Goal: Task Accomplishment & Management: Manage account settings

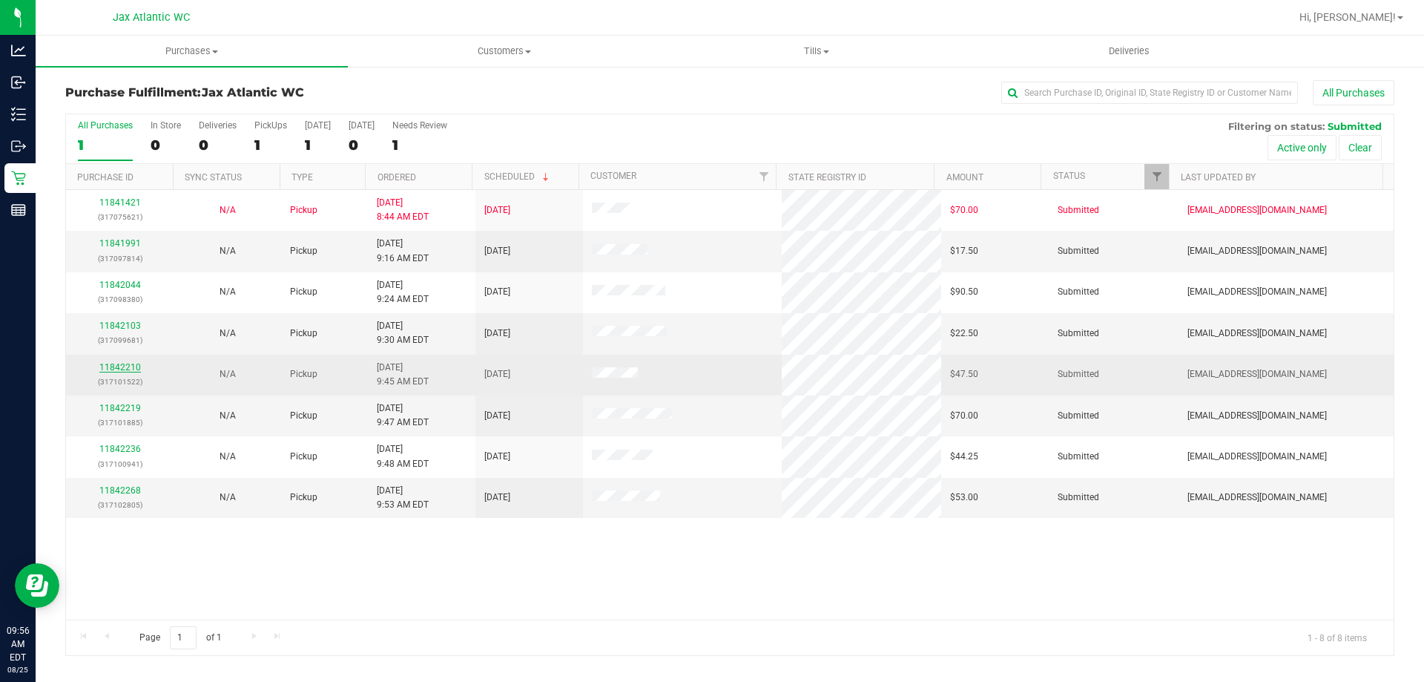
click at [118, 369] on link "11842210" at bounding box center [120, 367] width 42 height 10
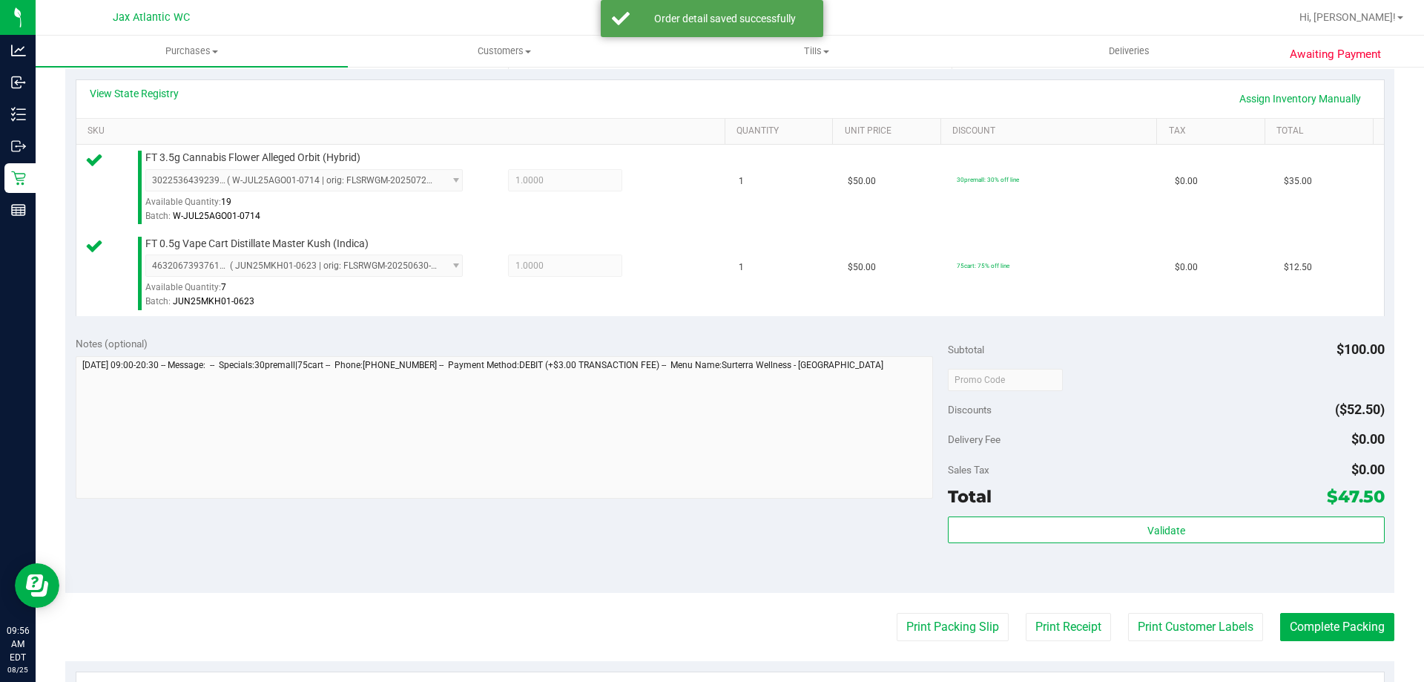
scroll to position [519, 0]
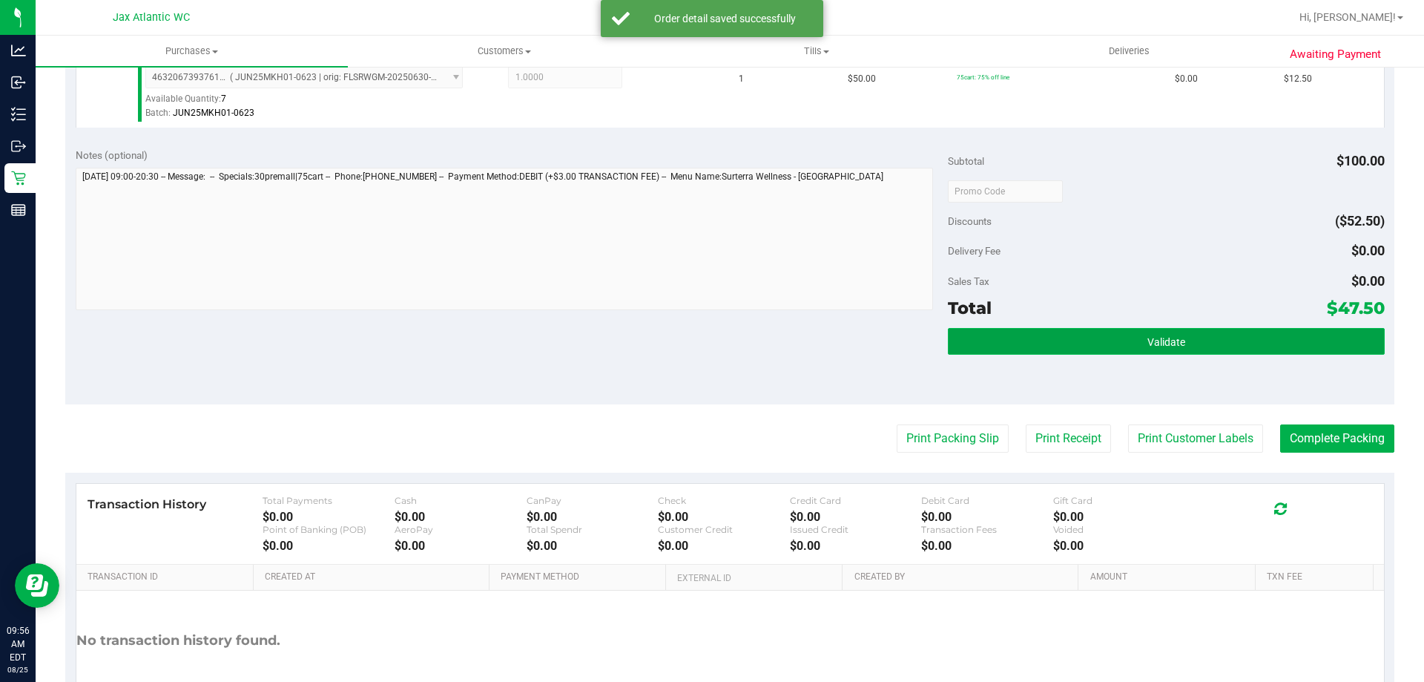
click at [1061, 340] on button "Validate" at bounding box center [1166, 341] width 436 height 27
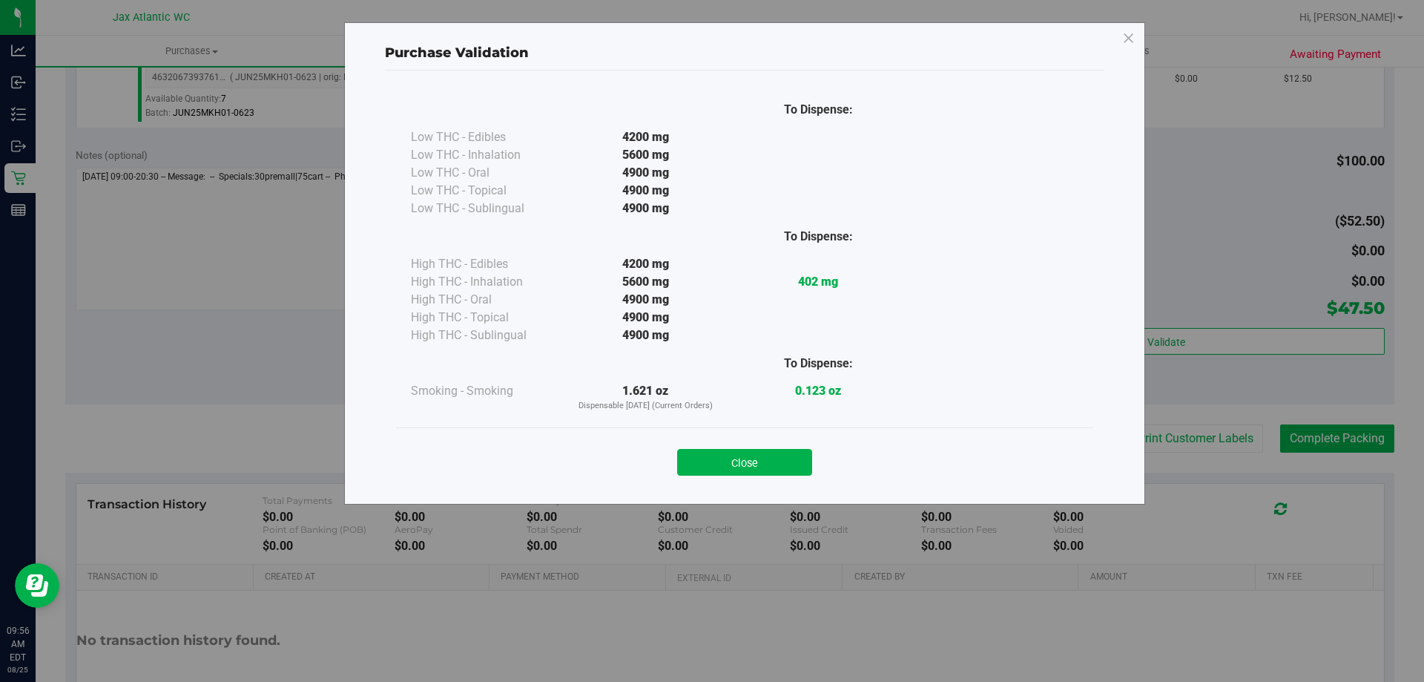
click at [752, 444] on div "Close" at bounding box center [744, 457] width 697 height 60
click at [774, 463] on button "Close" at bounding box center [744, 462] width 135 height 27
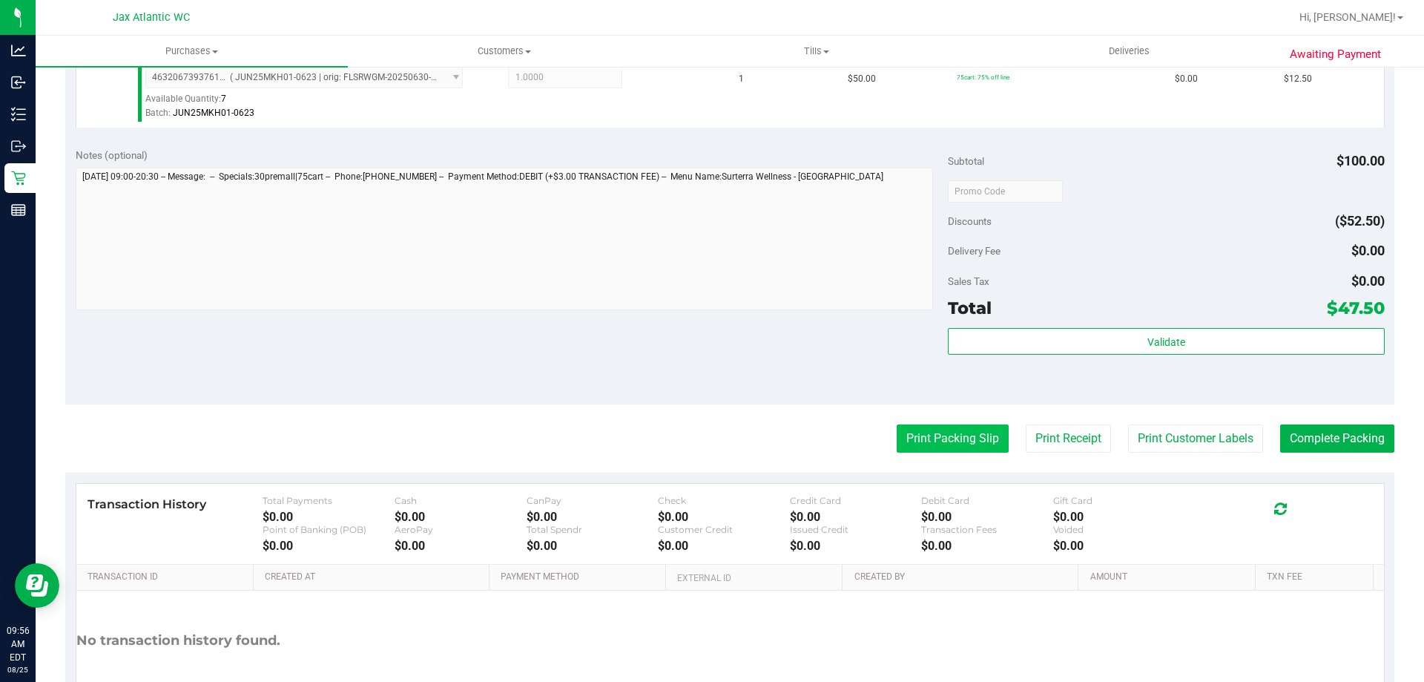
click at [952, 430] on button "Print Packing Slip" at bounding box center [953, 438] width 112 height 28
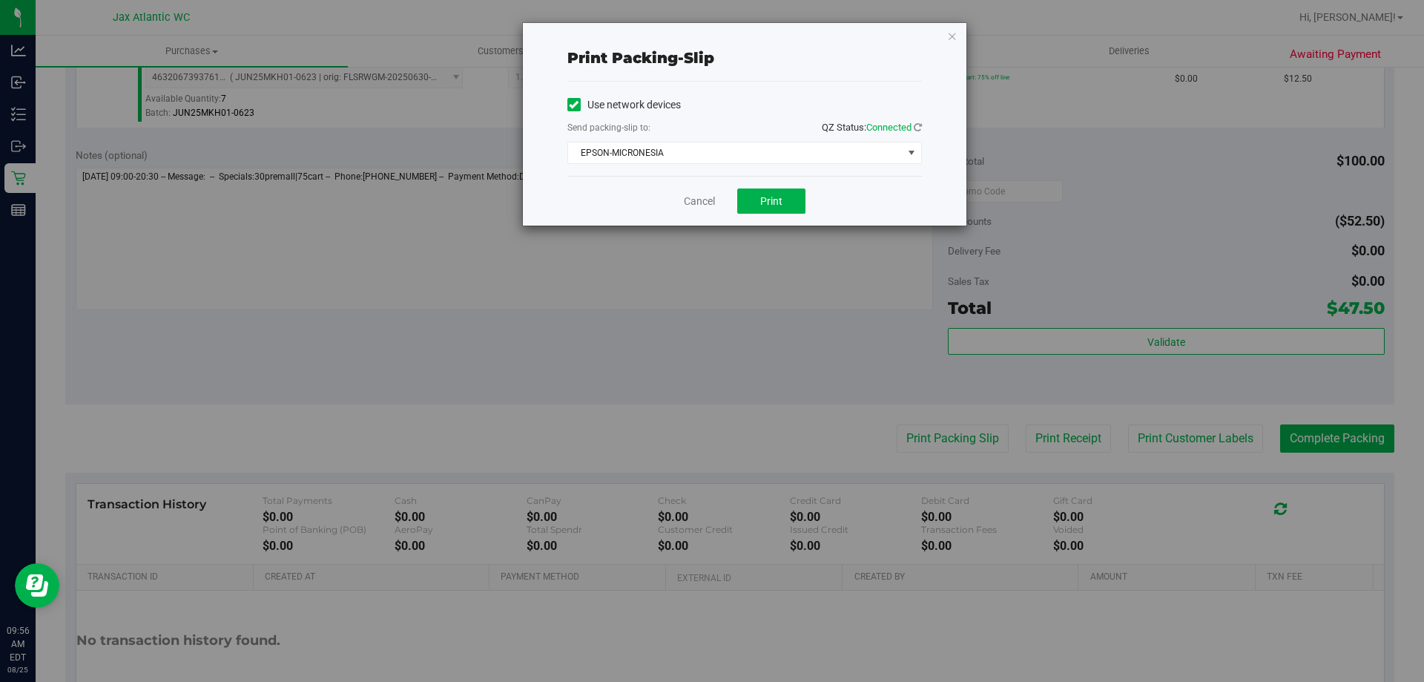
click at [746, 179] on div "Cancel Print" at bounding box center [744, 201] width 355 height 50
click at [765, 200] on span "Print" at bounding box center [771, 201] width 22 height 12
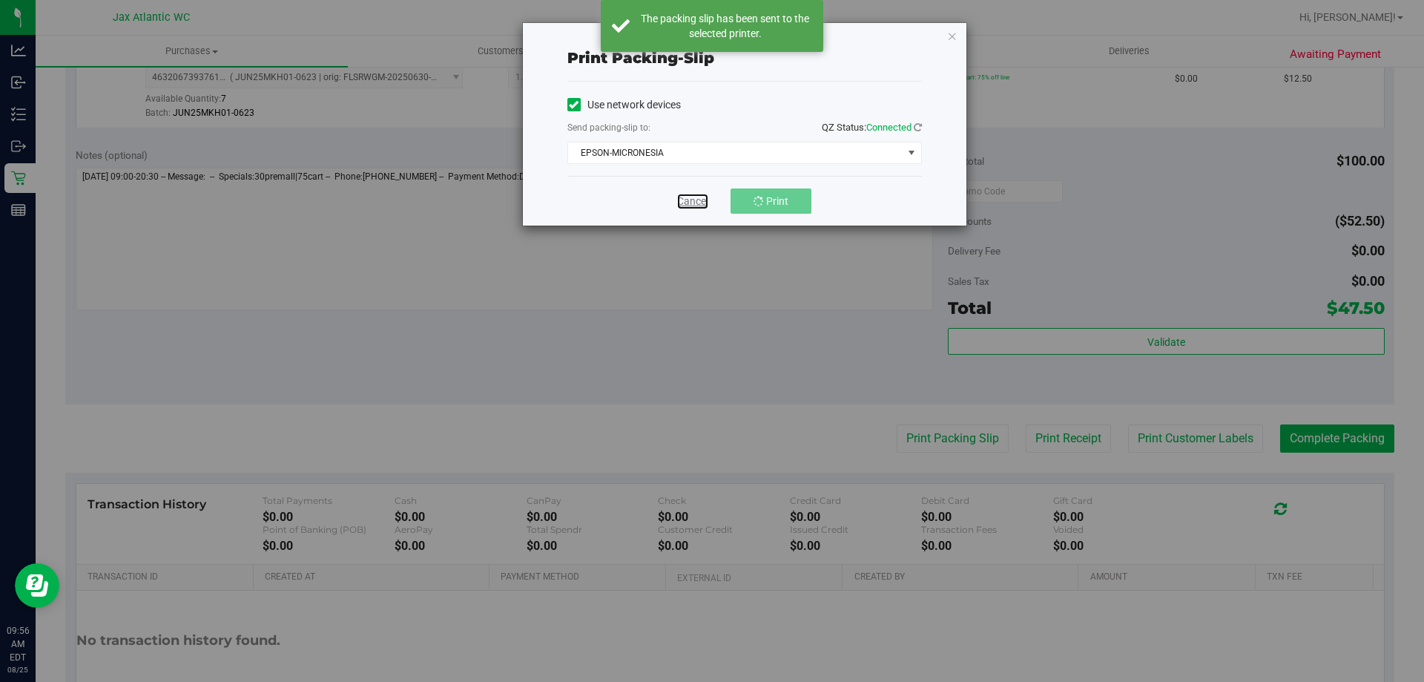
drag, startPoint x: 680, startPoint y: 203, endPoint x: 718, endPoint y: 210, distance: 38.4
click at [682, 203] on link "Cancel" at bounding box center [692, 202] width 31 height 16
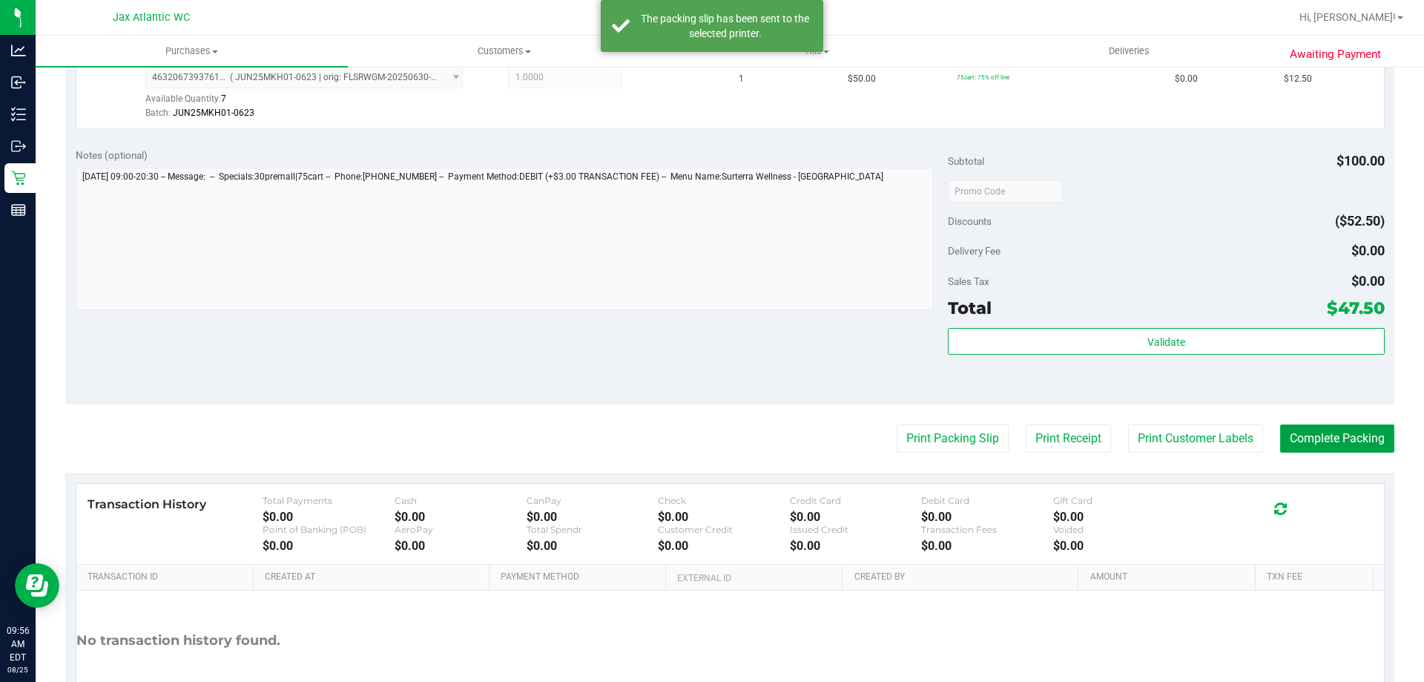
drag, startPoint x: 1368, startPoint y: 436, endPoint x: 1095, endPoint y: 277, distance: 316.1
click at [1367, 436] on button "Complete Packing" at bounding box center [1337, 438] width 114 height 28
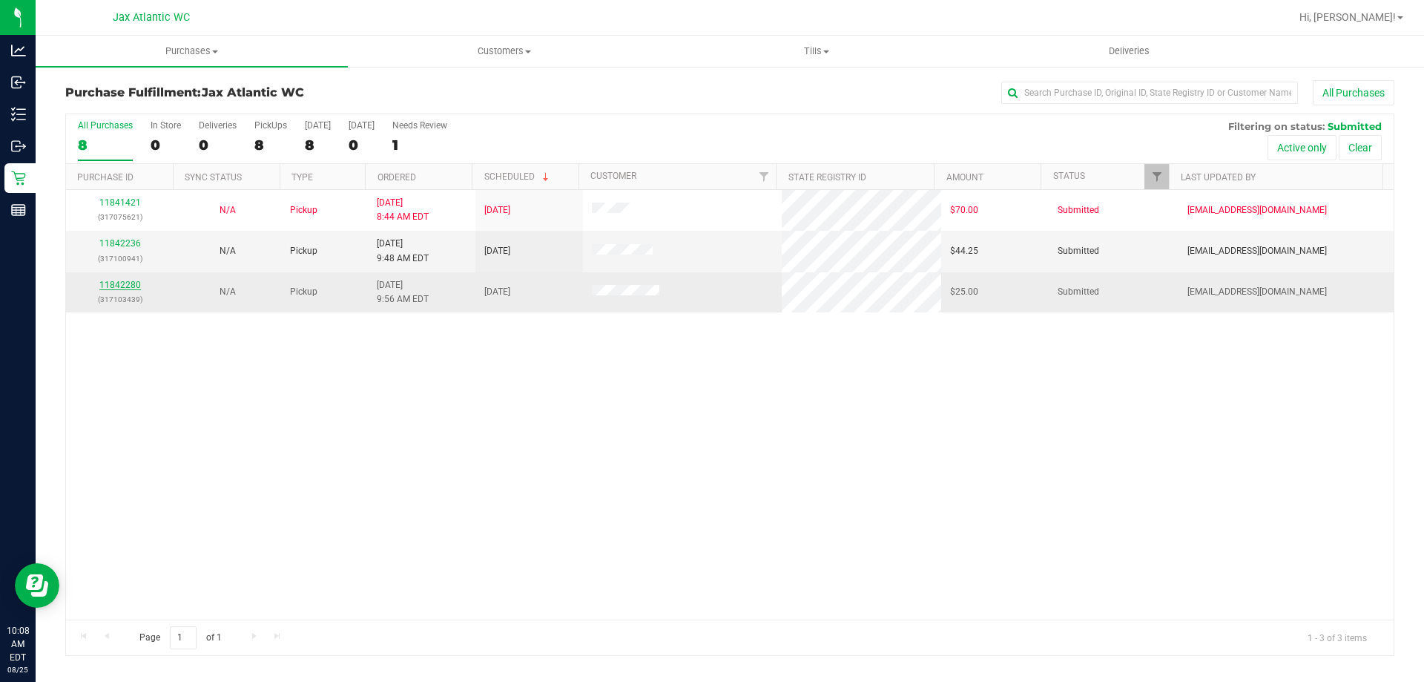
click at [110, 280] on link "11842280" at bounding box center [120, 285] width 42 height 10
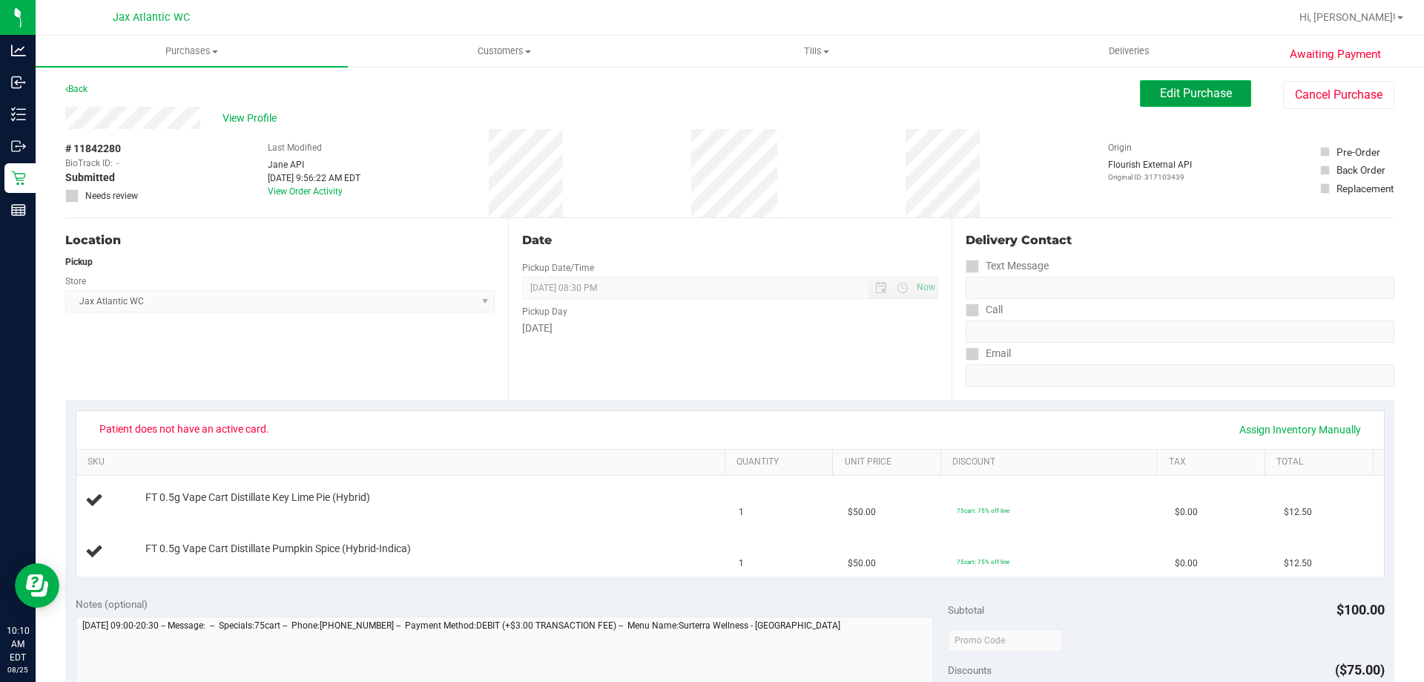
click at [1160, 99] on span "Edit Purchase" at bounding box center [1196, 93] width 72 height 14
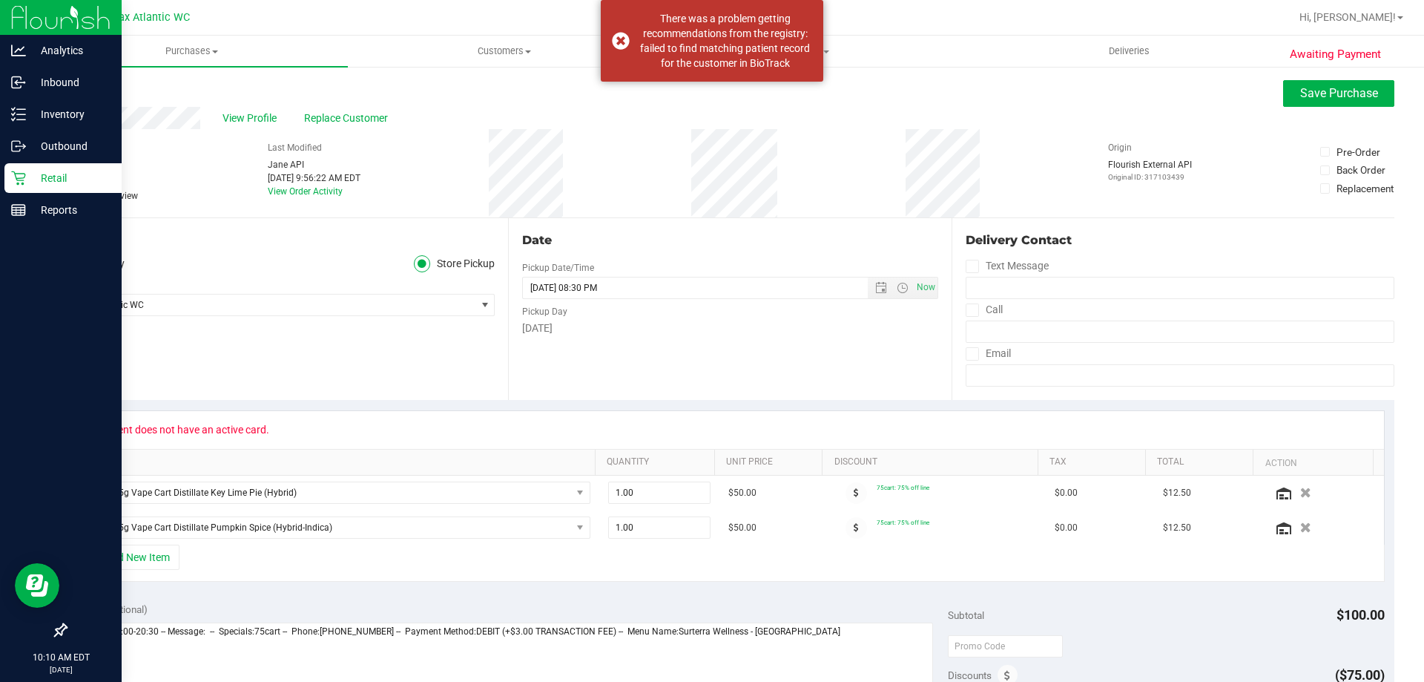
click at [16, 183] on icon at bounding box center [18, 178] width 15 height 15
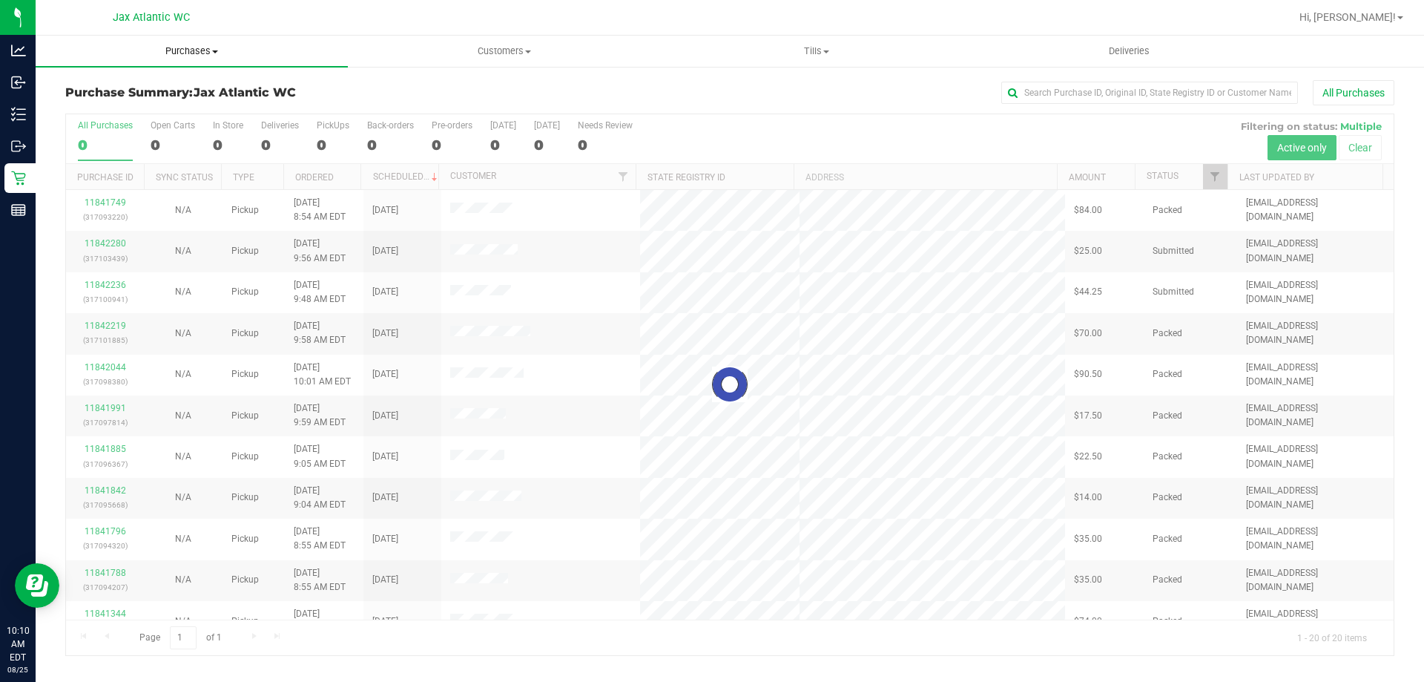
click at [197, 51] on span "Purchases" at bounding box center [192, 51] width 312 height 13
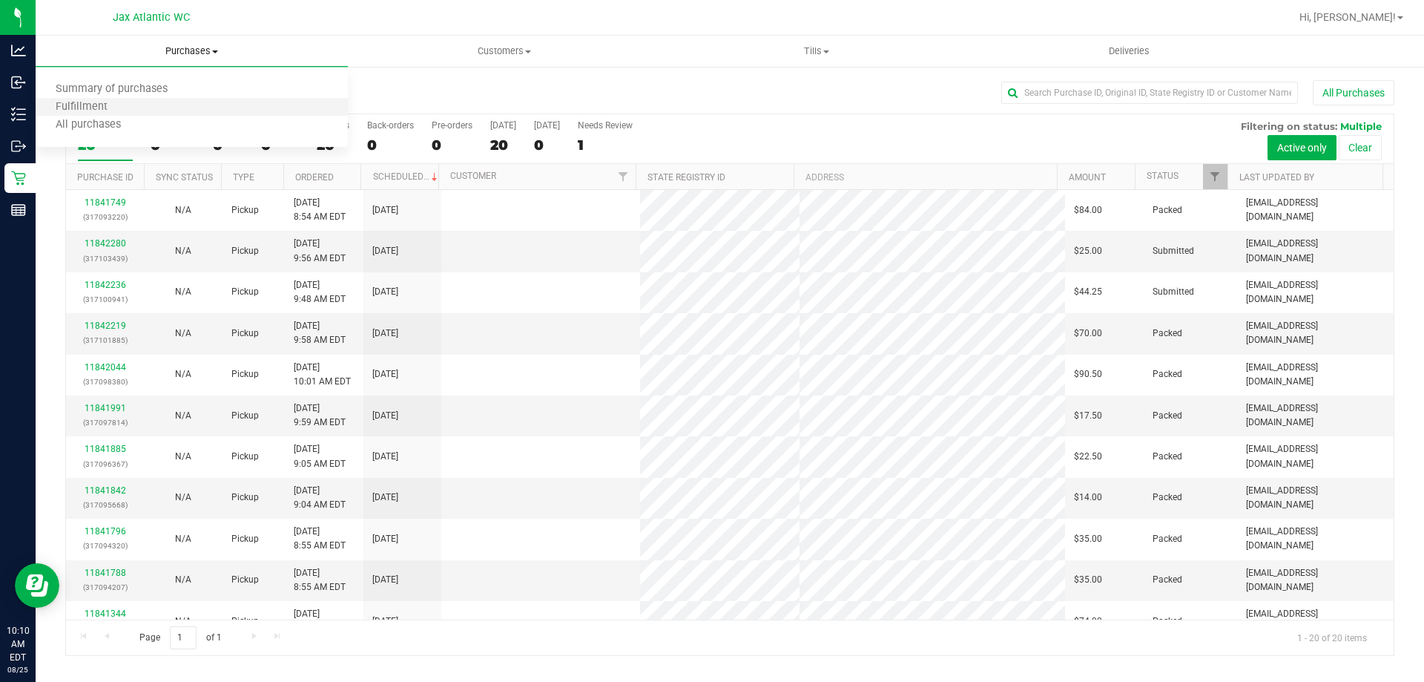
click at [148, 102] on li "Fulfillment" at bounding box center [192, 108] width 312 height 18
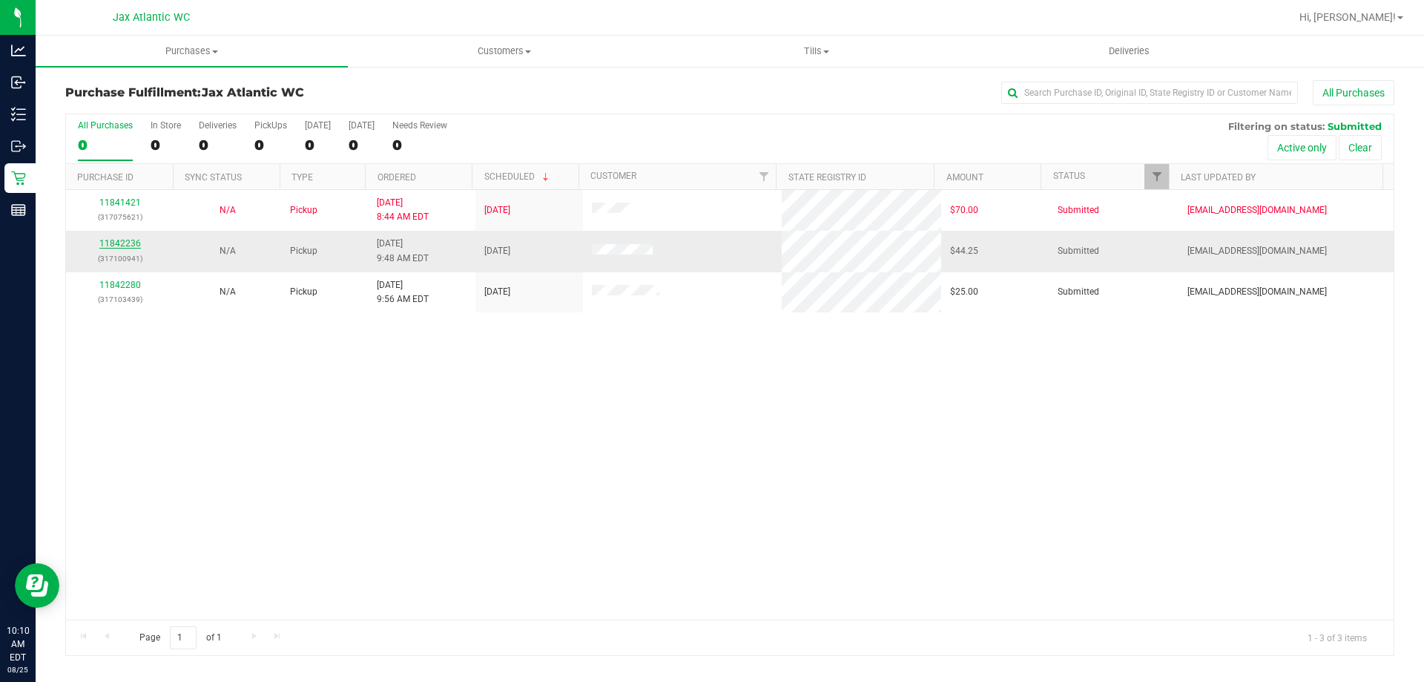
click at [123, 240] on link "11842236" at bounding box center [120, 243] width 42 height 10
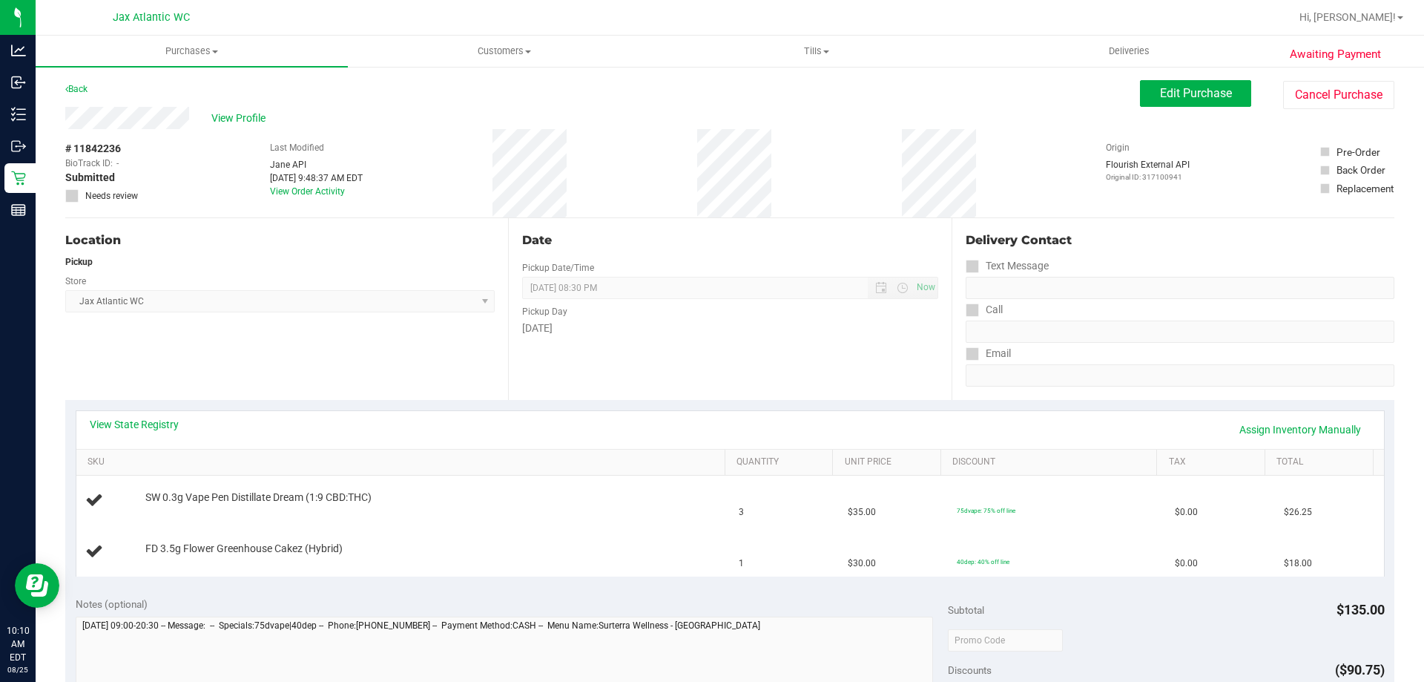
click at [136, 434] on div "View State Registry Assign Inventory Manually" at bounding box center [730, 429] width 1281 height 25
click at [142, 422] on link "View State Registry" at bounding box center [134, 424] width 89 height 15
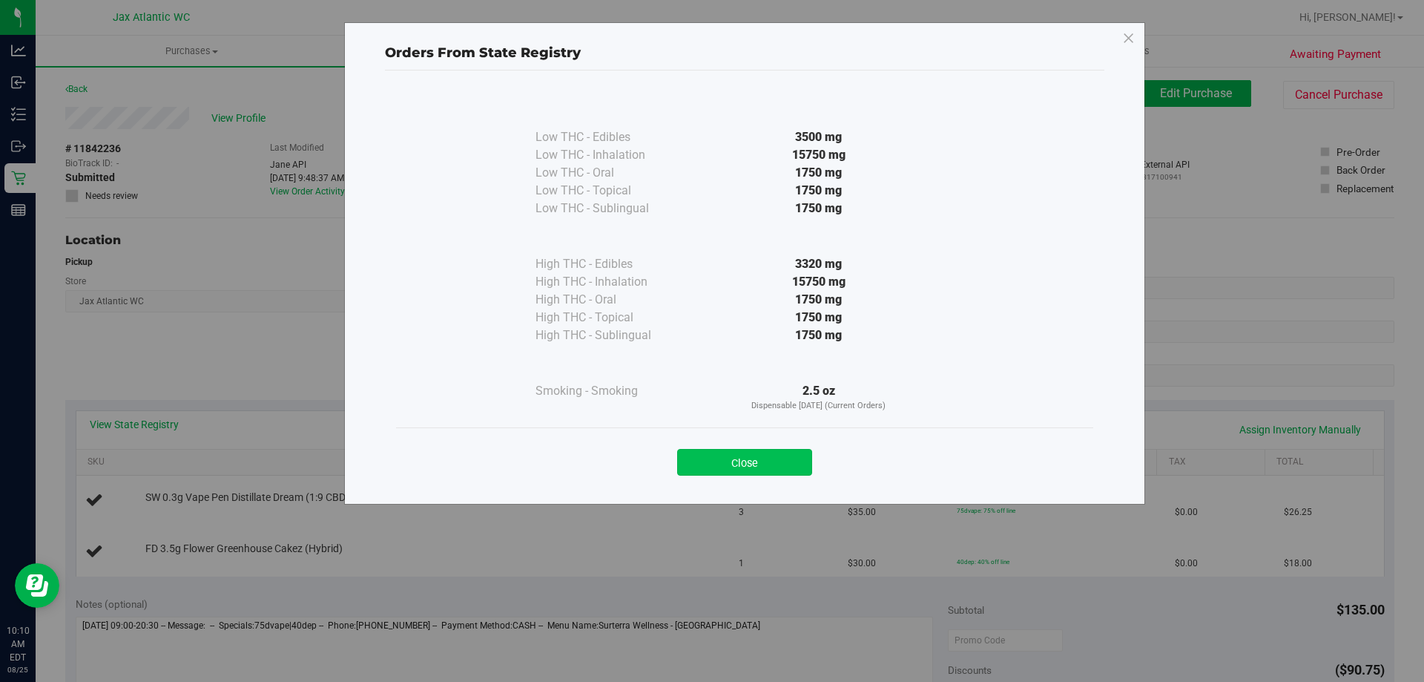
click at [772, 455] on button "Close" at bounding box center [744, 462] width 135 height 27
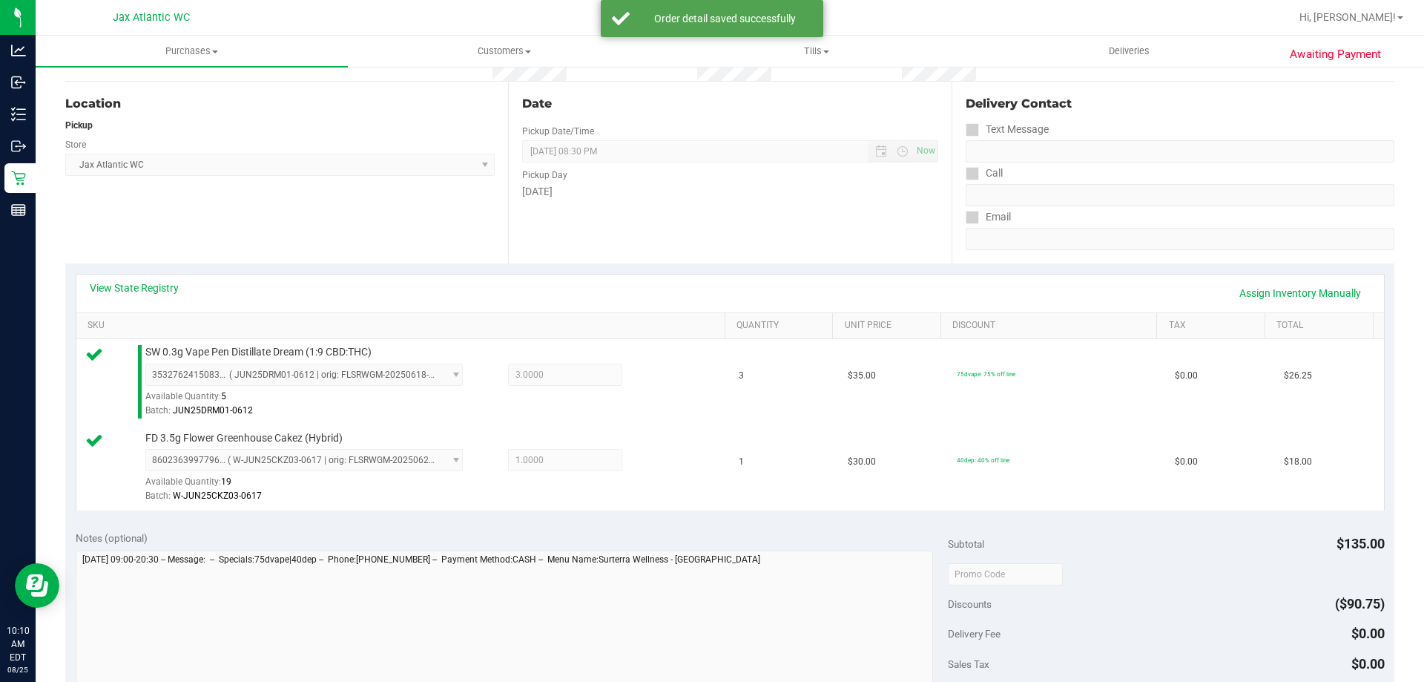
scroll to position [297, 0]
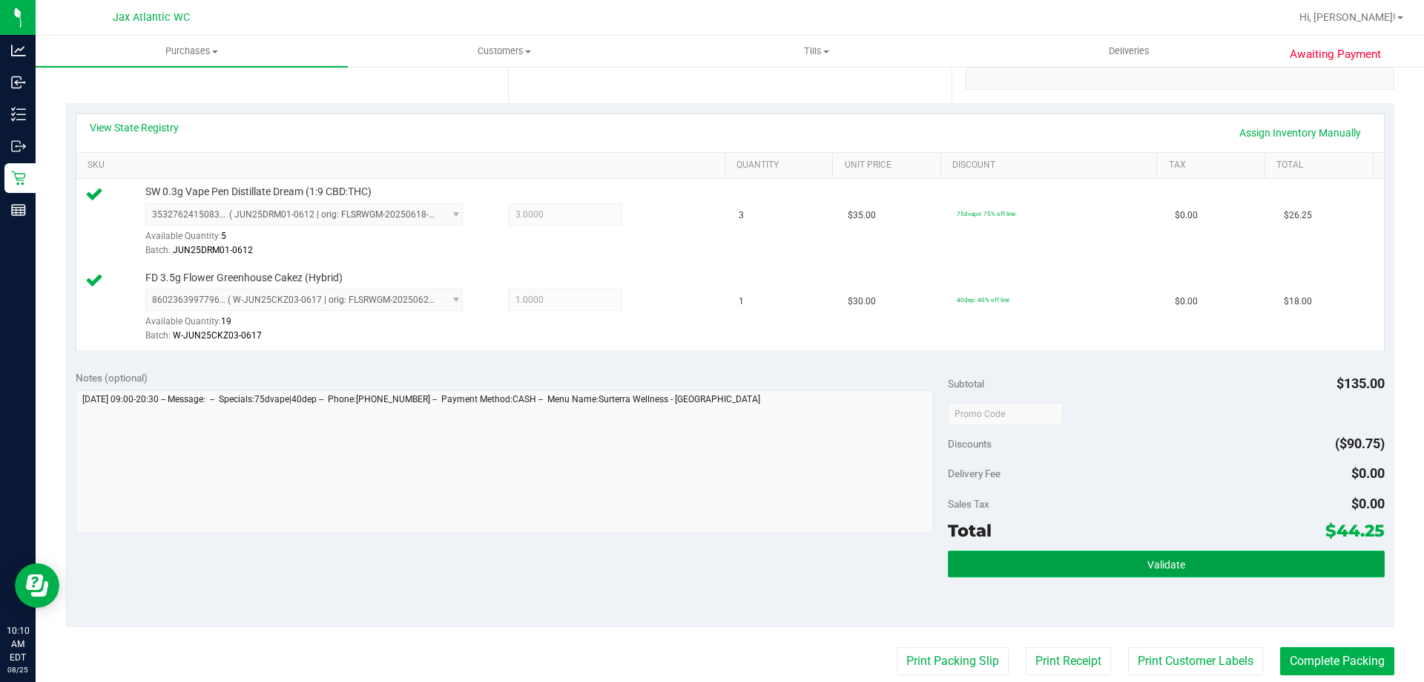
click at [1161, 569] on span "Validate" at bounding box center [1166, 564] width 38 height 12
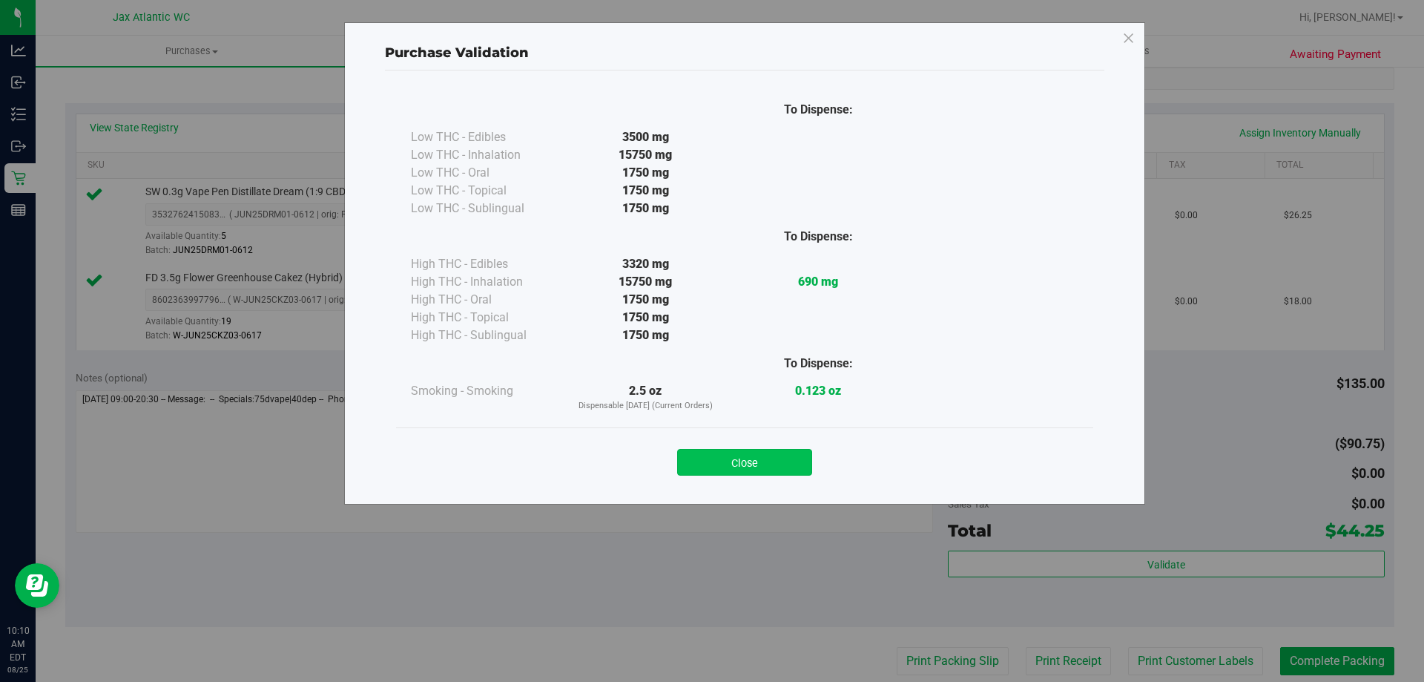
click at [761, 455] on button "Close" at bounding box center [744, 462] width 135 height 27
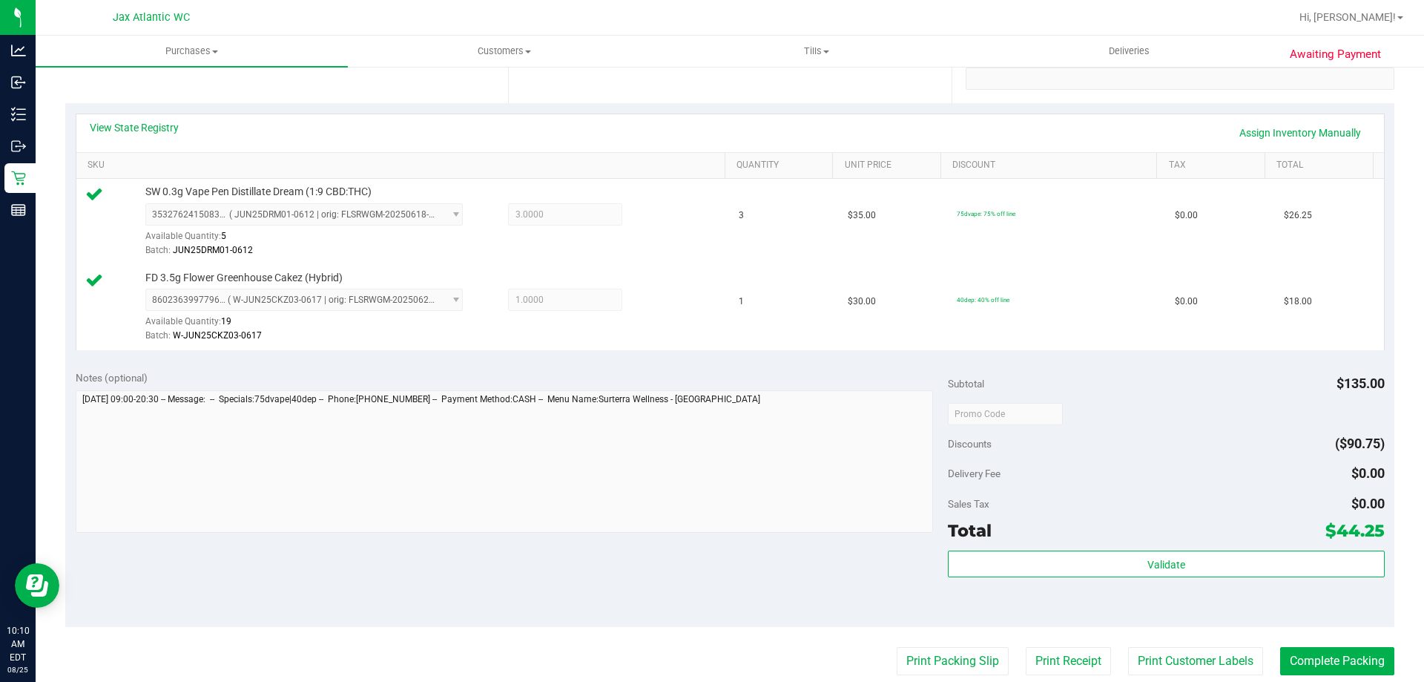
scroll to position [445, 0]
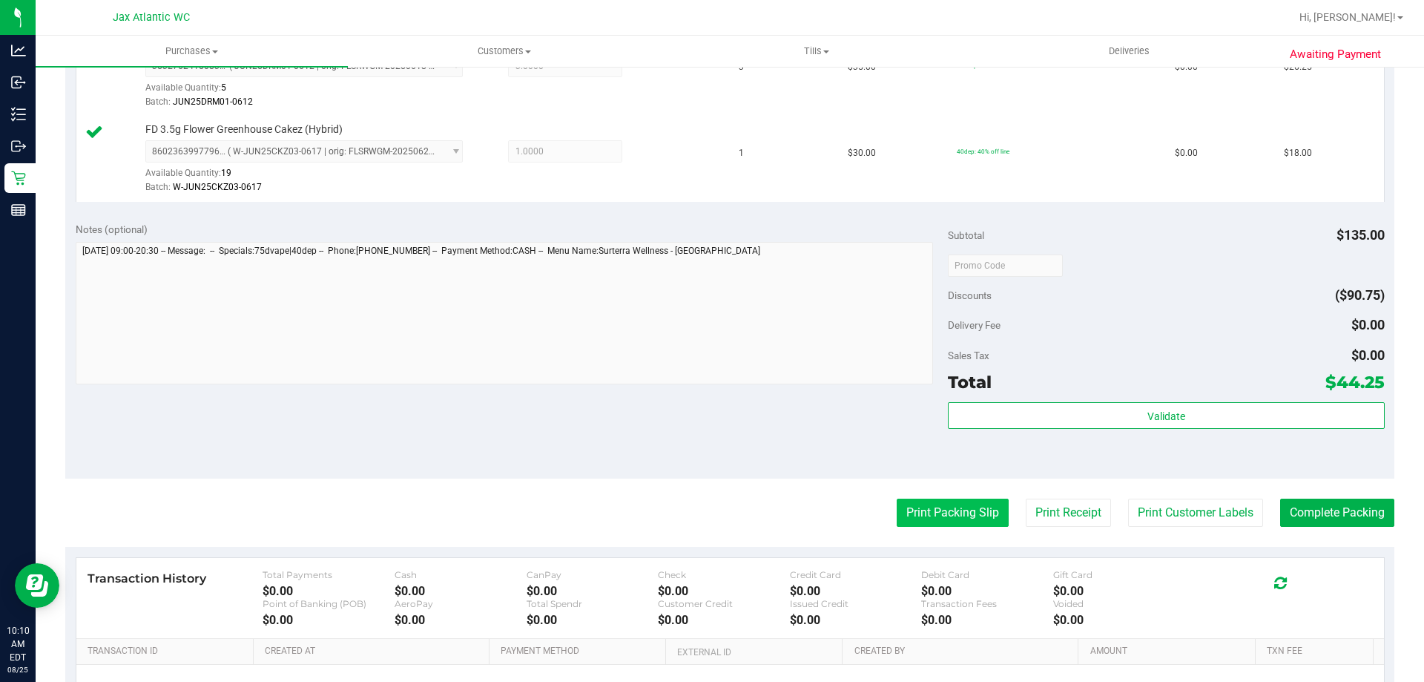
click at [957, 525] on button "Print Packing Slip" at bounding box center [953, 512] width 112 height 28
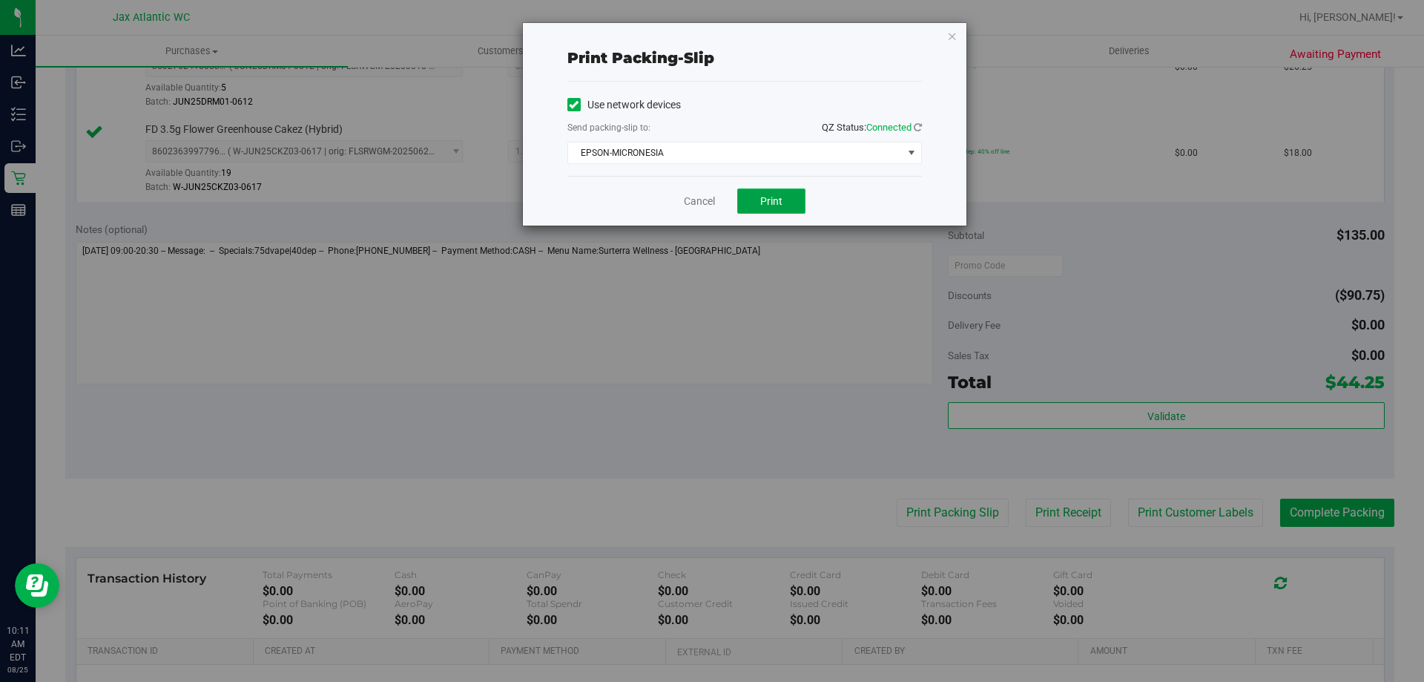
click at [771, 206] on span "Print" at bounding box center [771, 201] width 22 height 12
click at [699, 210] on div "Cancel Print" at bounding box center [744, 201] width 355 height 50
click at [701, 202] on link "Cancel" at bounding box center [699, 202] width 31 height 16
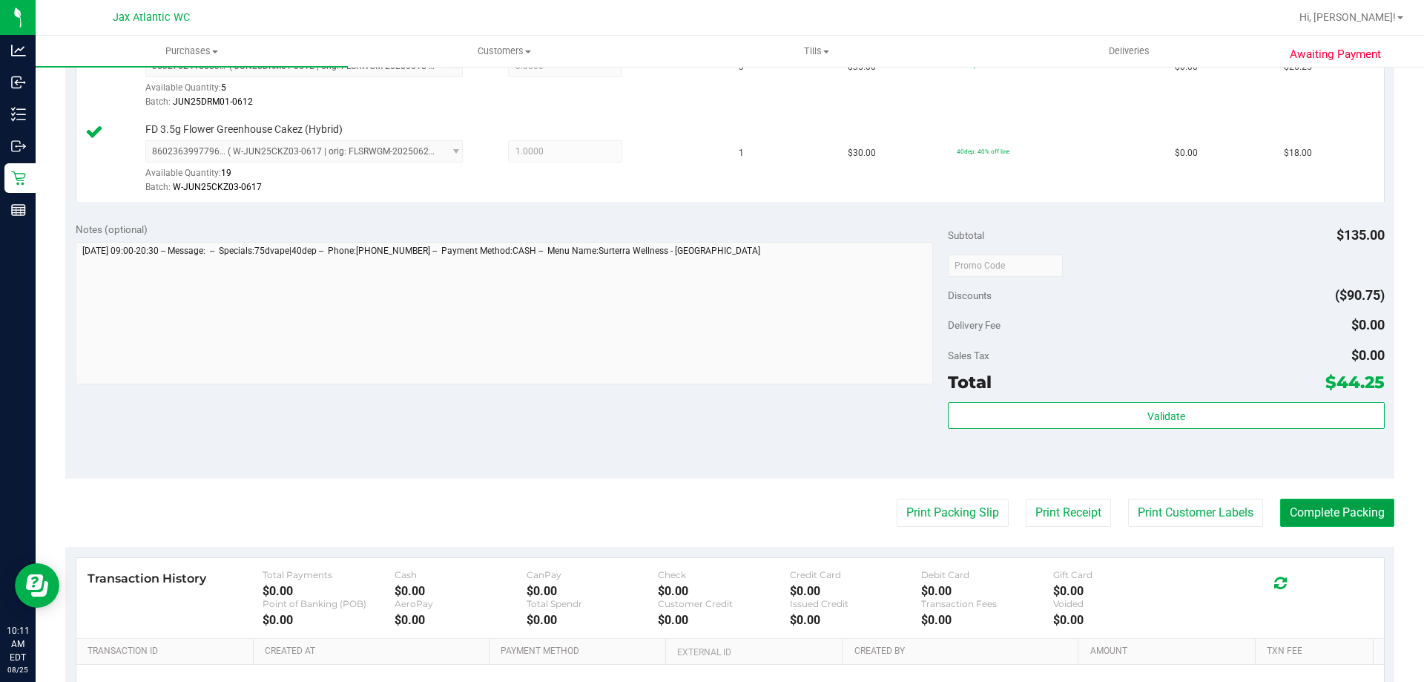
drag, startPoint x: 1277, startPoint y: 509, endPoint x: 1290, endPoint y: 514, distance: 13.6
click at [1280, 508] on button "Complete Packing" at bounding box center [1337, 512] width 114 height 28
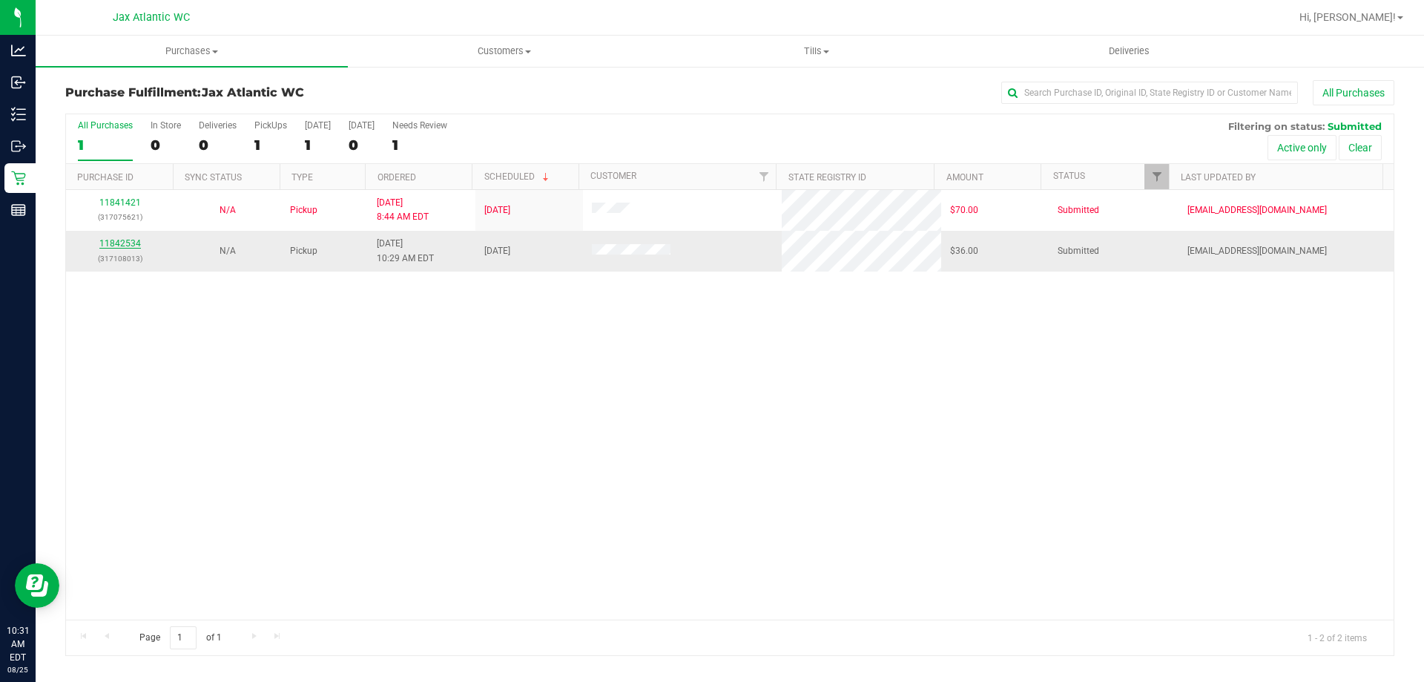
click at [116, 245] on link "11842534" at bounding box center [120, 243] width 42 height 10
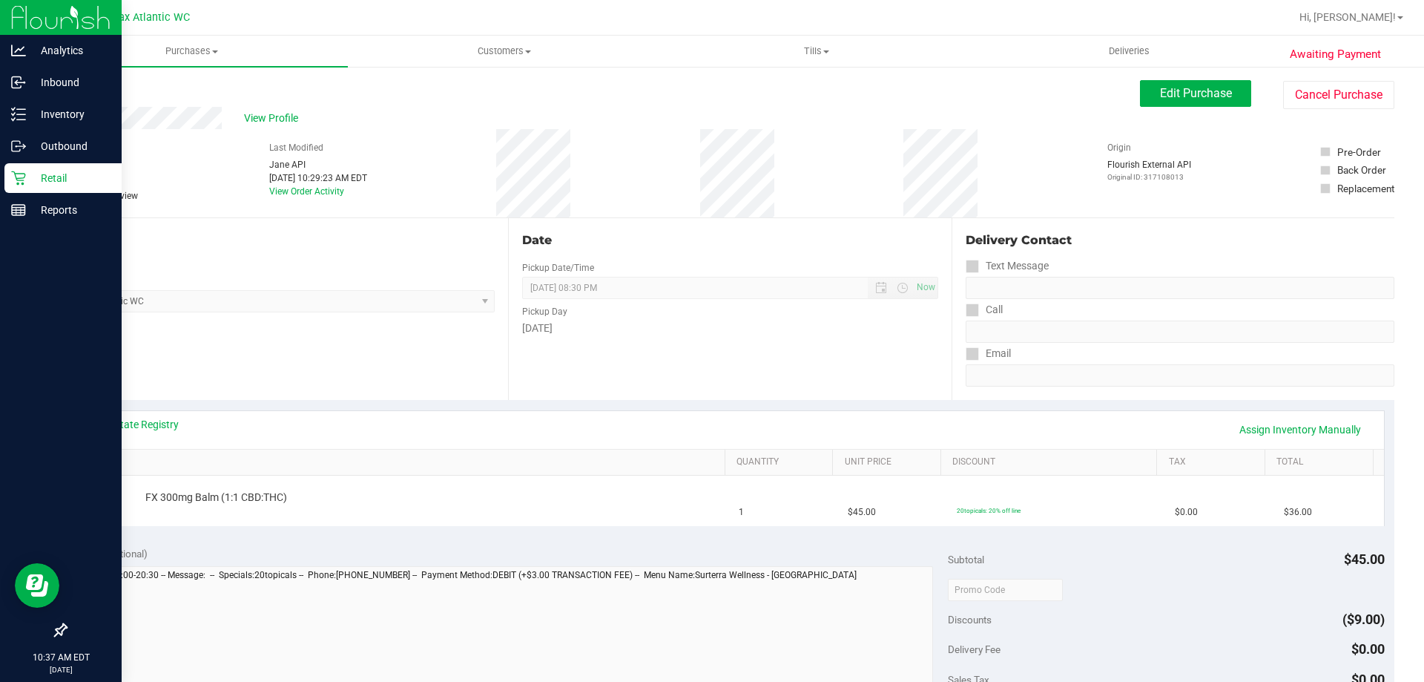
click at [28, 191] on div "Retail" at bounding box center [62, 178] width 117 height 30
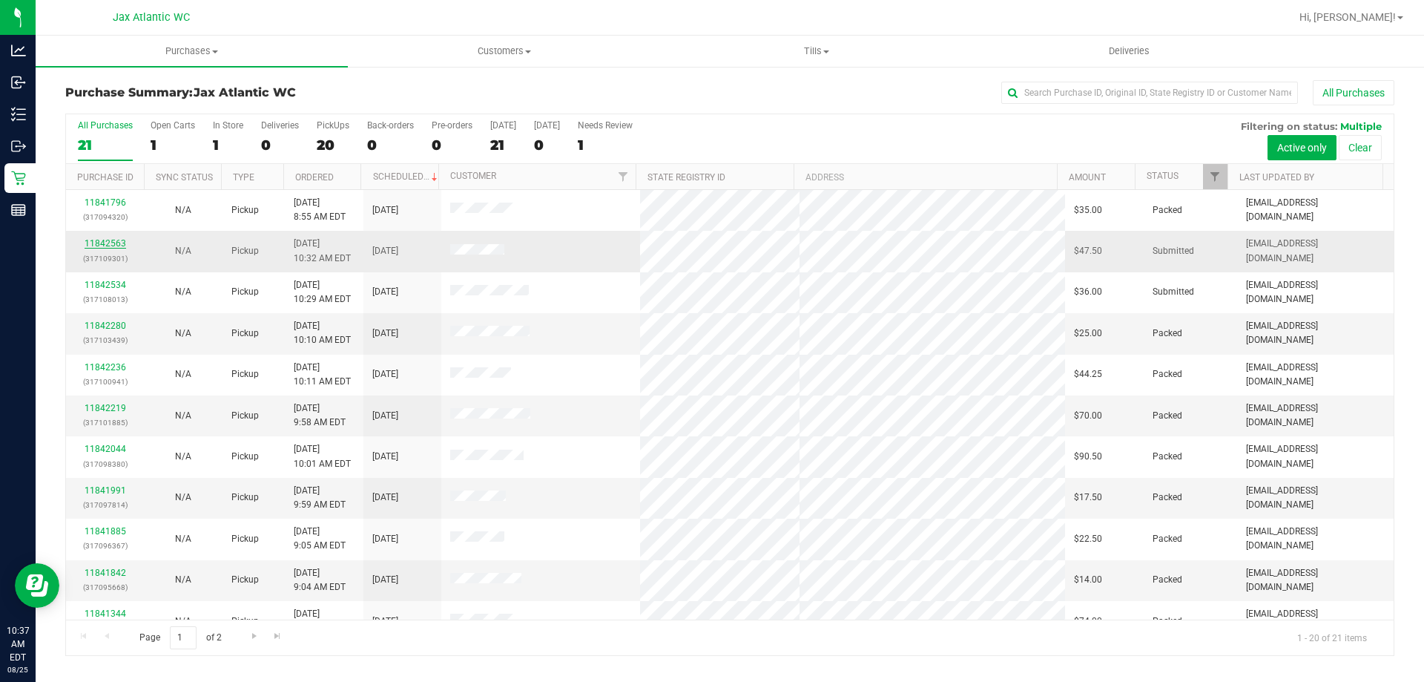
click at [117, 246] on link "11842563" at bounding box center [106, 243] width 42 height 10
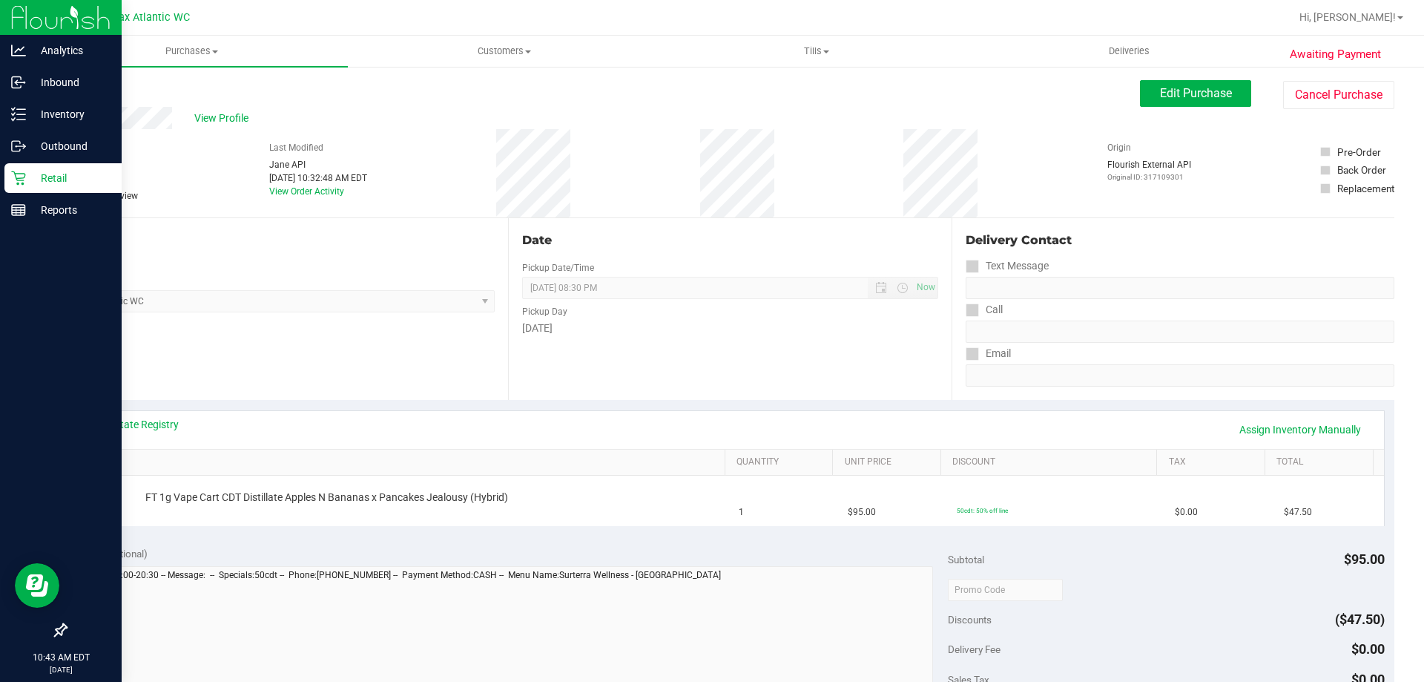
click at [31, 182] on p "Retail" at bounding box center [70, 178] width 89 height 18
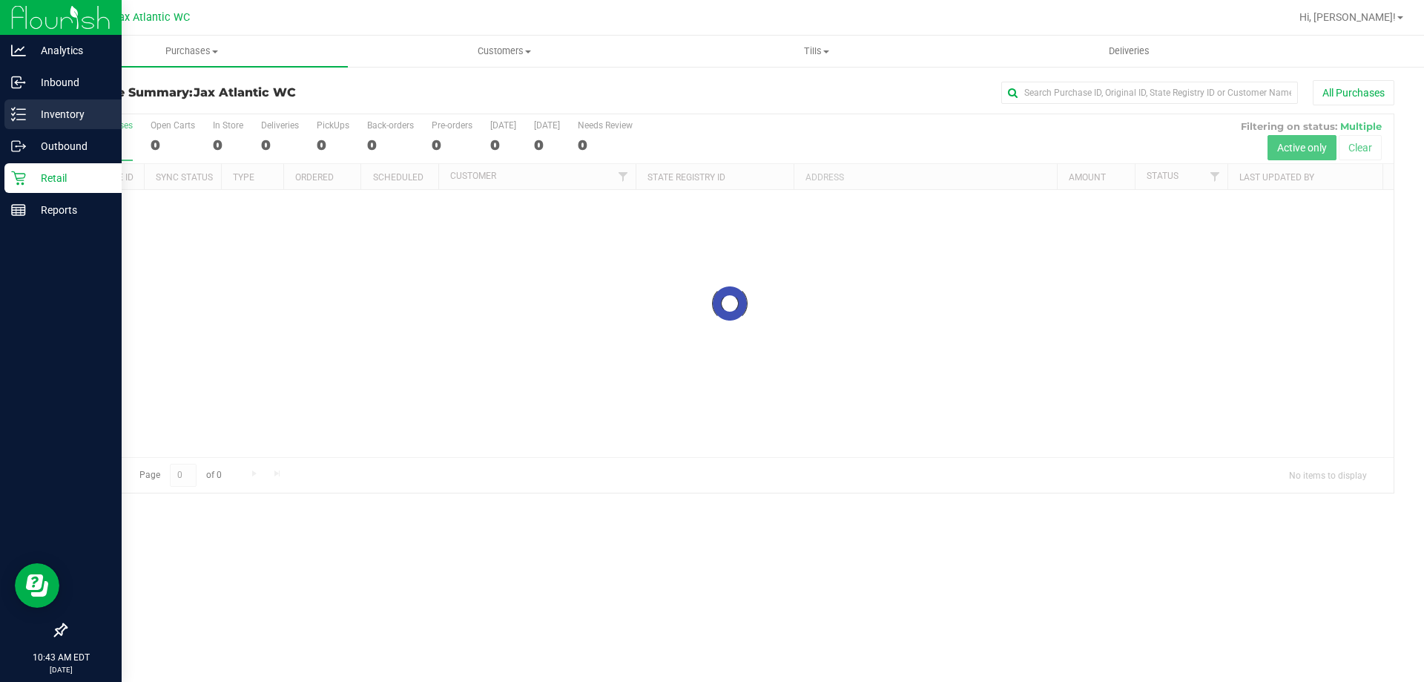
click at [61, 109] on p "Inventory" at bounding box center [70, 114] width 89 height 18
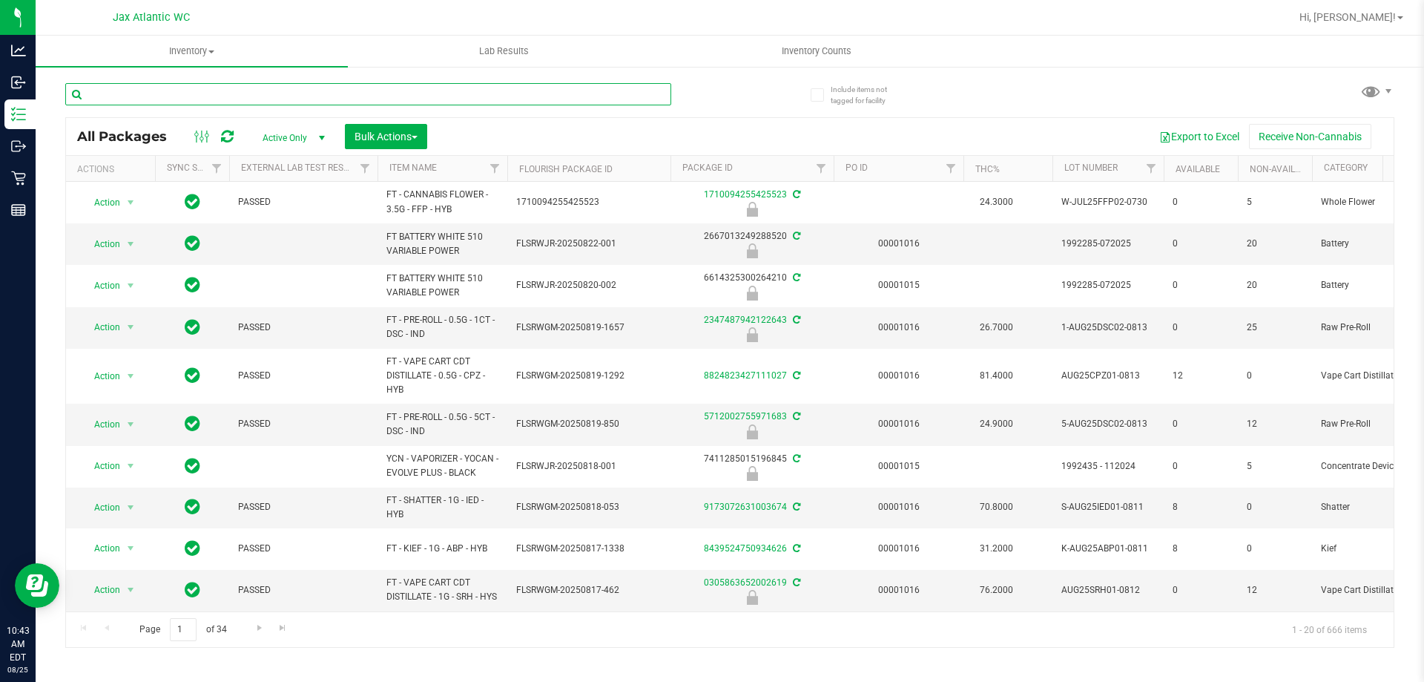
click at [276, 89] on input "text" at bounding box center [368, 94] width 606 height 22
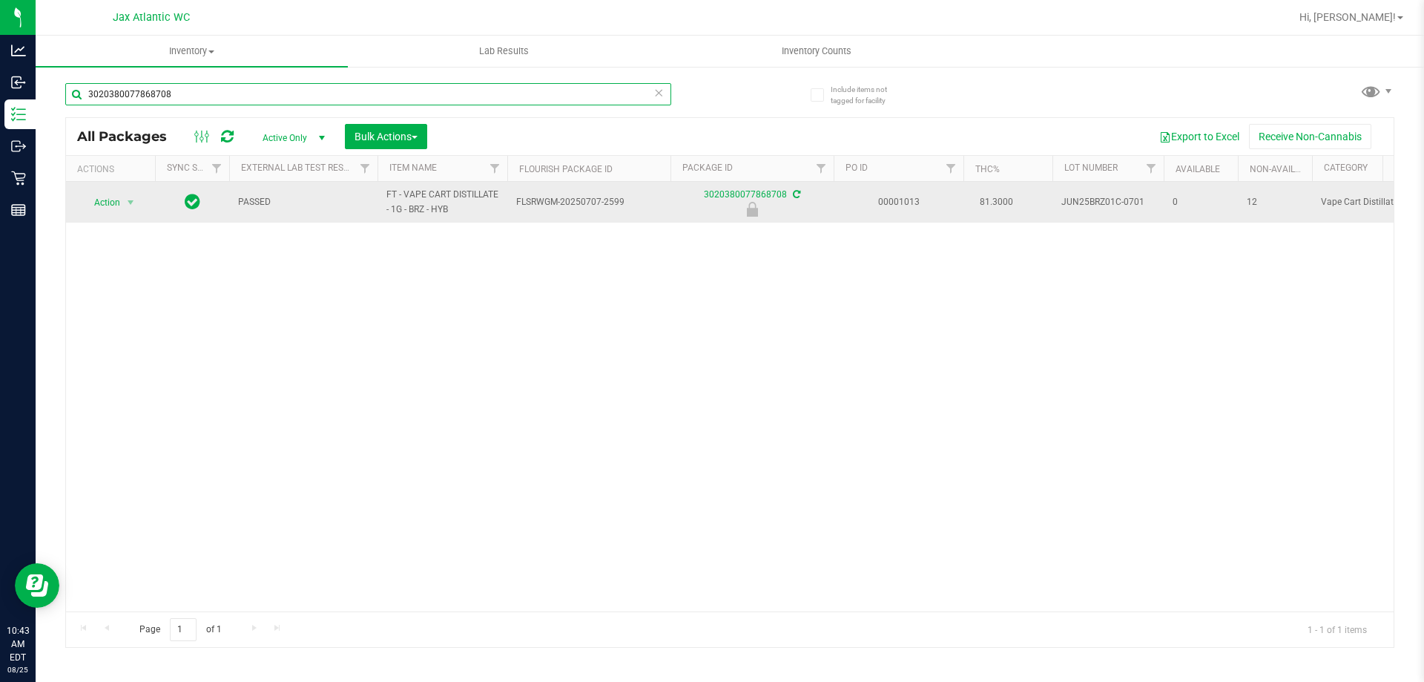
type input "3020380077868708"
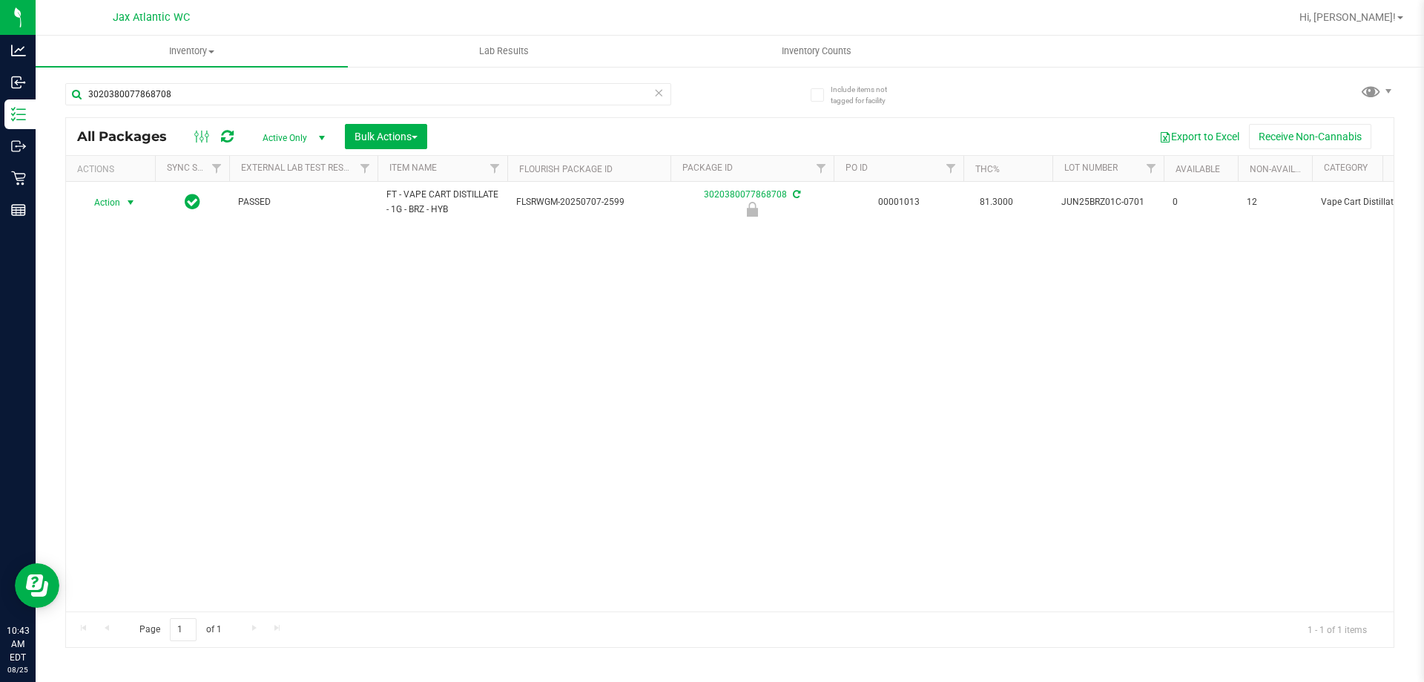
drag, startPoint x: 108, startPoint y: 200, endPoint x: 115, endPoint y: 228, distance: 29.9
click at [110, 200] on span "Action" at bounding box center [101, 202] width 40 height 21
click at [130, 367] on li "Unlock package" at bounding box center [129, 378] width 95 height 22
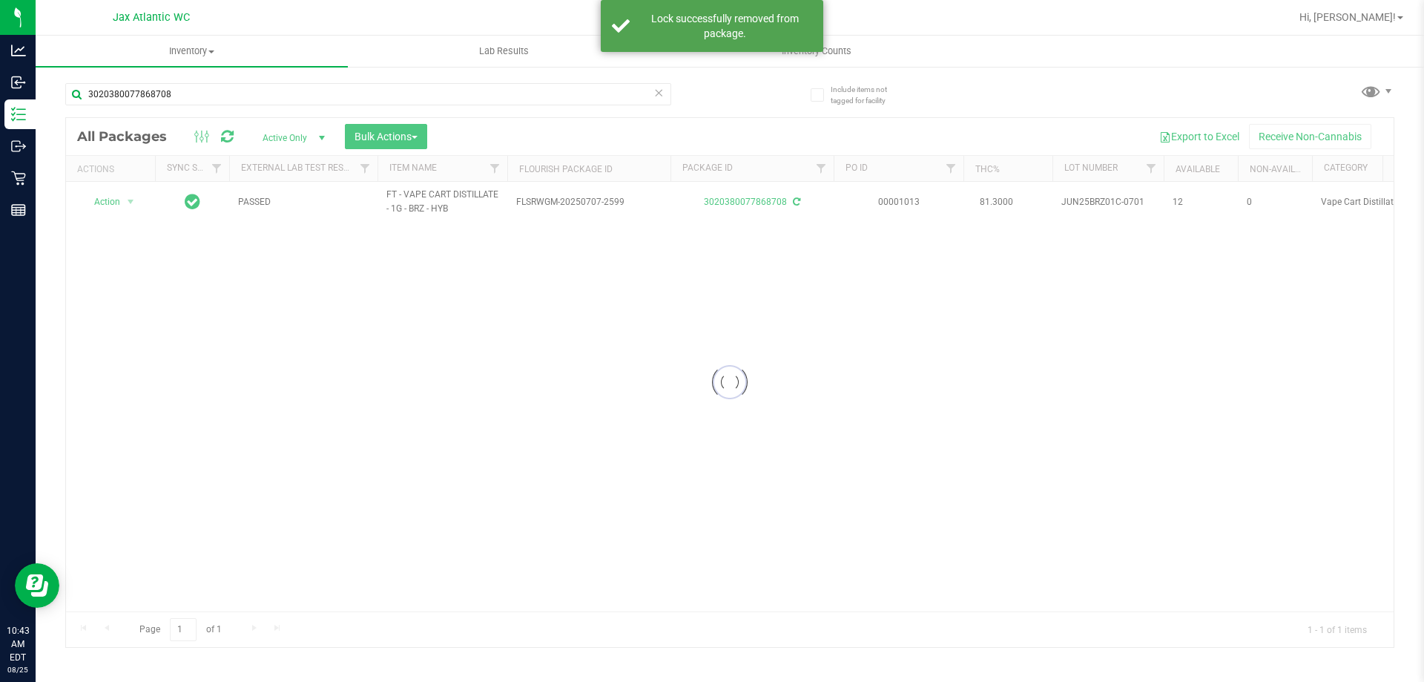
click at [102, 200] on div at bounding box center [730, 382] width 1328 height 529
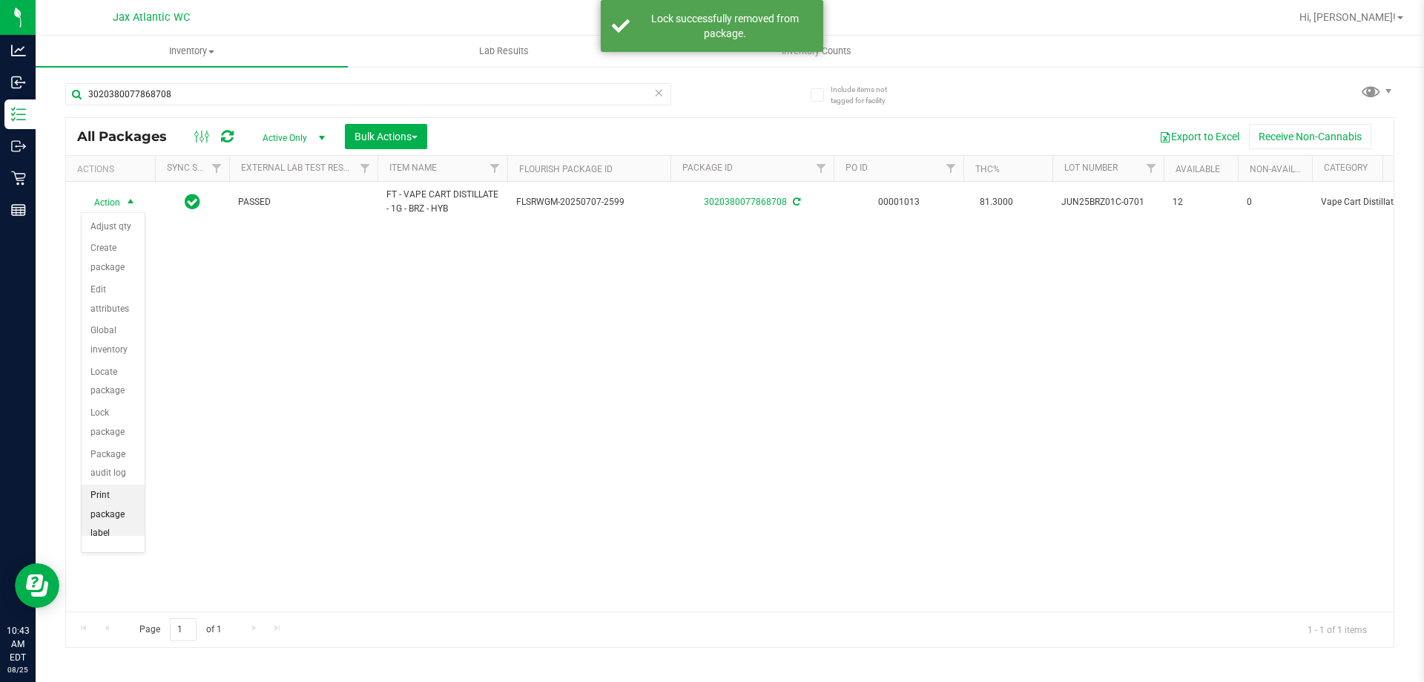
click at [113, 513] on li "Print package label" at bounding box center [113, 514] width 63 height 60
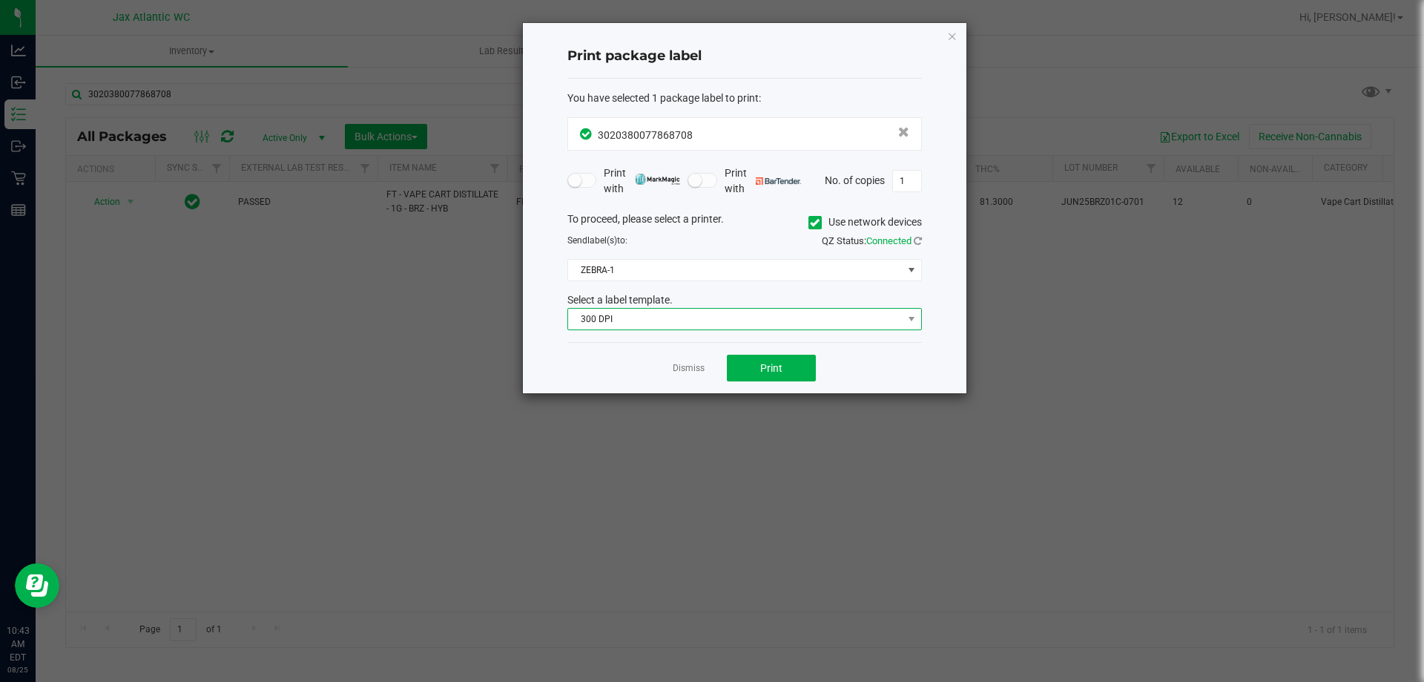
click at [659, 330] on span "300 DPI" at bounding box center [744, 319] width 355 height 22
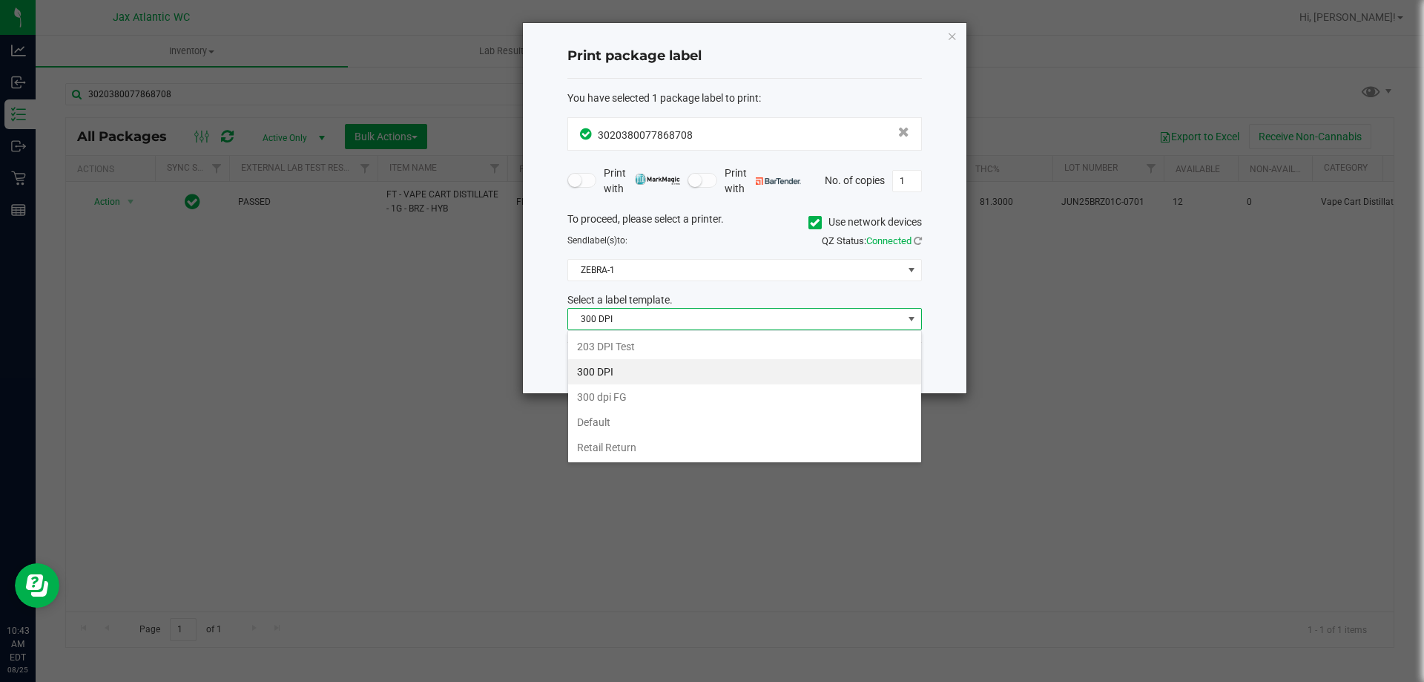
scroll to position [22, 355]
click at [605, 344] on li "203 DPI Test" at bounding box center [744, 346] width 353 height 25
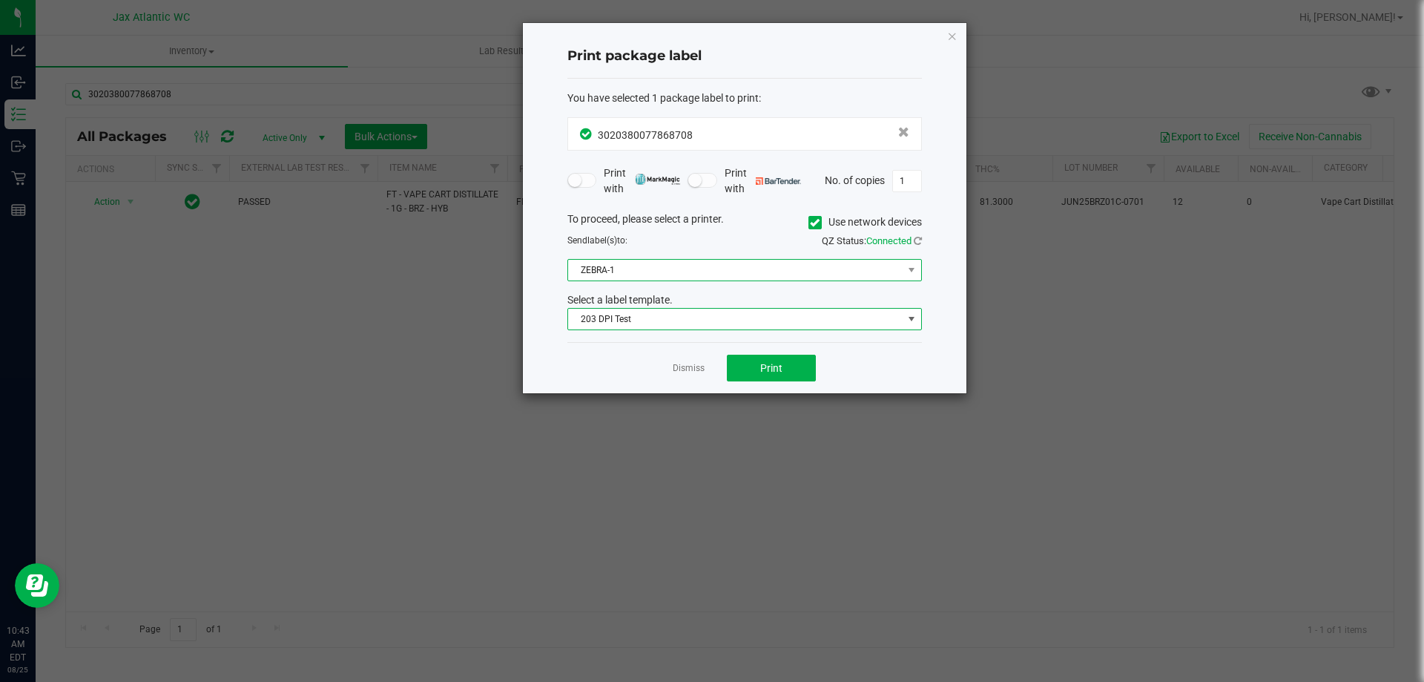
click at [601, 263] on span "ZEBRA-1" at bounding box center [735, 270] width 335 height 21
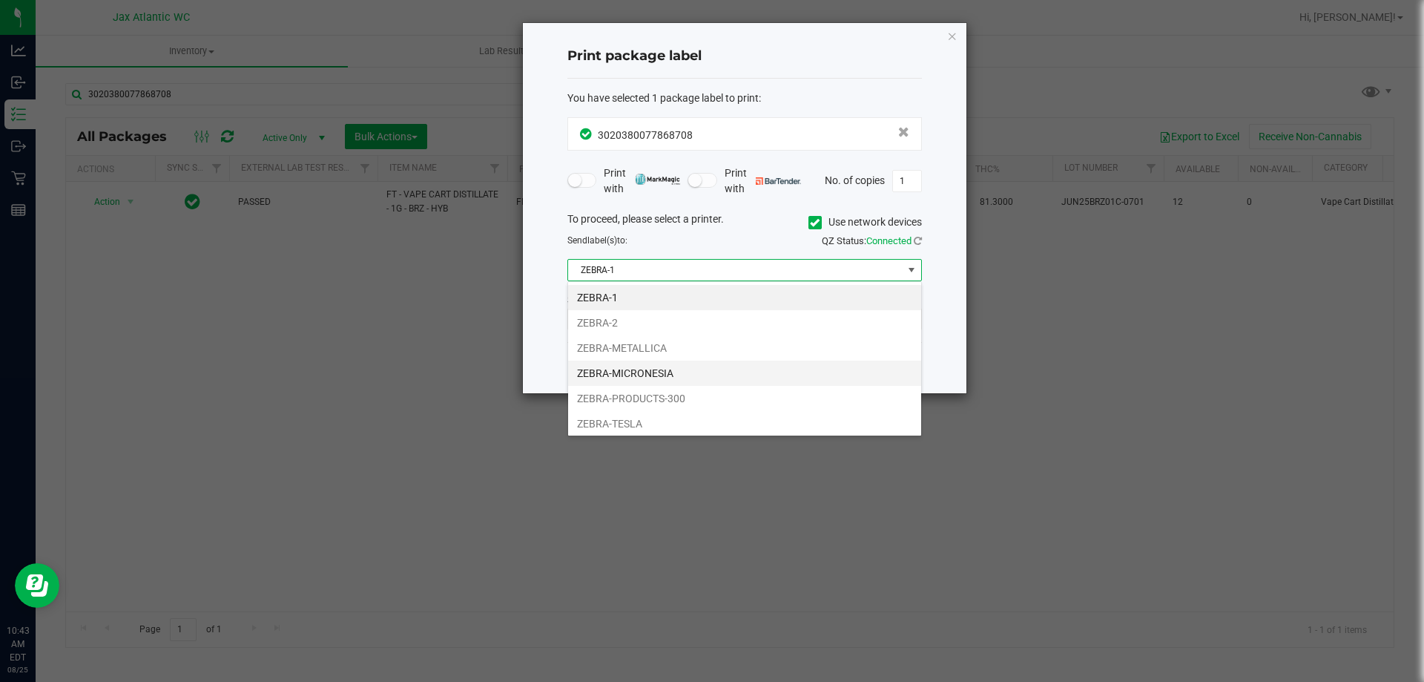
click at [646, 372] on li "ZEBRA-MICRONESIA" at bounding box center [744, 372] width 353 height 25
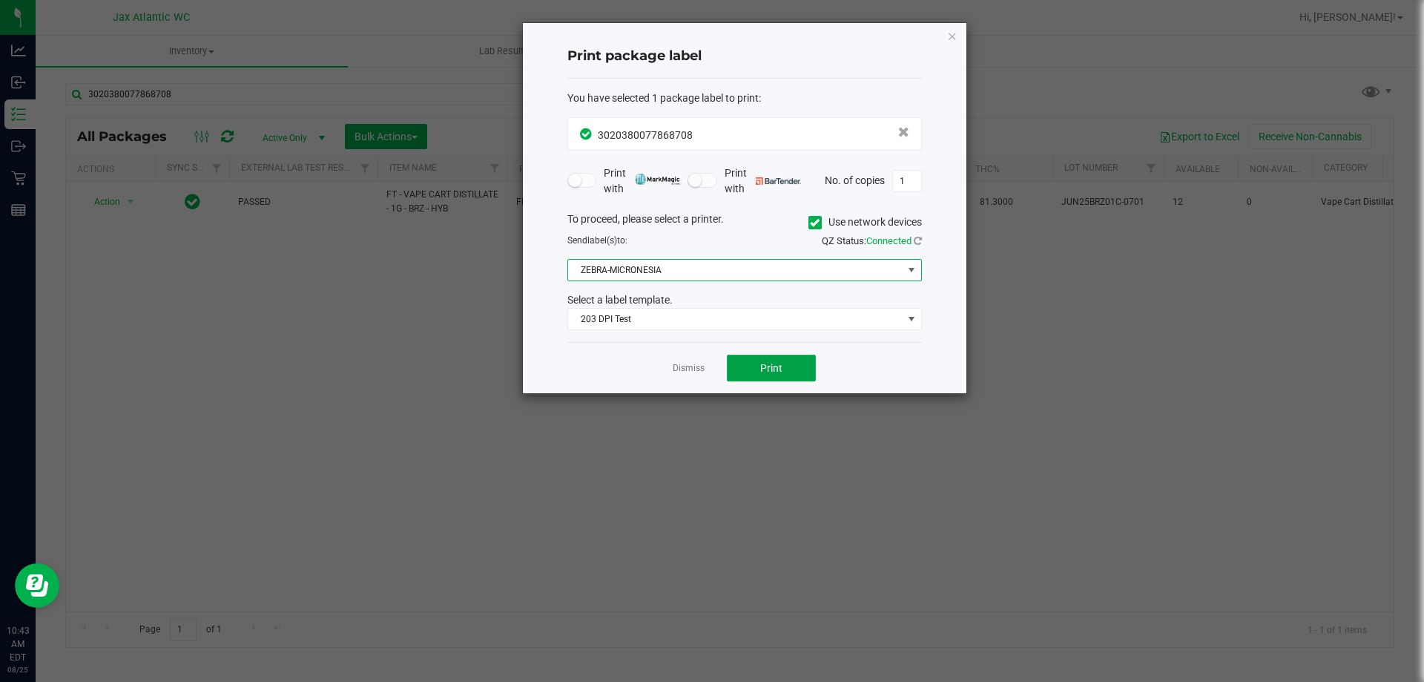
click at [771, 365] on span "Print" at bounding box center [771, 368] width 22 height 12
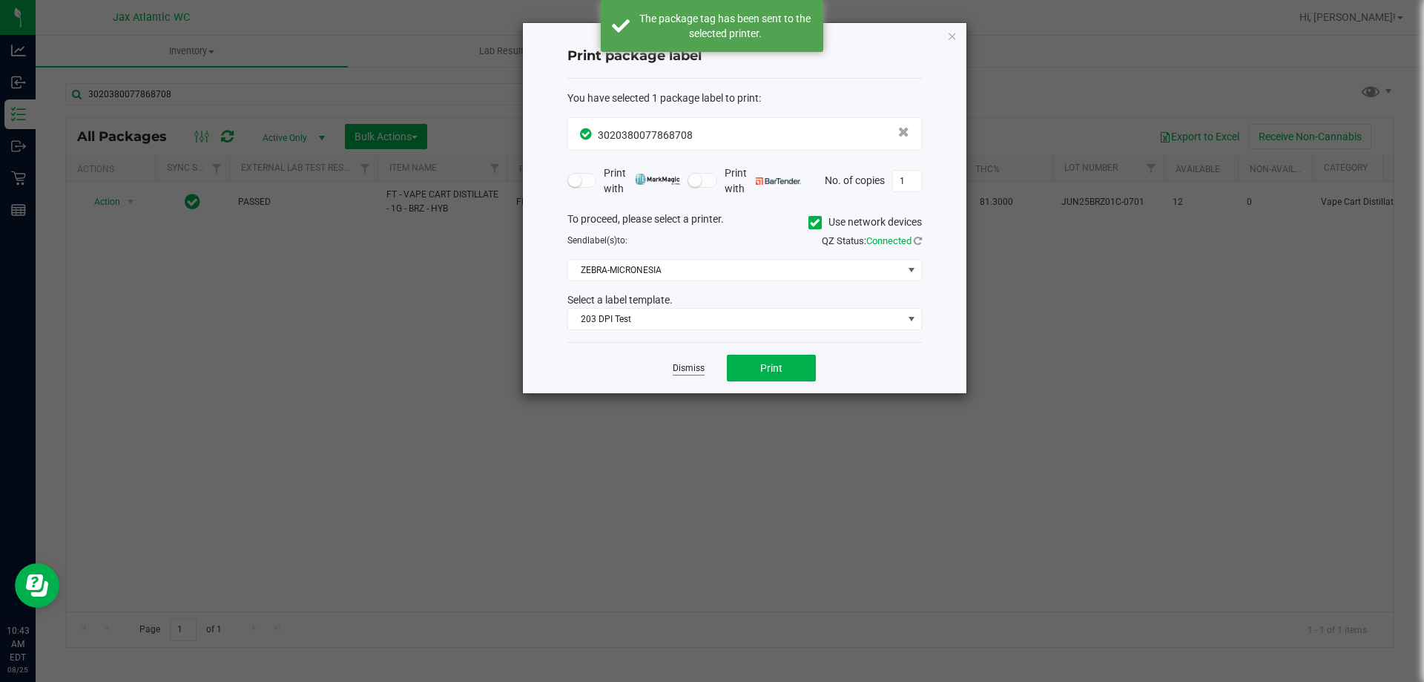
click at [692, 368] on link "Dismiss" at bounding box center [689, 368] width 32 height 13
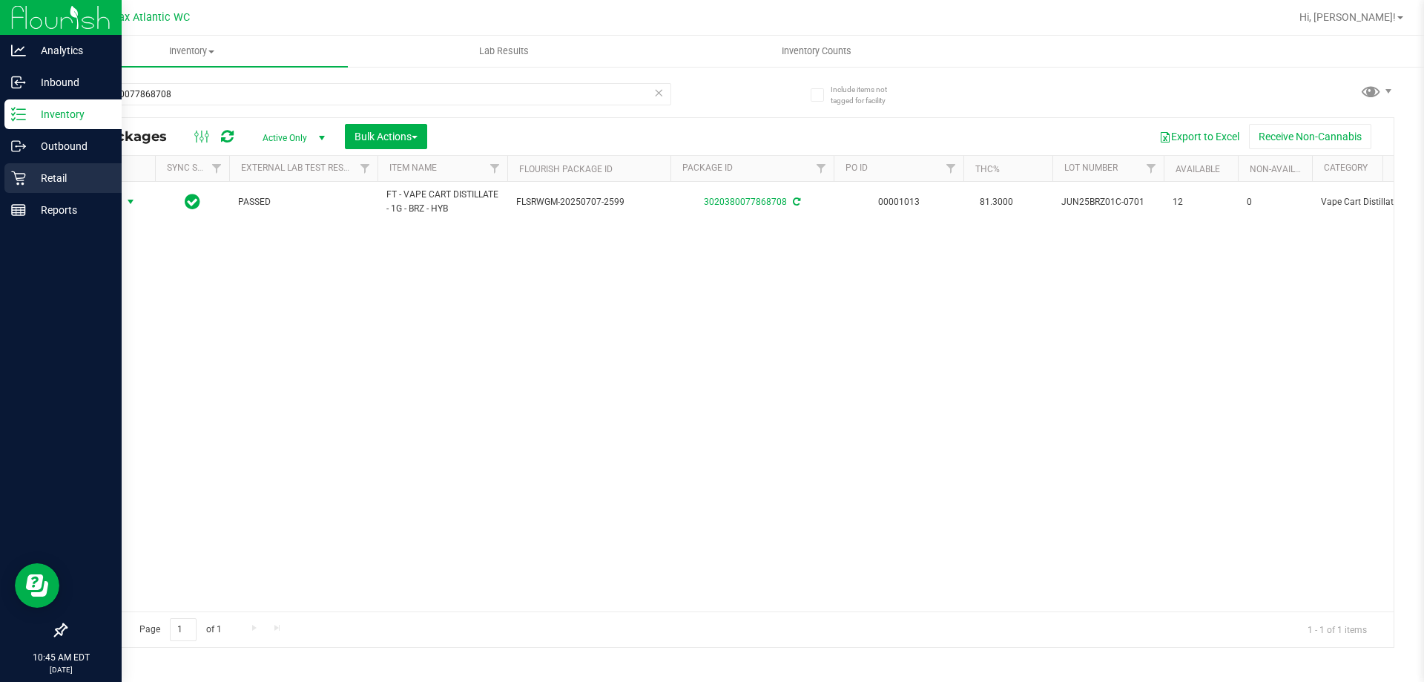
click at [88, 164] on div "Retail" at bounding box center [62, 178] width 117 height 30
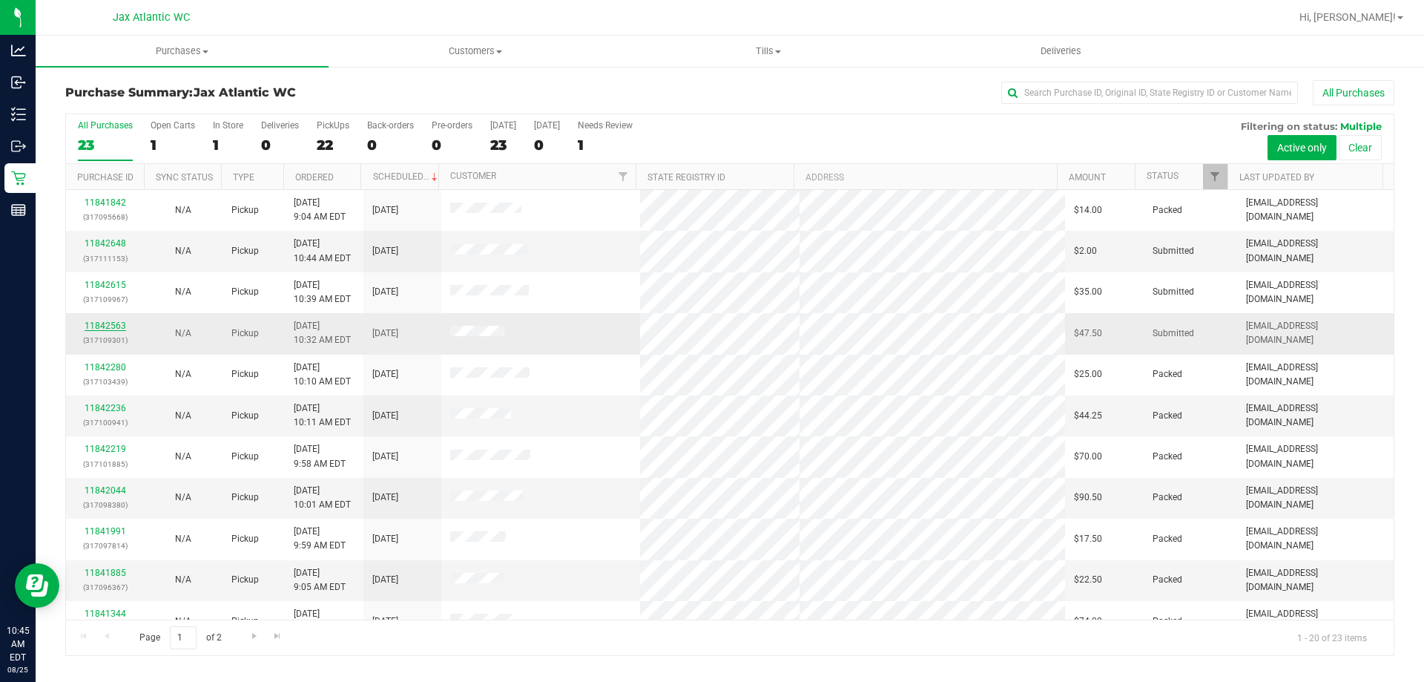
click at [104, 323] on link "11842563" at bounding box center [106, 325] width 42 height 10
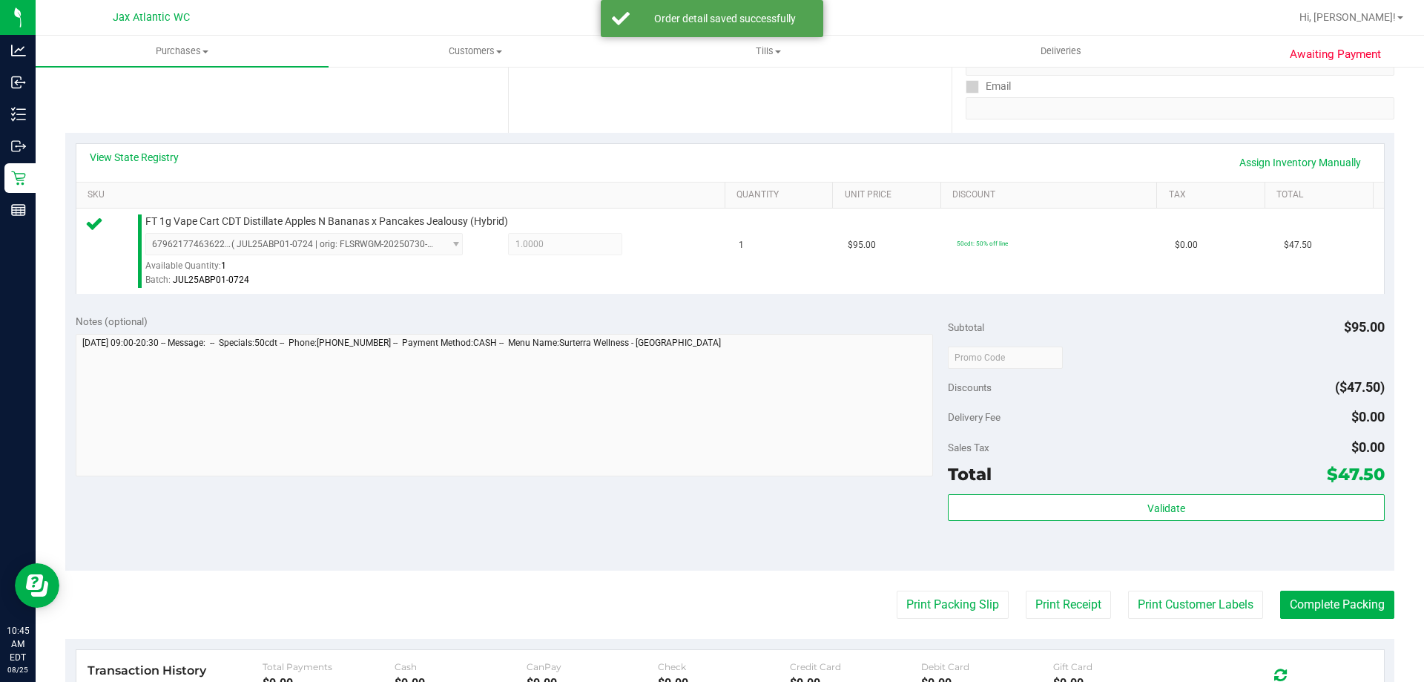
scroll to position [297, 0]
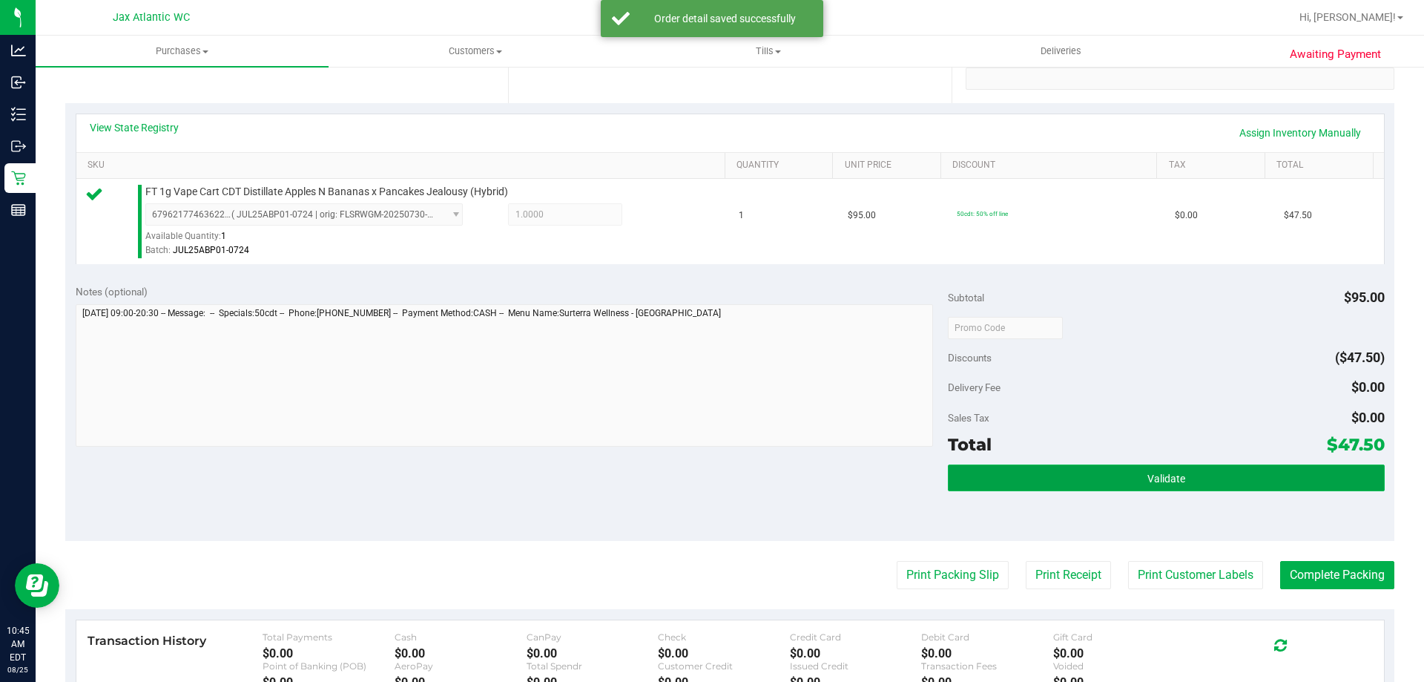
click at [1055, 484] on button "Validate" at bounding box center [1166, 477] width 436 height 27
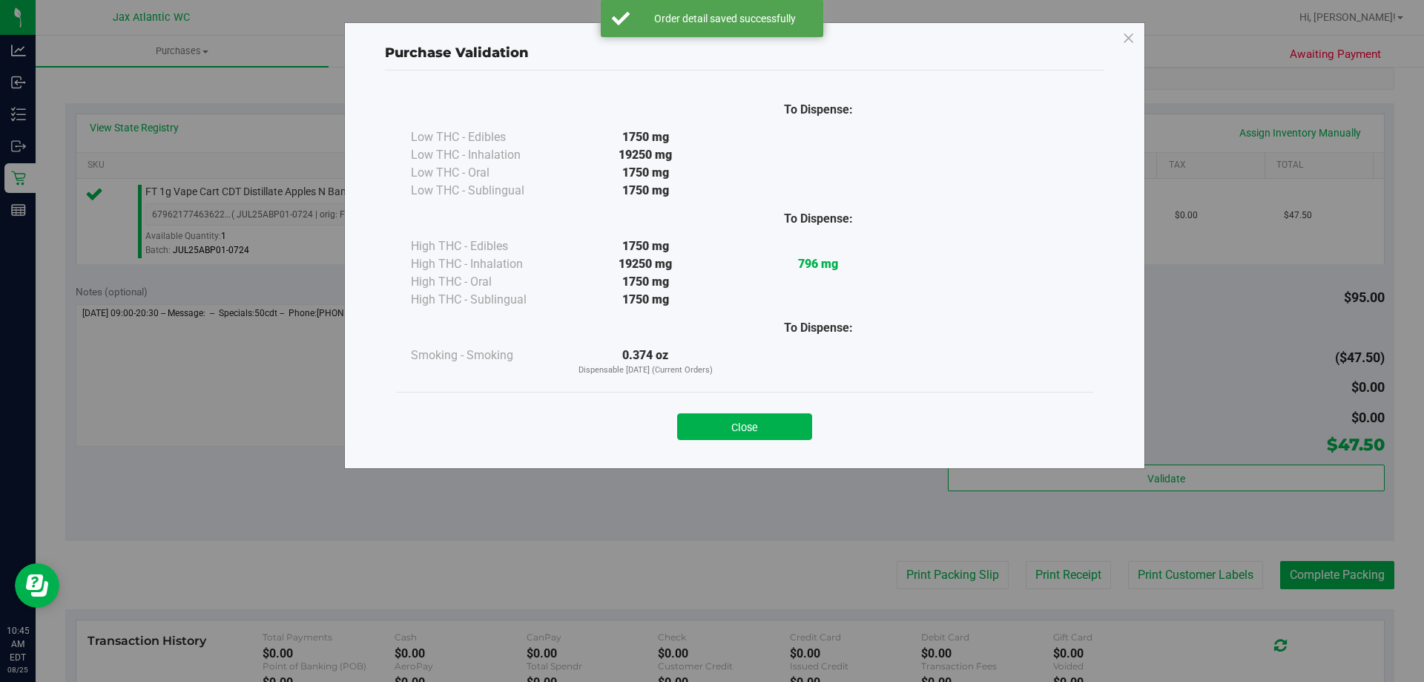
drag, startPoint x: 745, startPoint y: 419, endPoint x: 759, endPoint y: 449, distance: 32.8
click at [747, 424] on button "Close" at bounding box center [744, 426] width 135 height 27
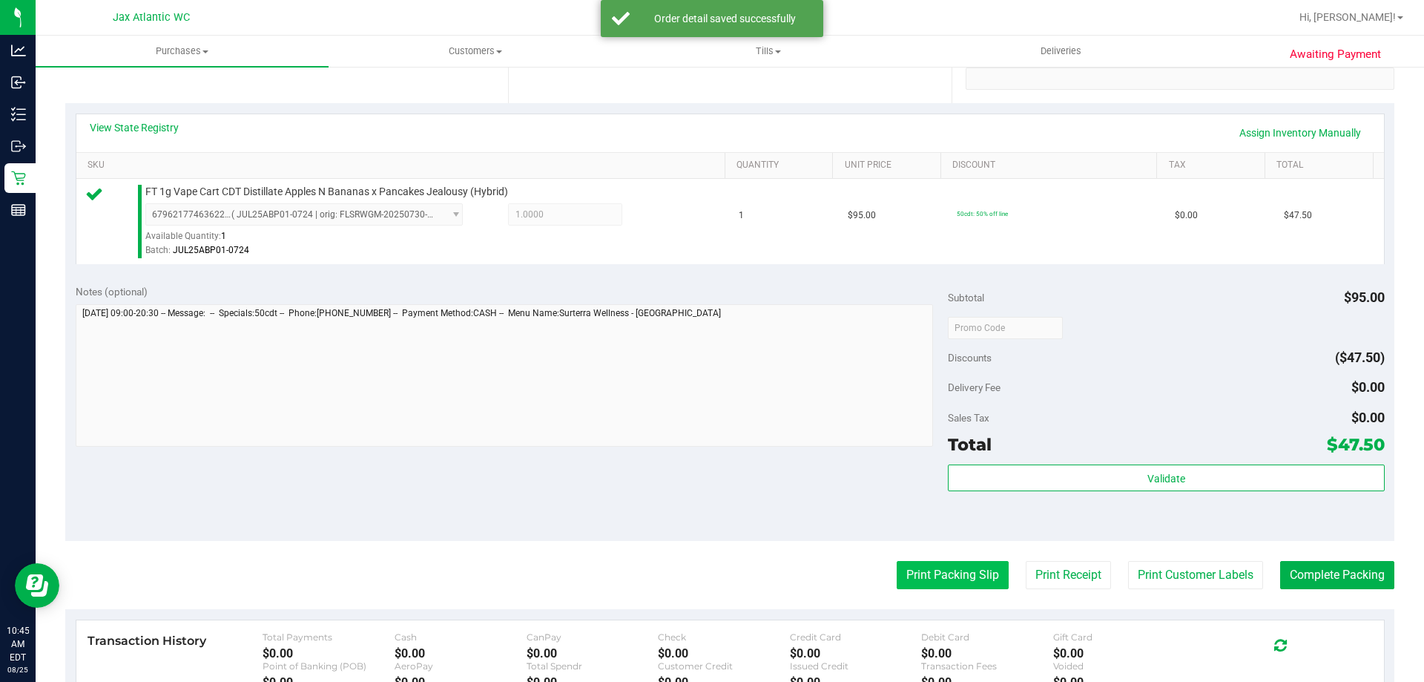
click at [900, 572] on button "Print Packing Slip" at bounding box center [953, 575] width 112 height 28
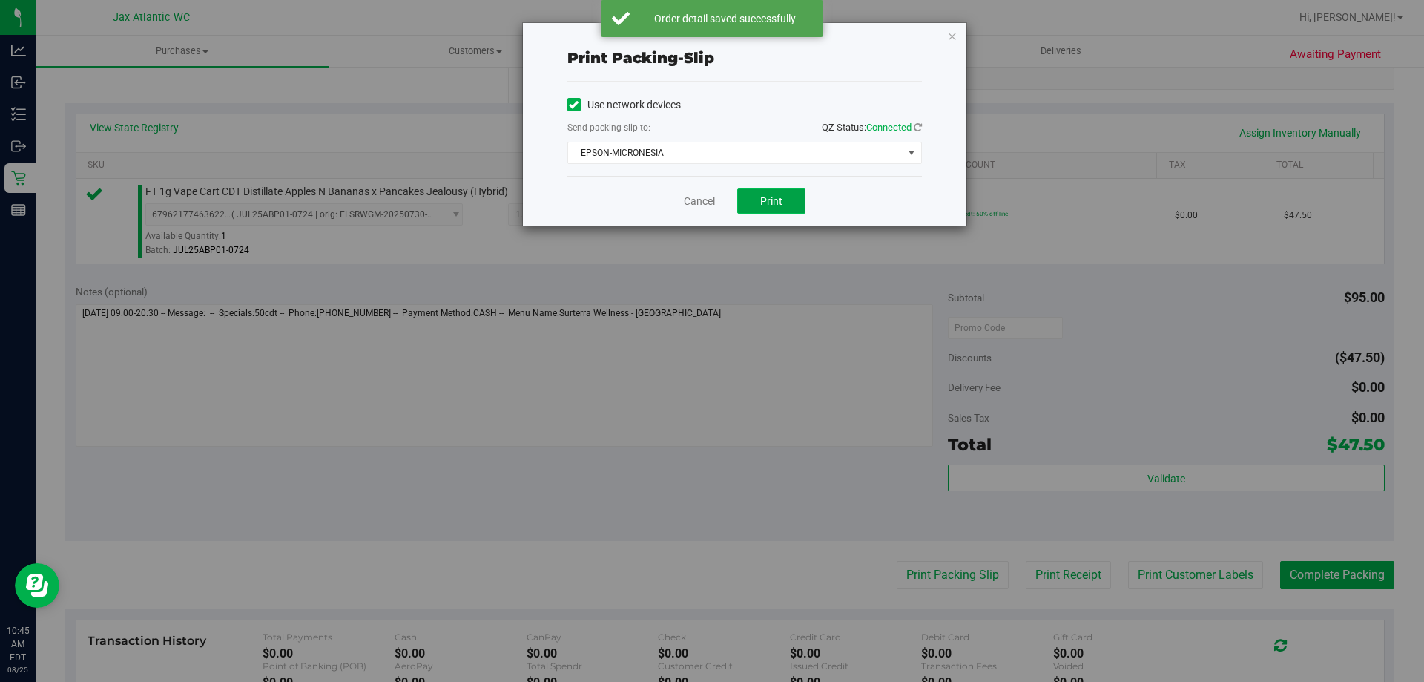
click at [767, 211] on button "Print" at bounding box center [771, 200] width 68 height 25
click at [687, 201] on link "Cancel" at bounding box center [699, 202] width 31 height 16
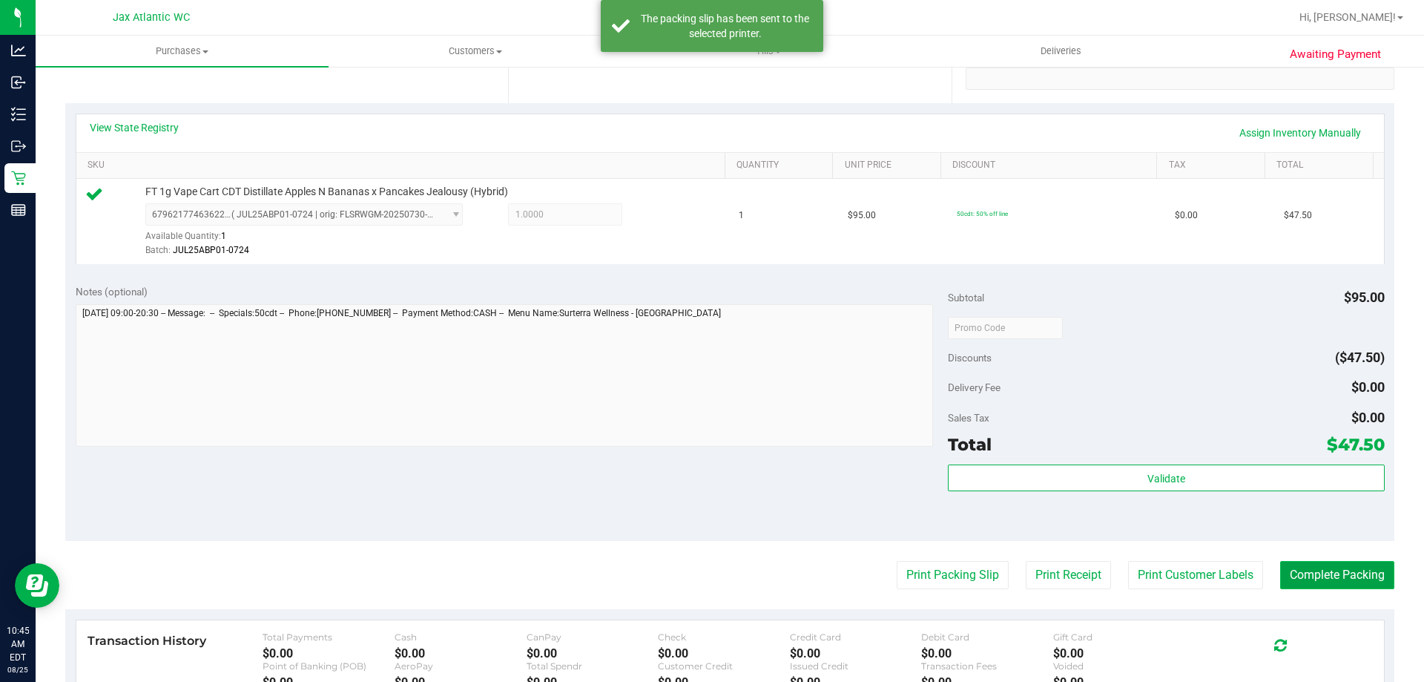
drag, startPoint x: 1336, startPoint y: 579, endPoint x: 1344, endPoint y: 575, distance: 9.3
click at [1334, 576] on button "Complete Packing" at bounding box center [1337, 575] width 114 height 28
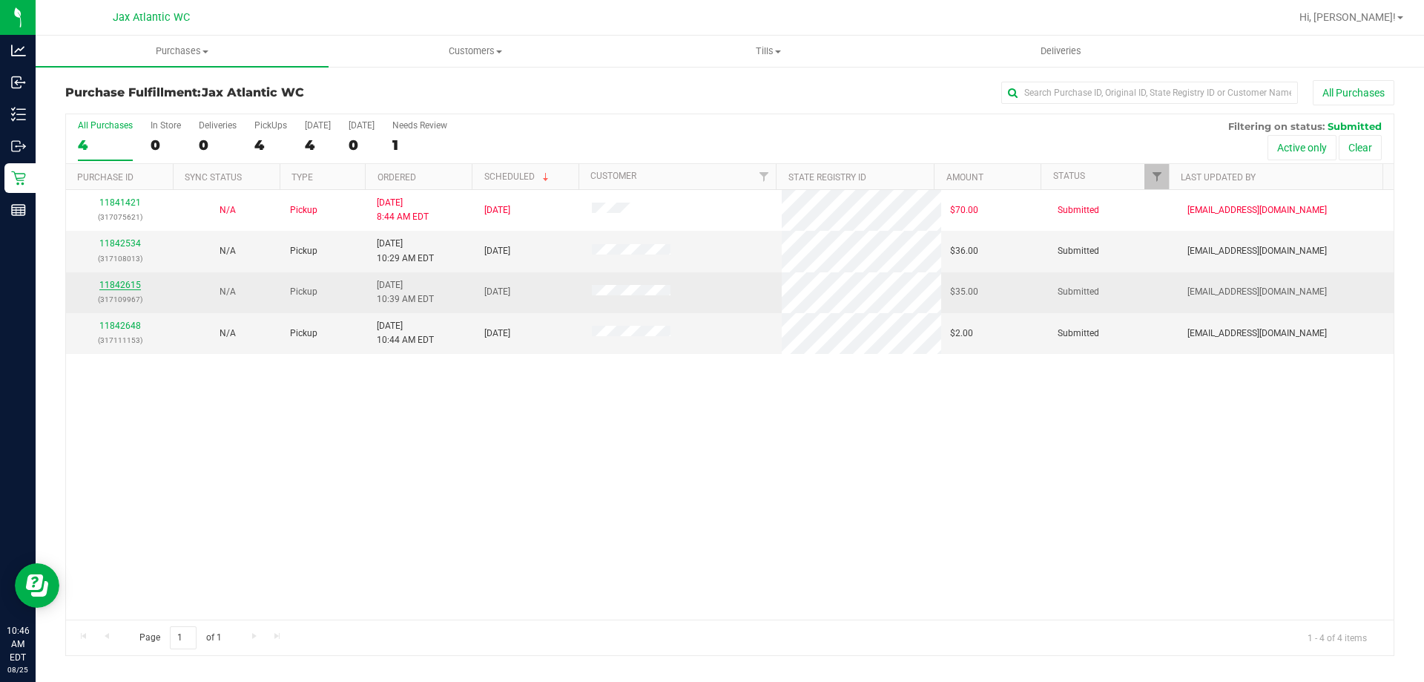
click at [111, 283] on link "11842615" at bounding box center [120, 285] width 42 height 10
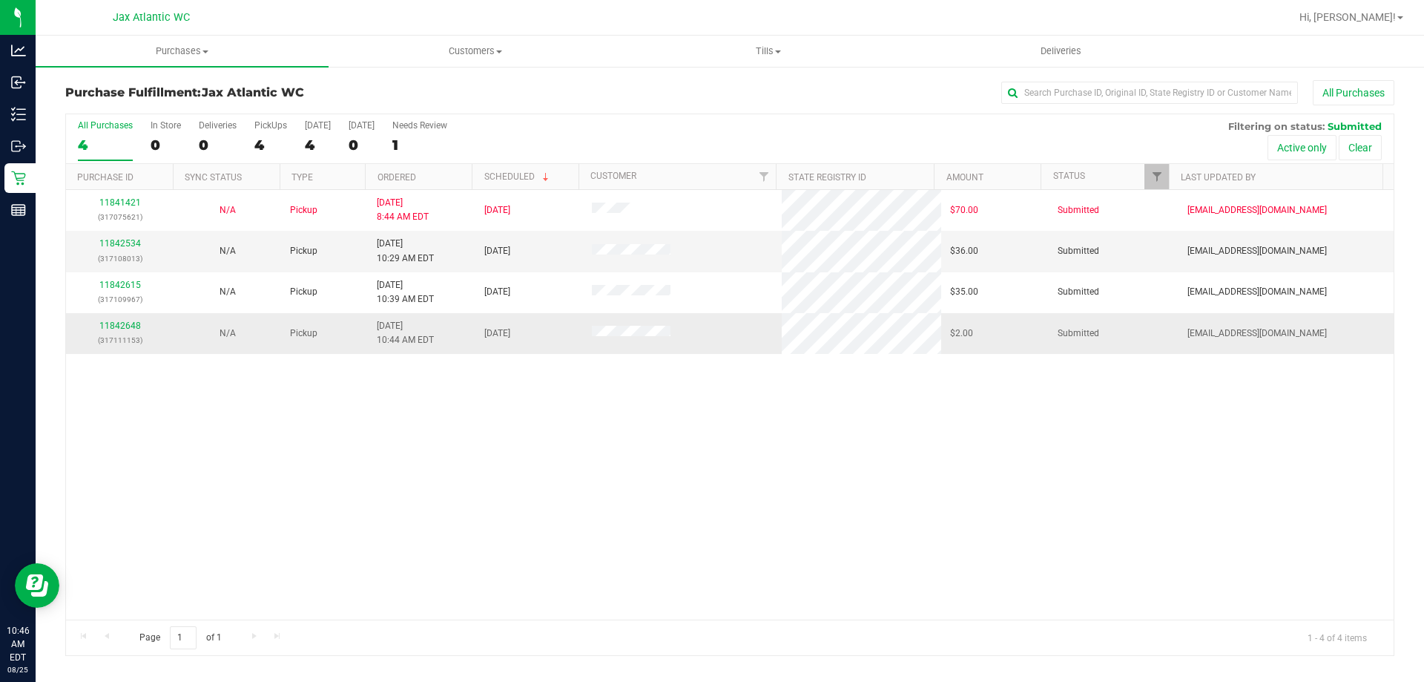
click at [98, 322] on div "11842648 (317111153)" at bounding box center [120, 333] width 90 height 28
click at [119, 326] on link "11842648" at bounding box center [120, 325] width 42 height 10
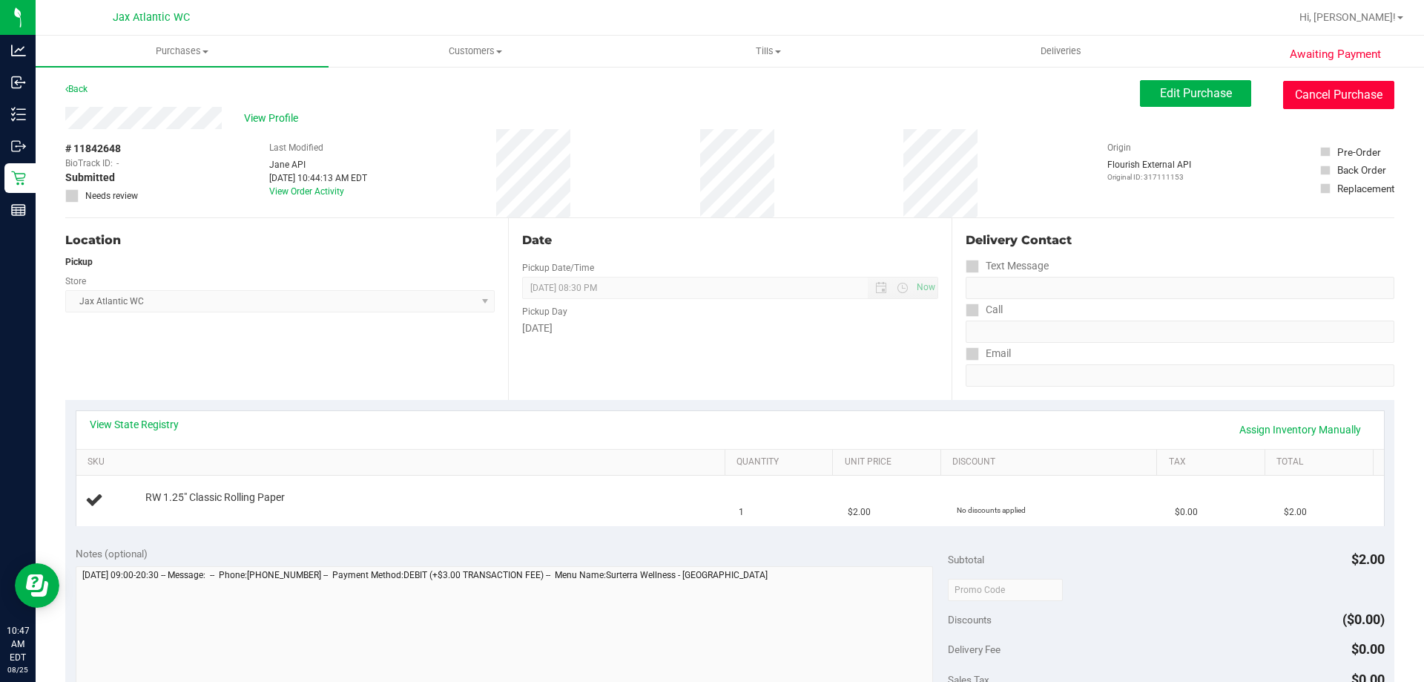
click at [1317, 93] on button "Cancel Purchase" at bounding box center [1338, 95] width 111 height 28
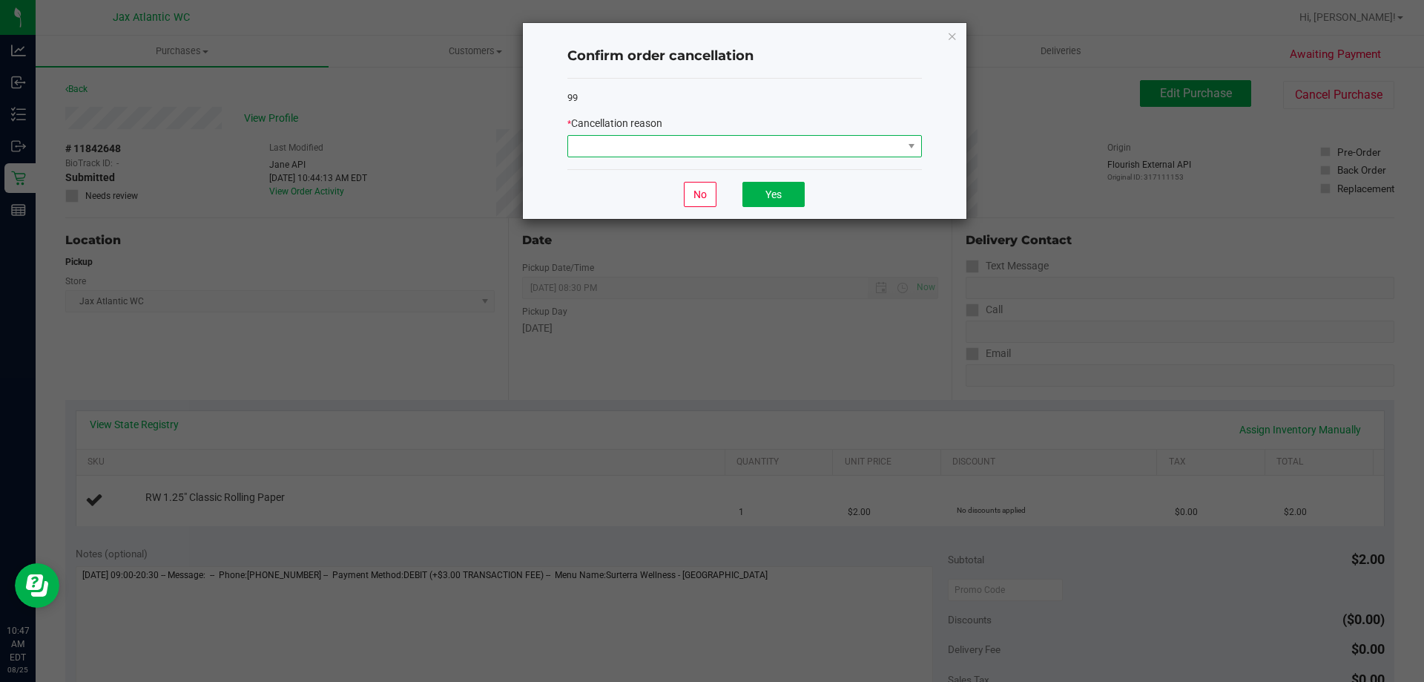
click at [662, 147] on span at bounding box center [735, 146] width 335 height 21
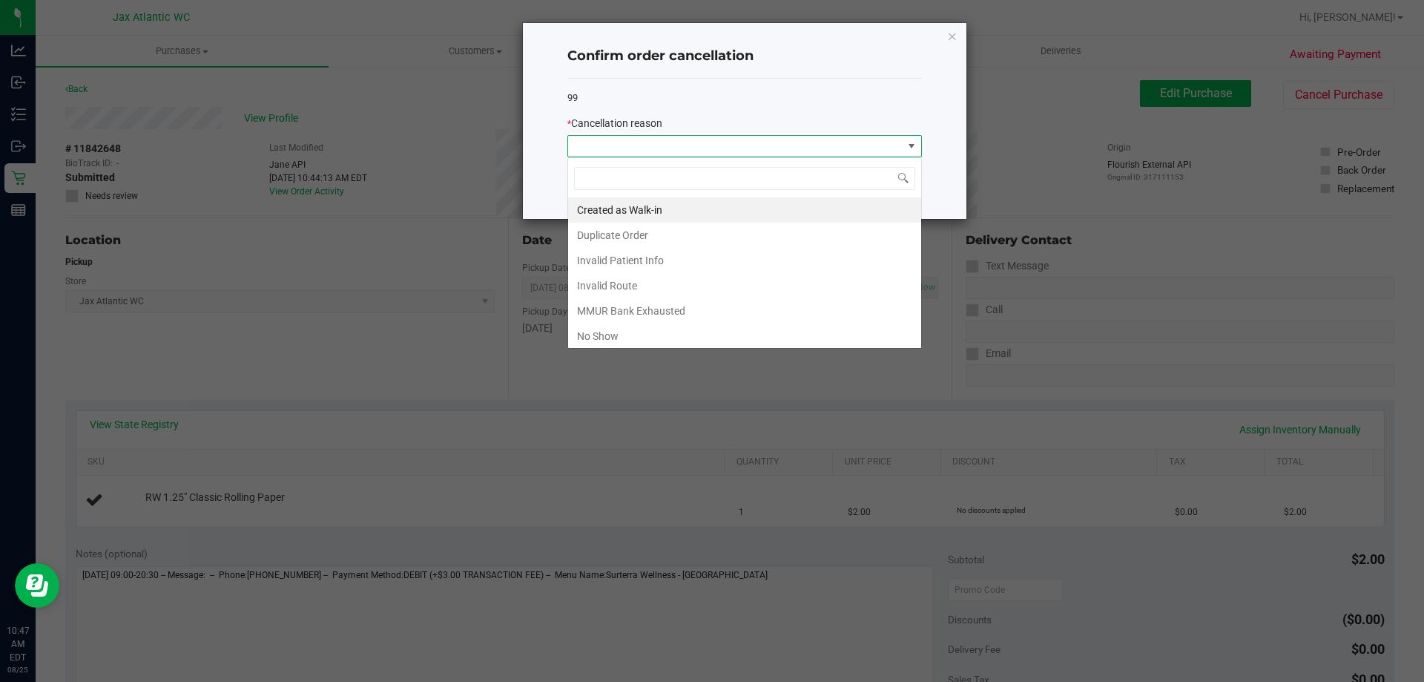
scroll to position [22, 355]
click at [634, 240] on li "Duplicate Order" at bounding box center [744, 235] width 353 height 25
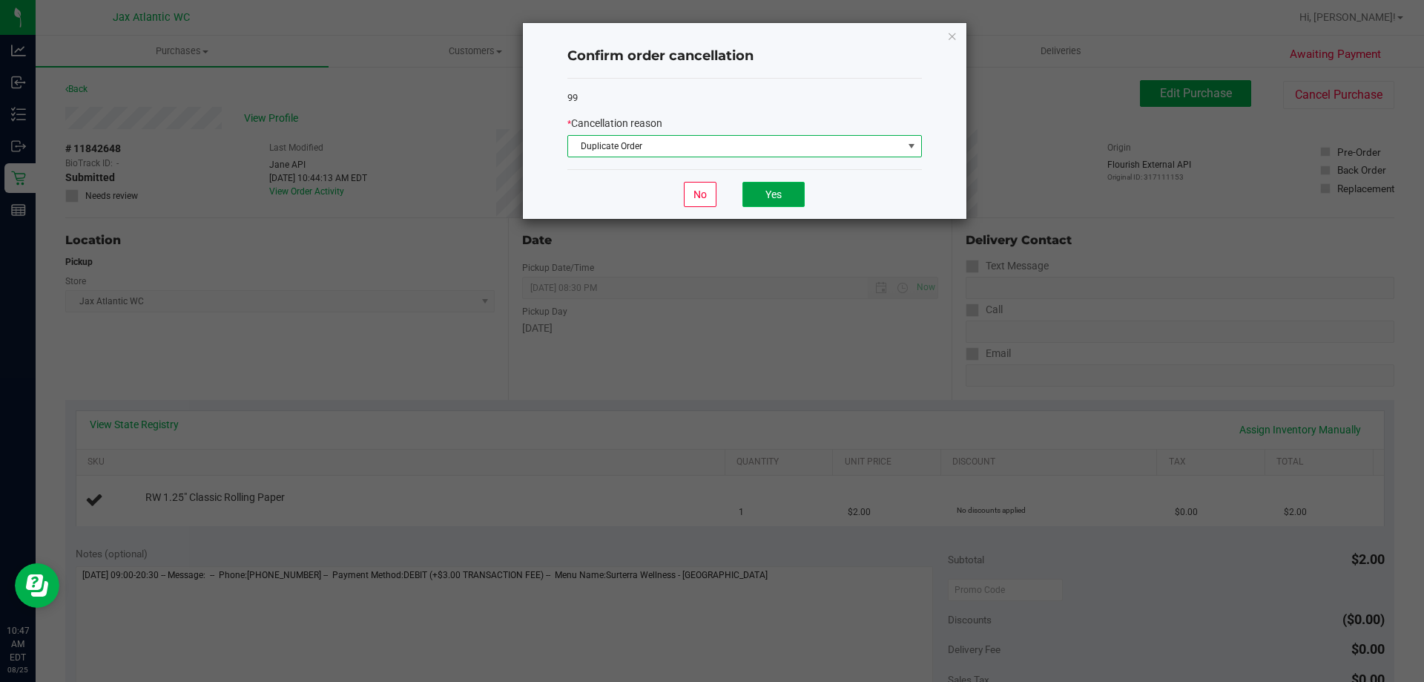
click at [769, 187] on button "Yes" at bounding box center [773, 194] width 62 height 25
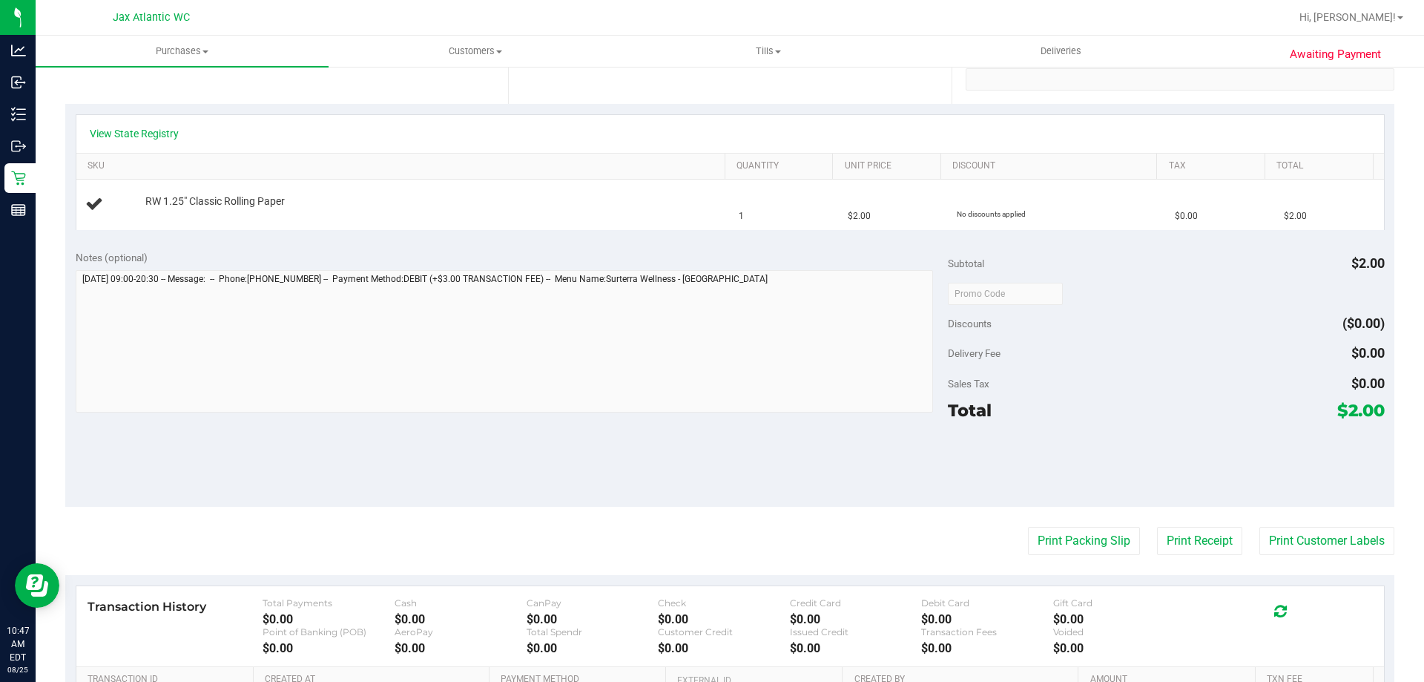
scroll to position [297, 0]
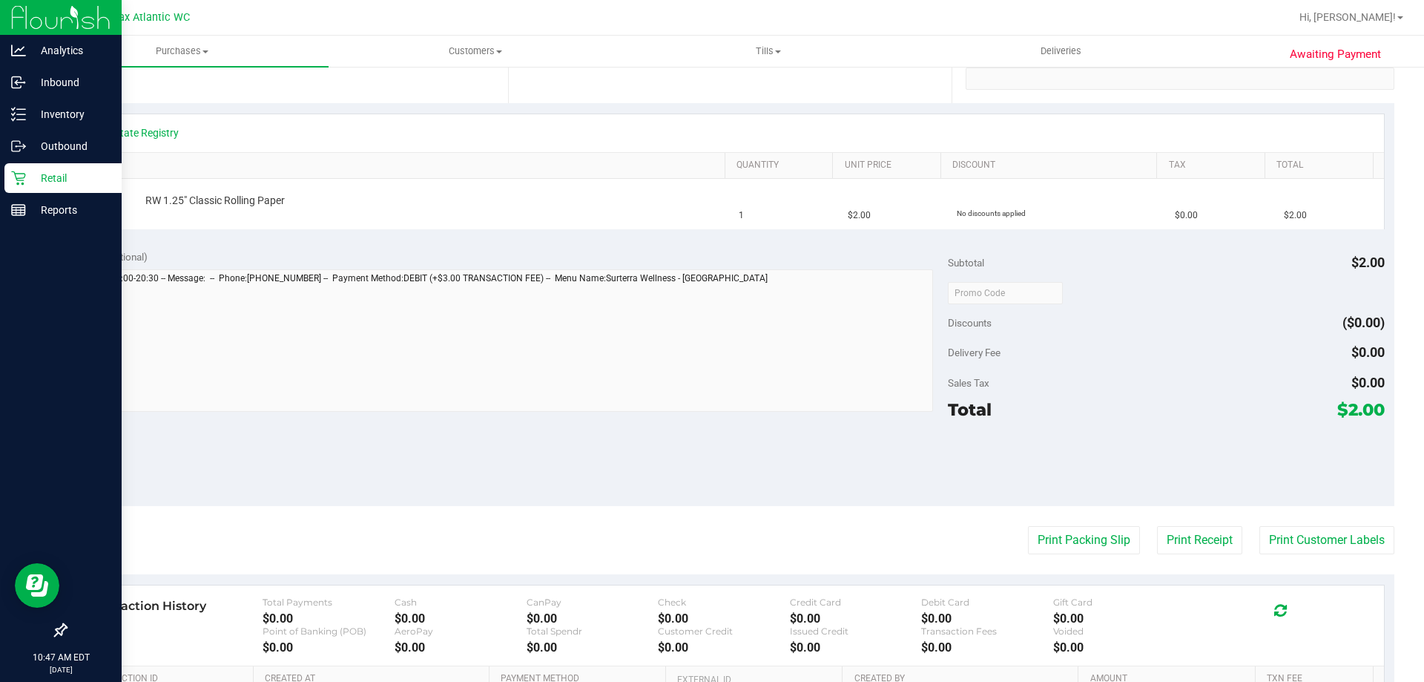
click at [56, 175] on p "Retail" at bounding box center [70, 178] width 89 height 18
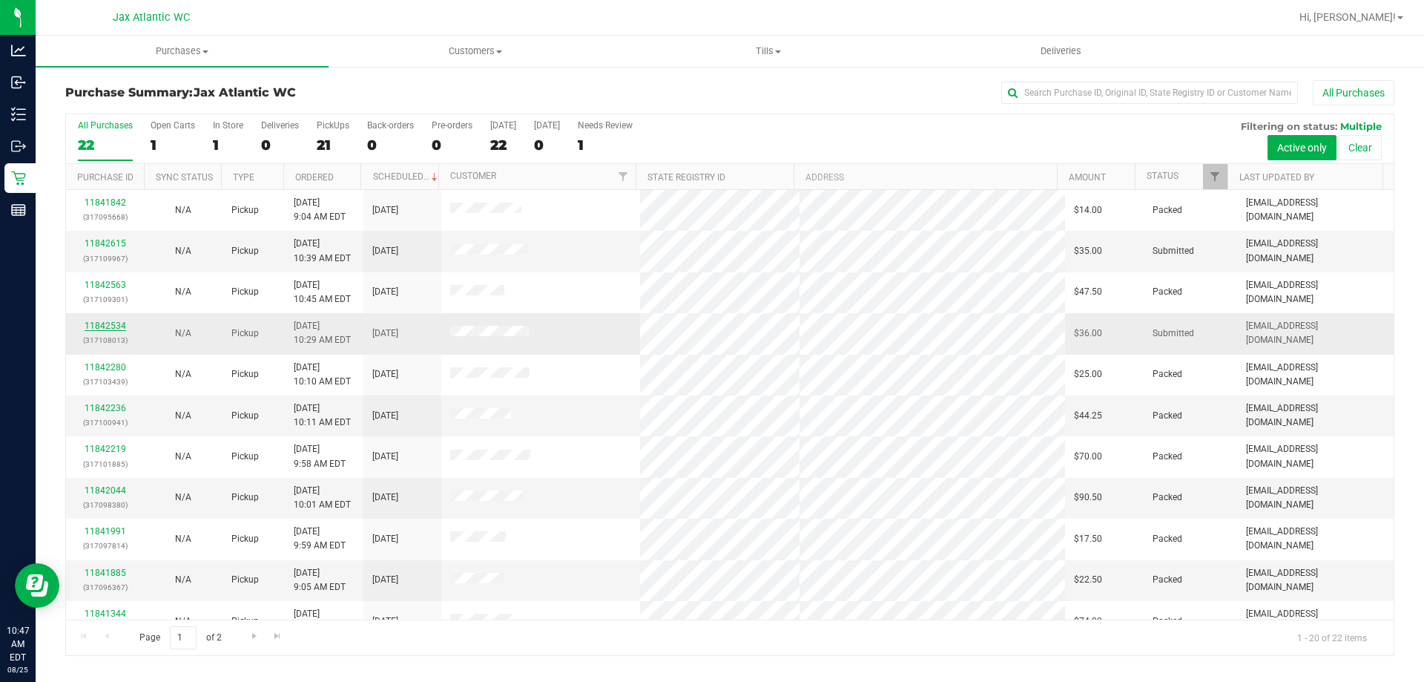
click at [94, 323] on link "11842534" at bounding box center [106, 325] width 42 height 10
click at [116, 243] on link "11842615" at bounding box center [106, 243] width 42 height 10
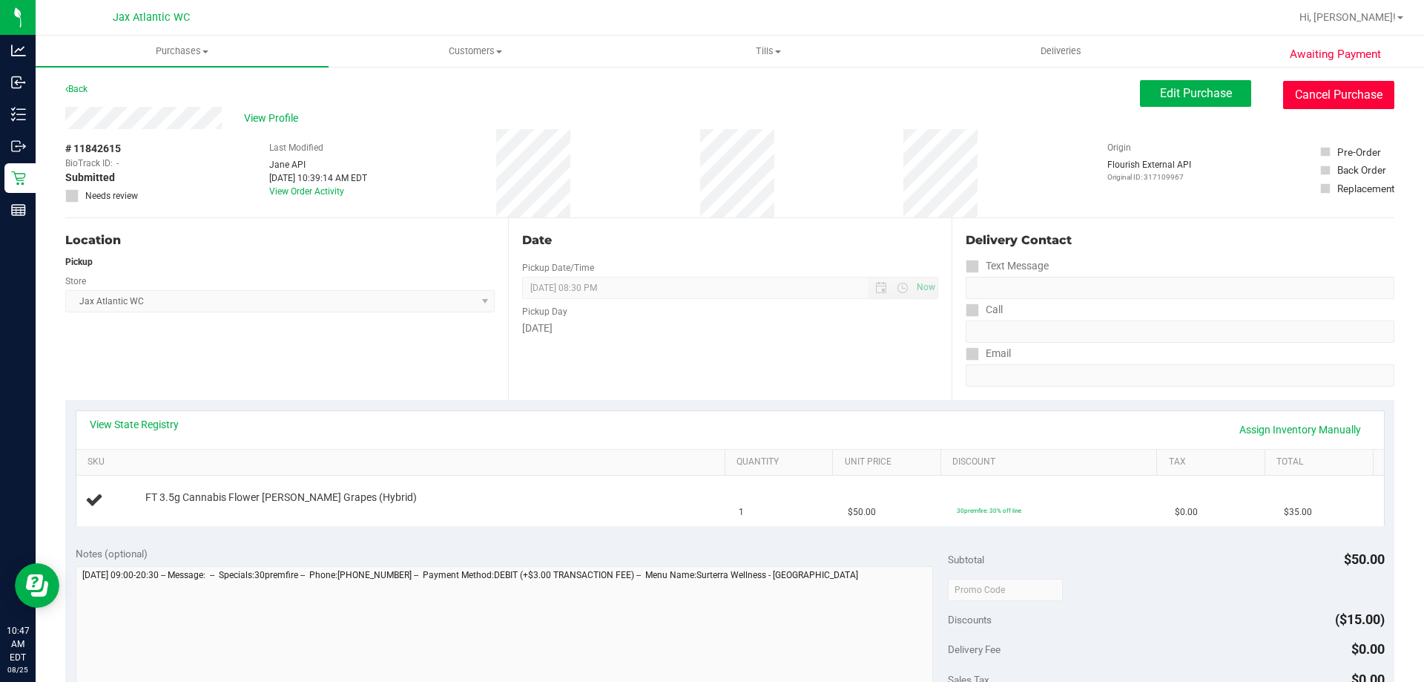
click at [1313, 91] on button "Cancel Purchase" at bounding box center [1338, 95] width 111 height 28
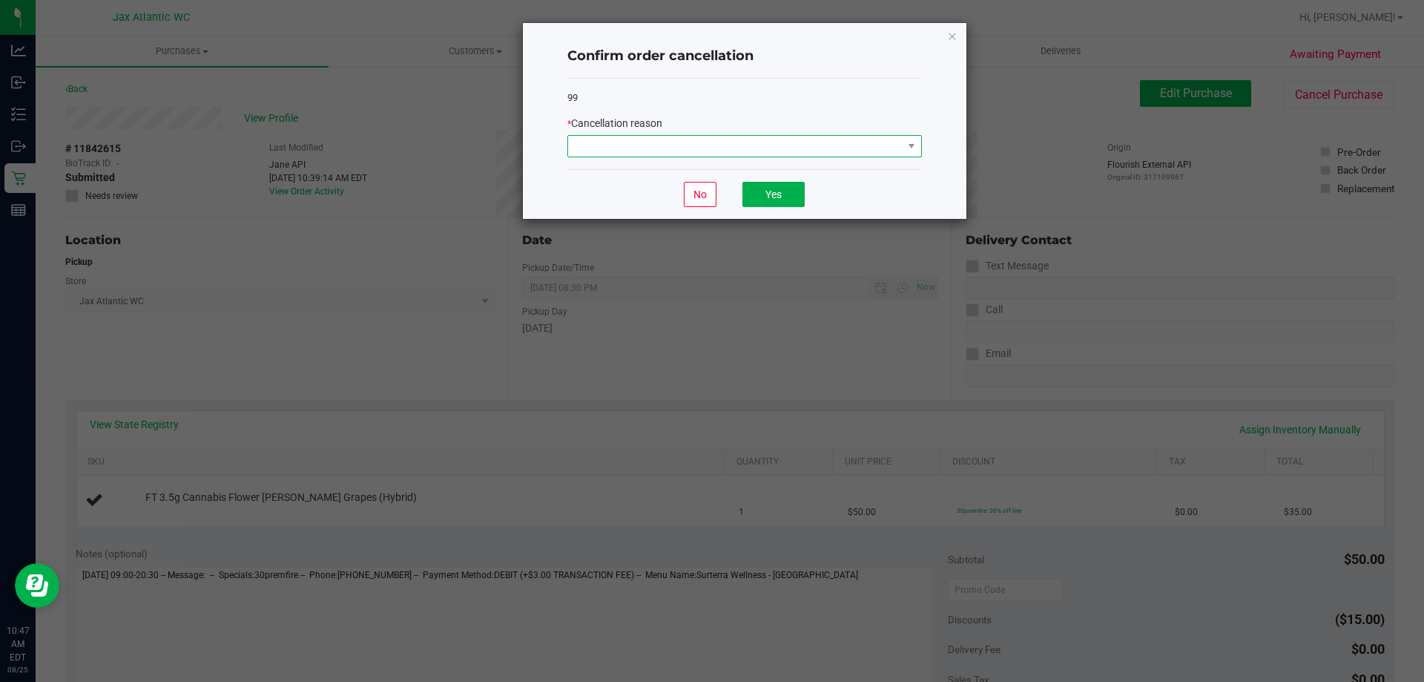
click at [736, 143] on span at bounding box center [735, 146] width 335 height 21
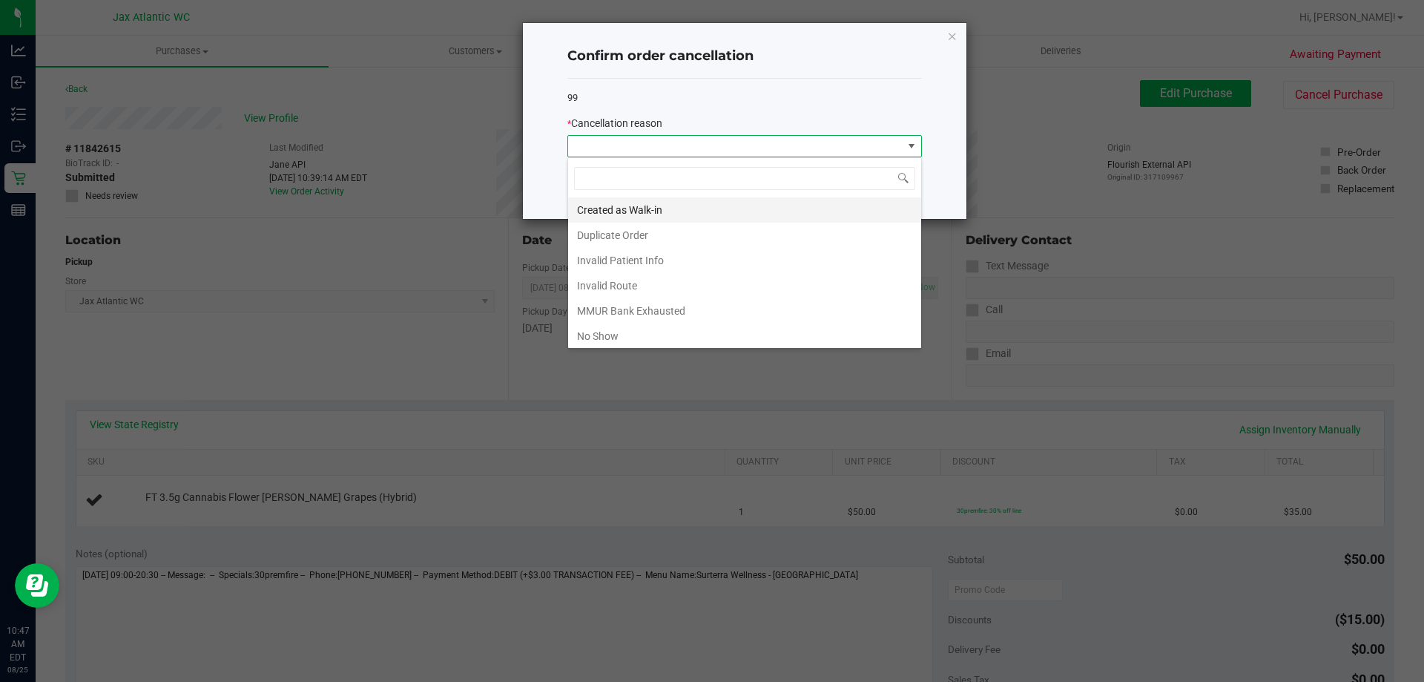
scroll to position [22, 355]
click at [612, 234] on li "Duplicate Order" at bounding box center [744, 235] width 353 height 25
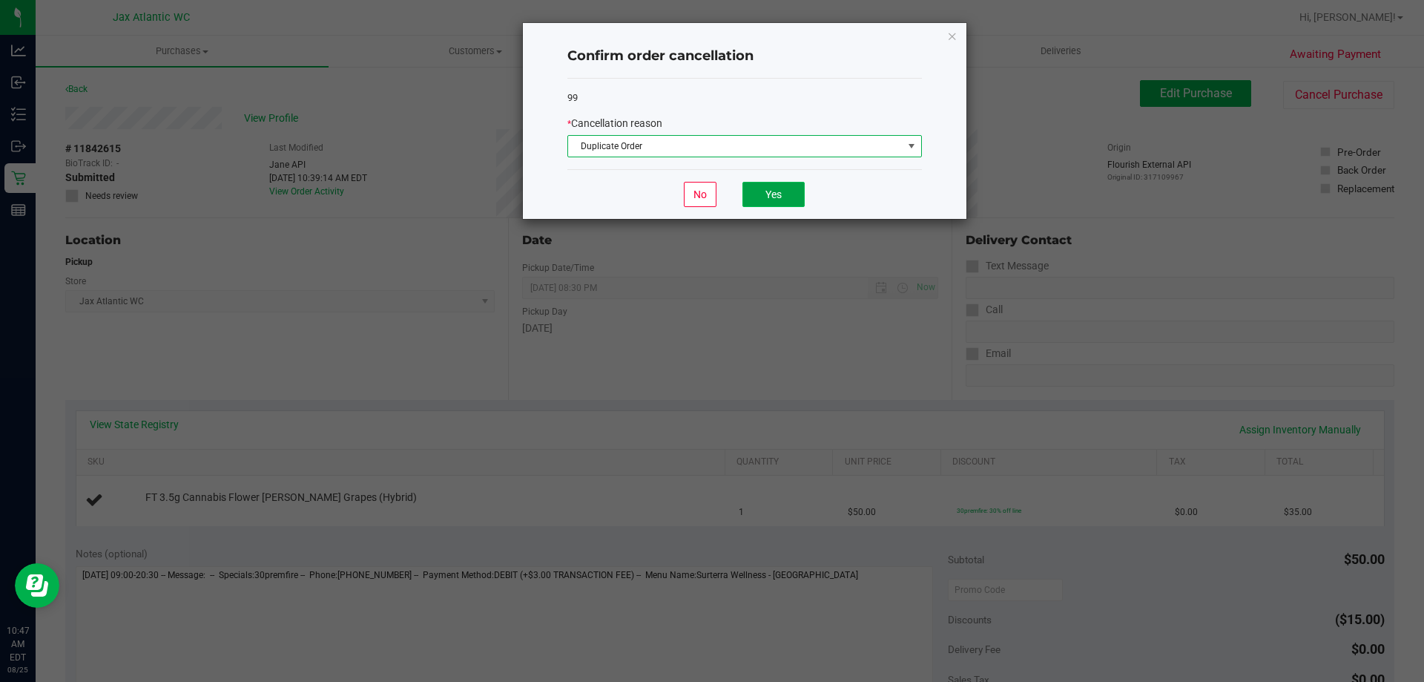
click at [796, 194] on button "Yes" at bounding box center [773, 194] width 62 height 25
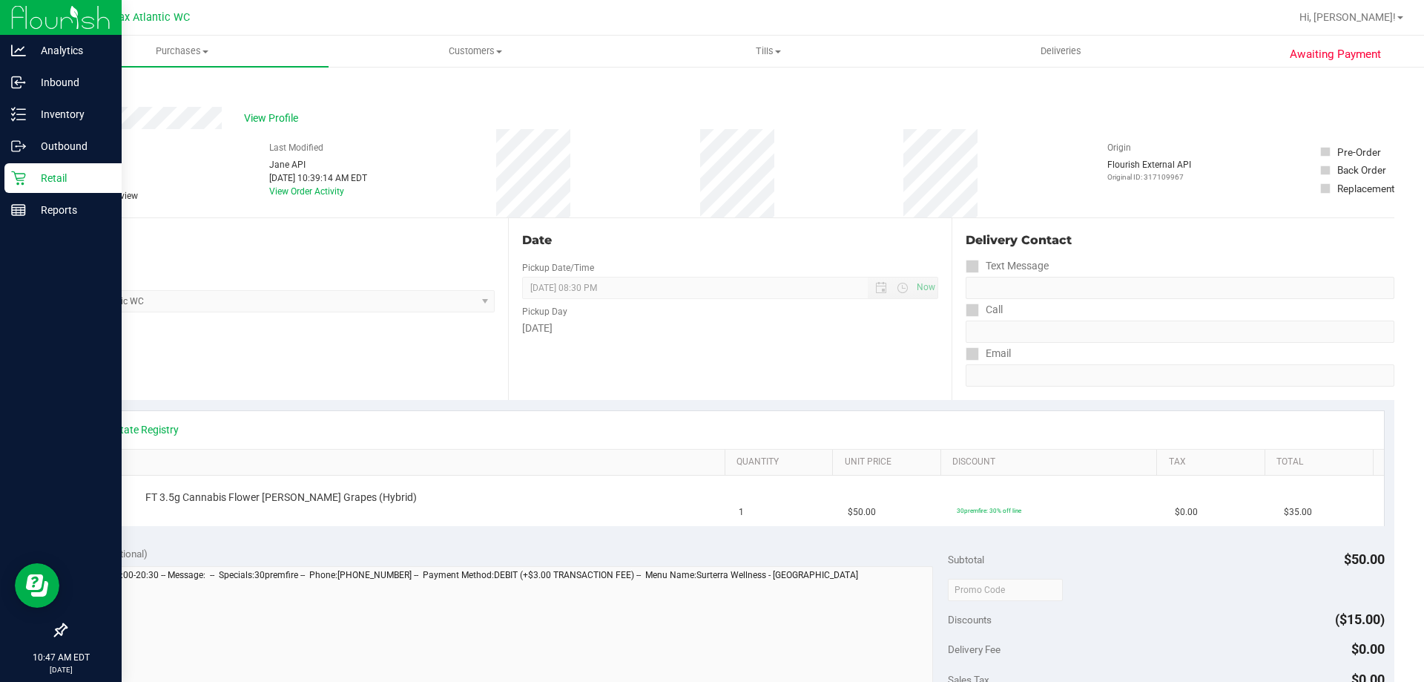
click at [81, 172] on p "Retail" at bounding box center [70, 178] width 89 height 18
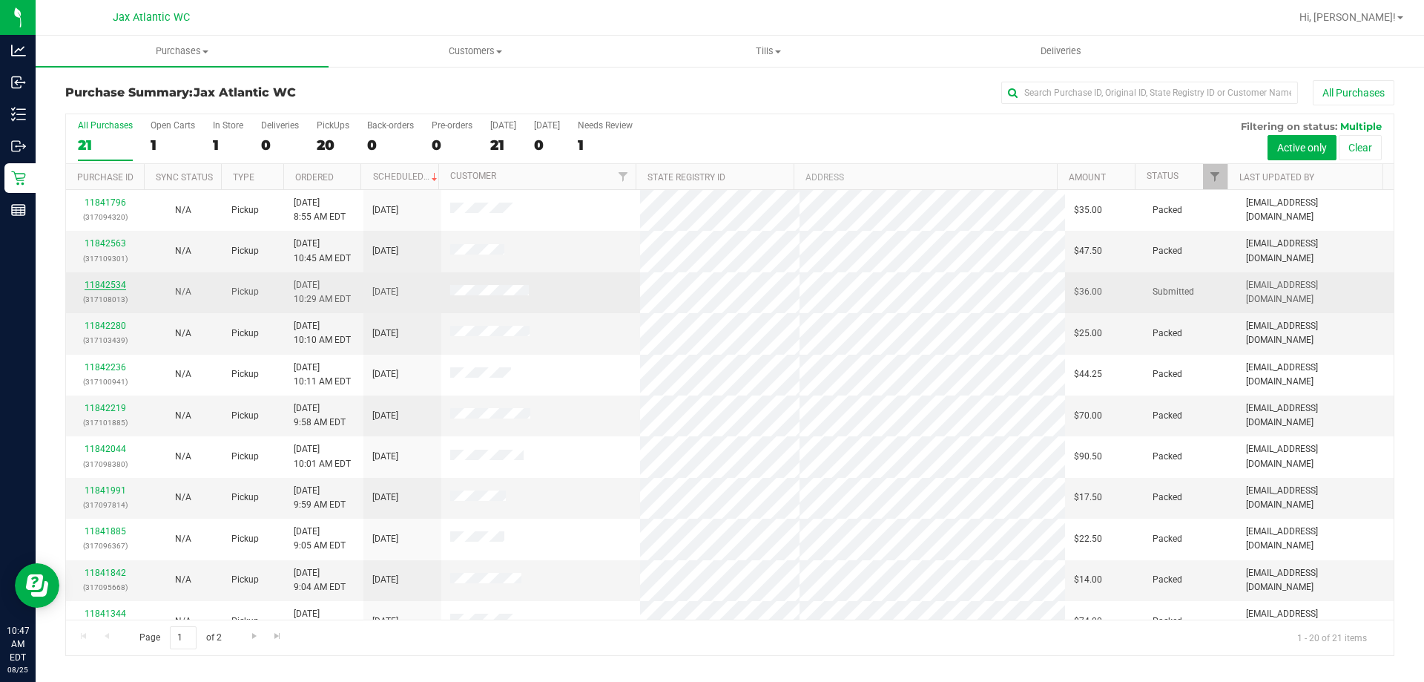
click at [116, 283] on link "11842534" at bounding box center [106, 285] width 42 height 10
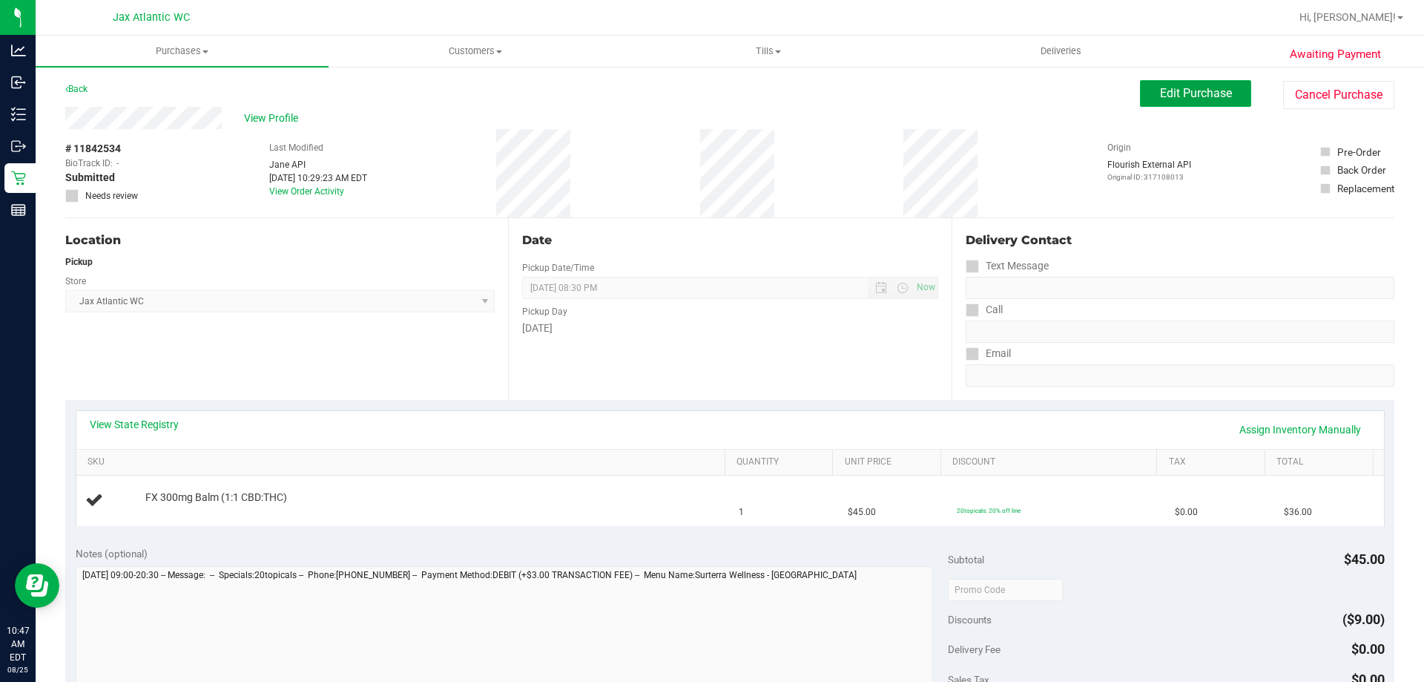
click at [1199, 108] on div "Edit Purchase Cancel Purchase" at bounding box center [1267, 94] width 254 height 29
click at [1160, 90] on span "Edit Purchase" at bounding box center [1196, 93] width 72 height 14
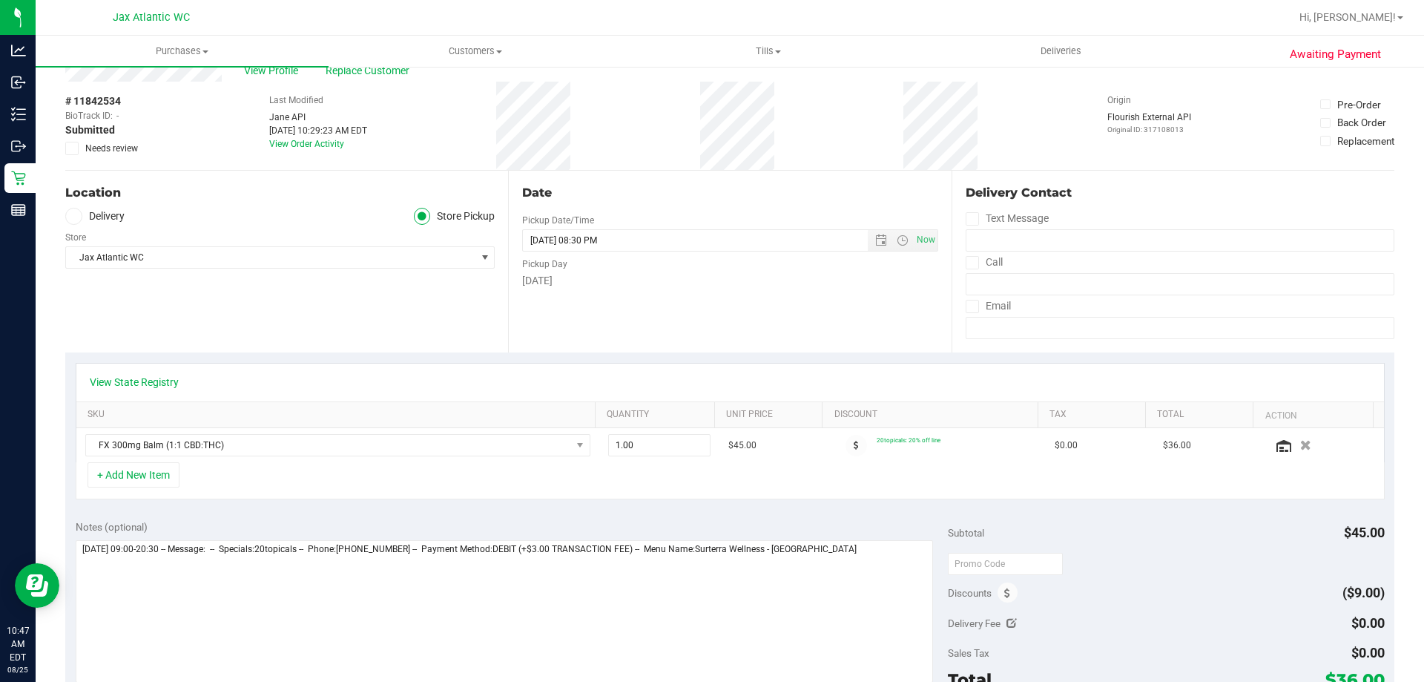
scroll to position [74, 0]
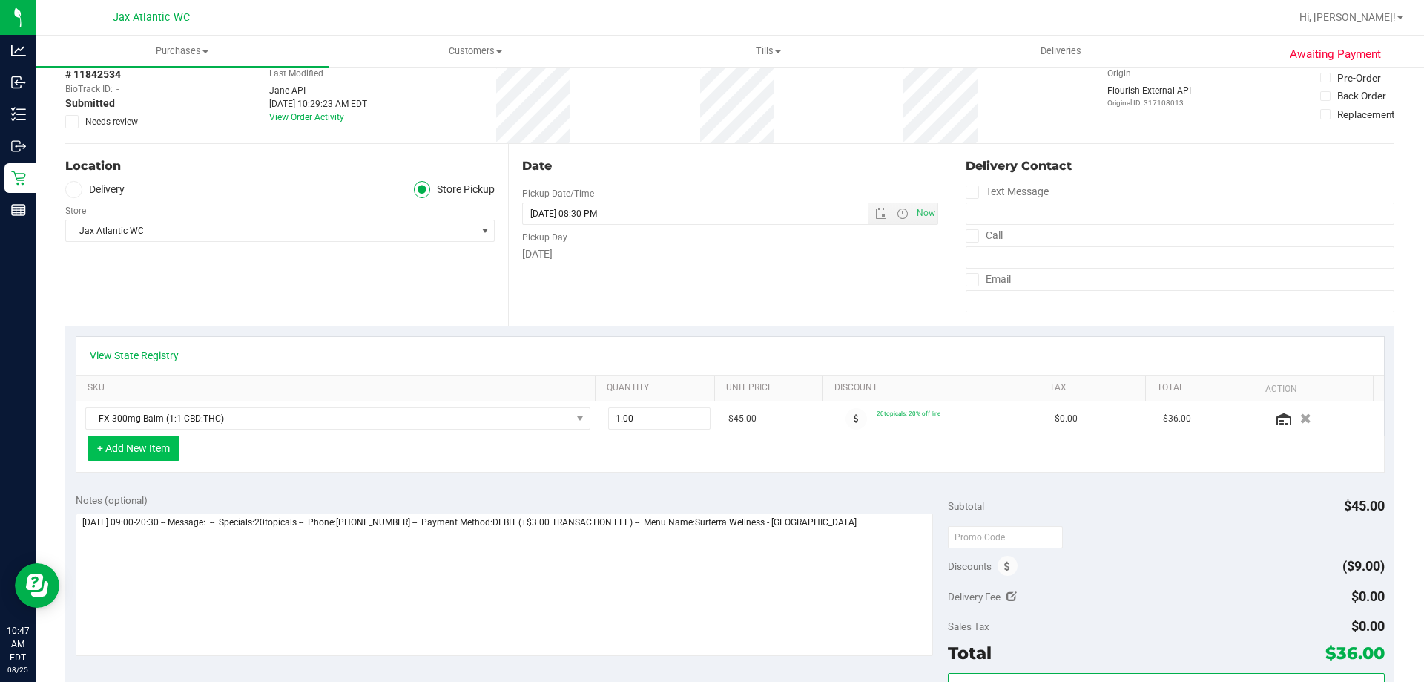
click at [138, 450] on button "+ Add New Item" at bounding box center [134, 447] width 92 height 25
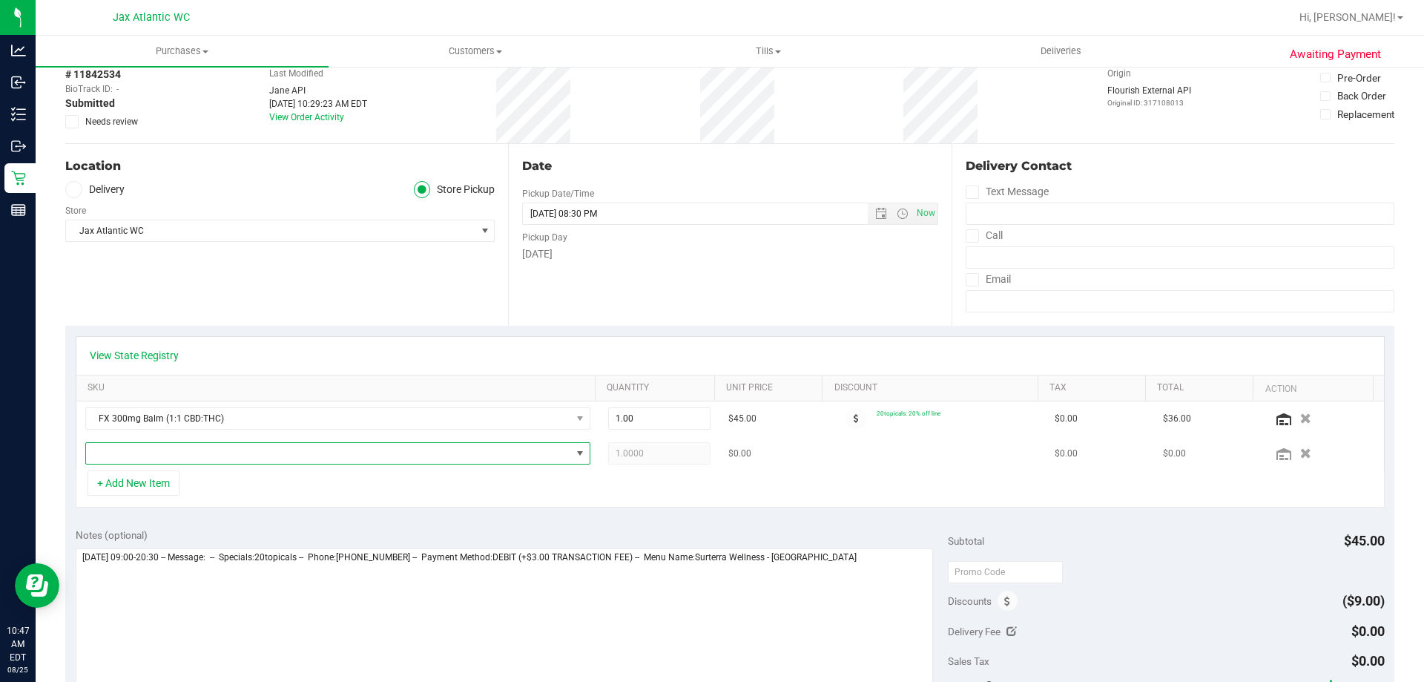
click at [184, 449] on span "NO DATA FOUND" at bounding box center [328, 453] width 485 height 21
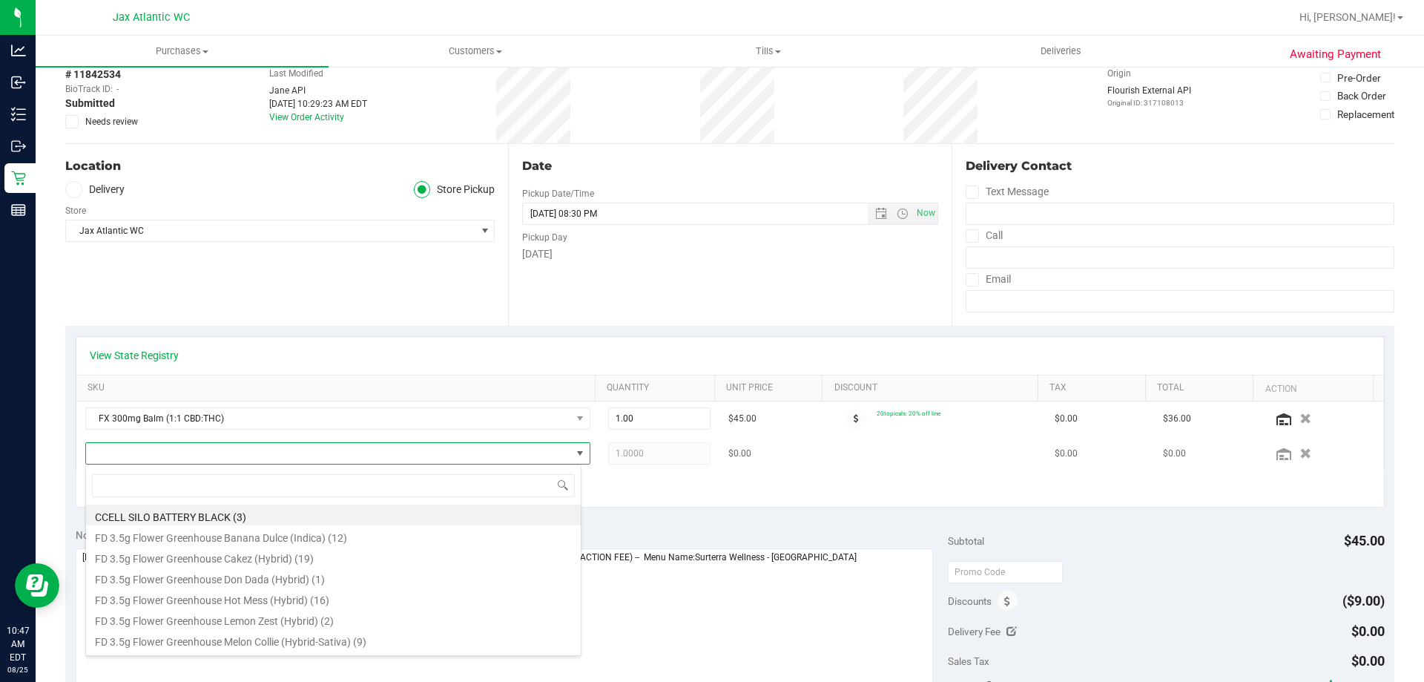
scroll to position [22, 492]
type input "gasp"
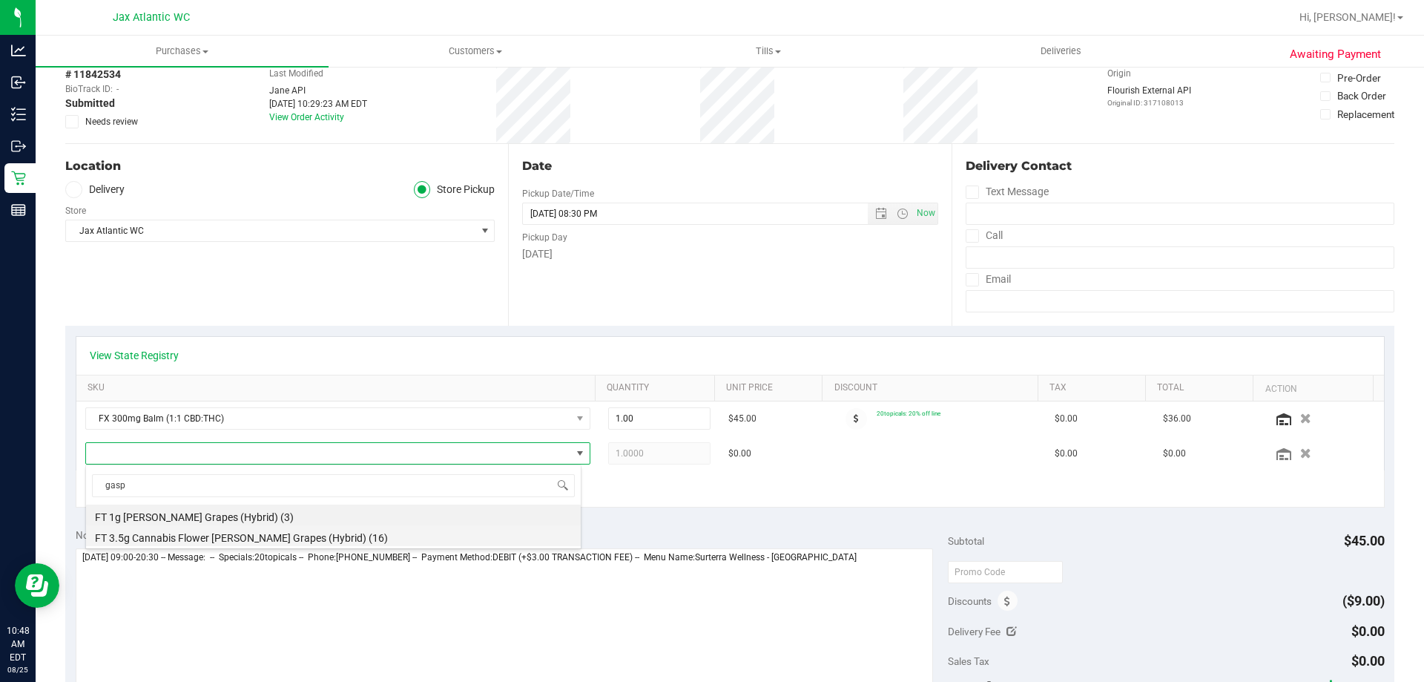
click at [244, 539] on li "FT 3.5g Cannabis Flower [PERSON_NAME] Grapes (Hybrid) (16)" at bounding box center [333, 535] width 495 height 21
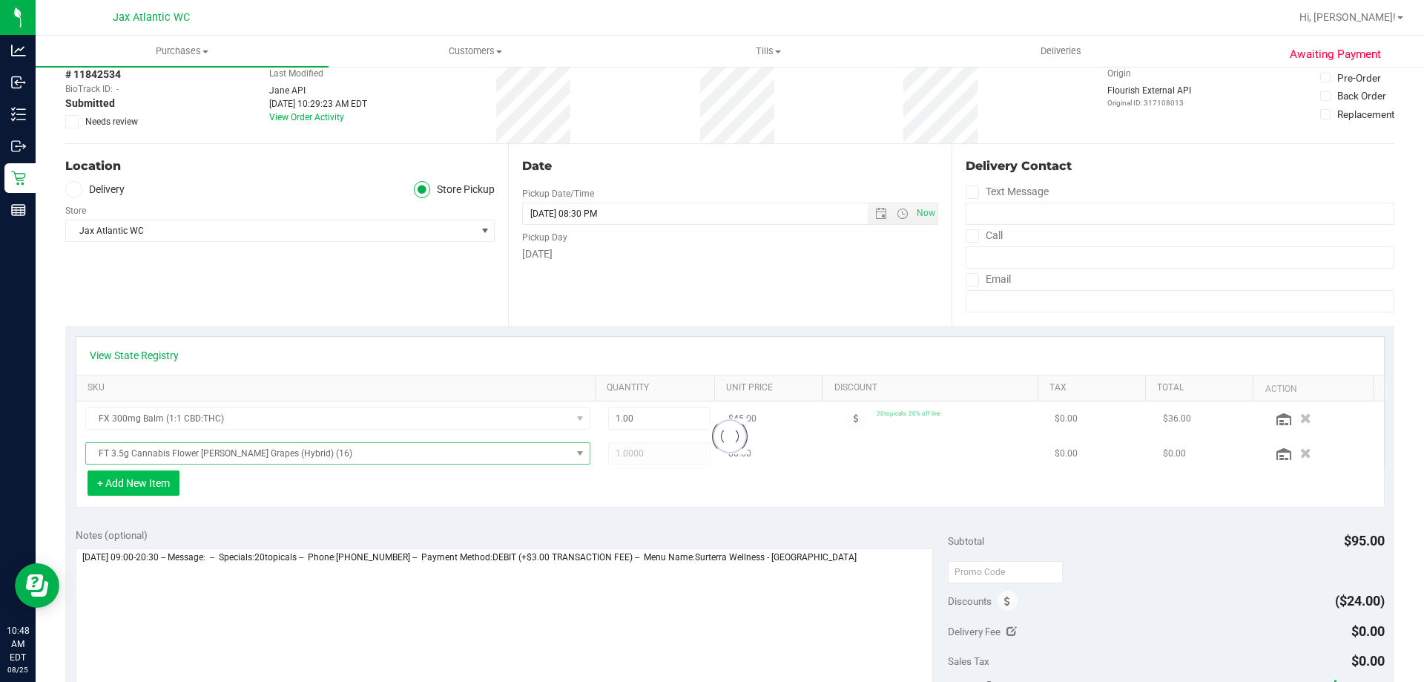
click at [151, 482] on button "+ Add New Item" at bounding box center [134, 482] width 92 height 25
click at [171, 481] on button "+ Add New Item" at bounding box center [134, 482] width 92 height 25
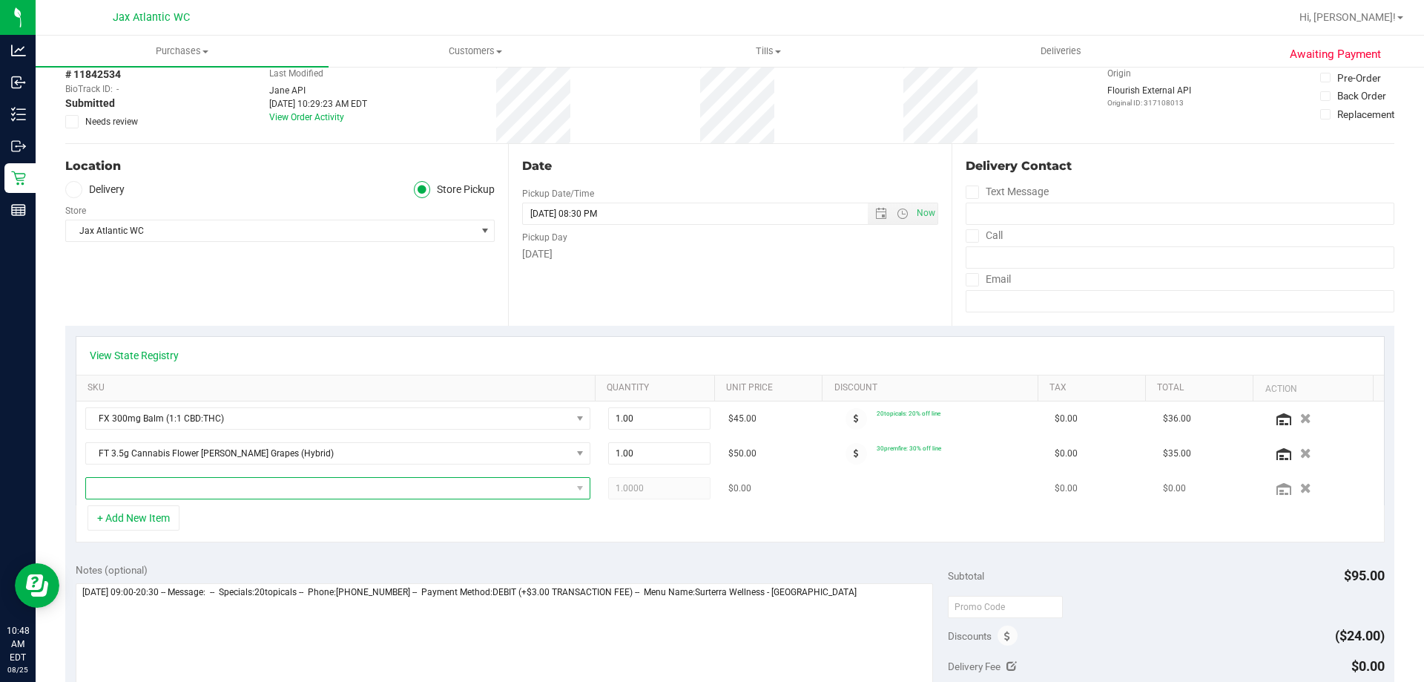
click at [177, 490] on span "NO DATA FOUND" at bounding box center [328, 488] width 485 height 21
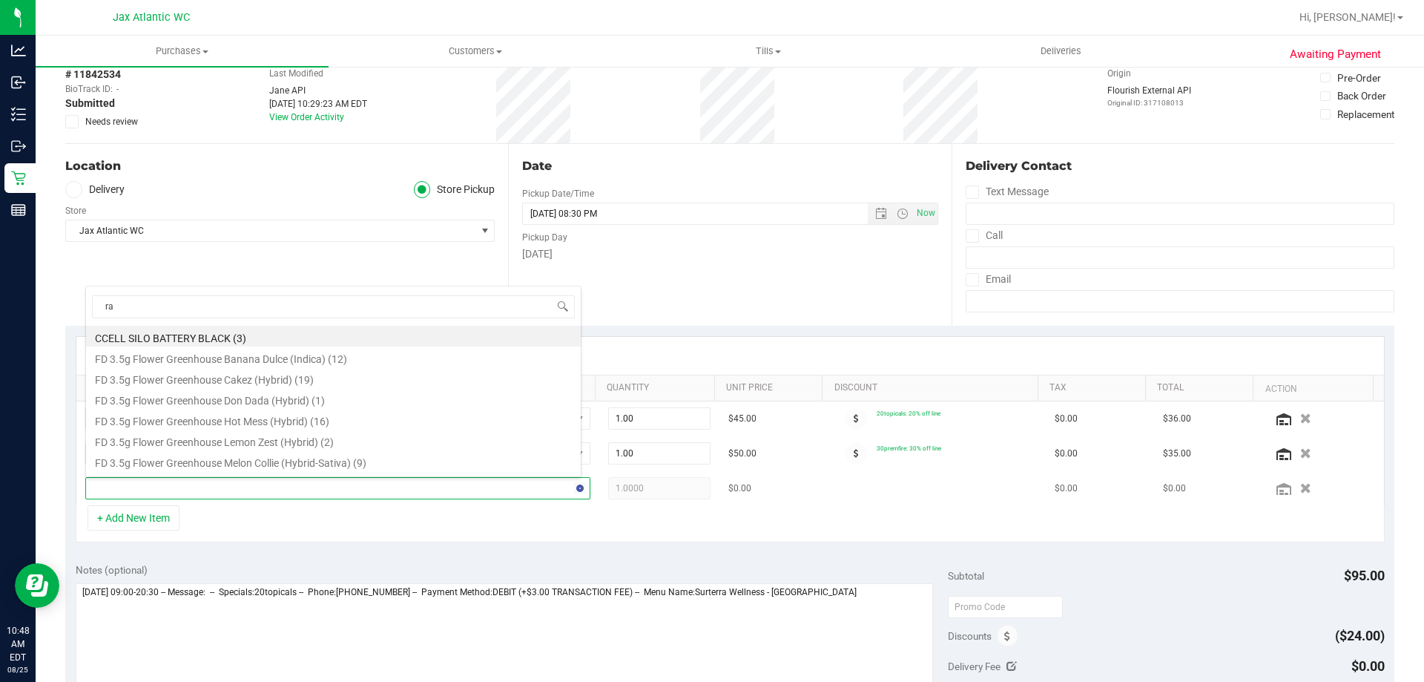
type input "raw"
click at [265, 421] on li "RW 1.25" Classic Rolling Paper (24)" at bounding box center [333, 419] width 495 height 21
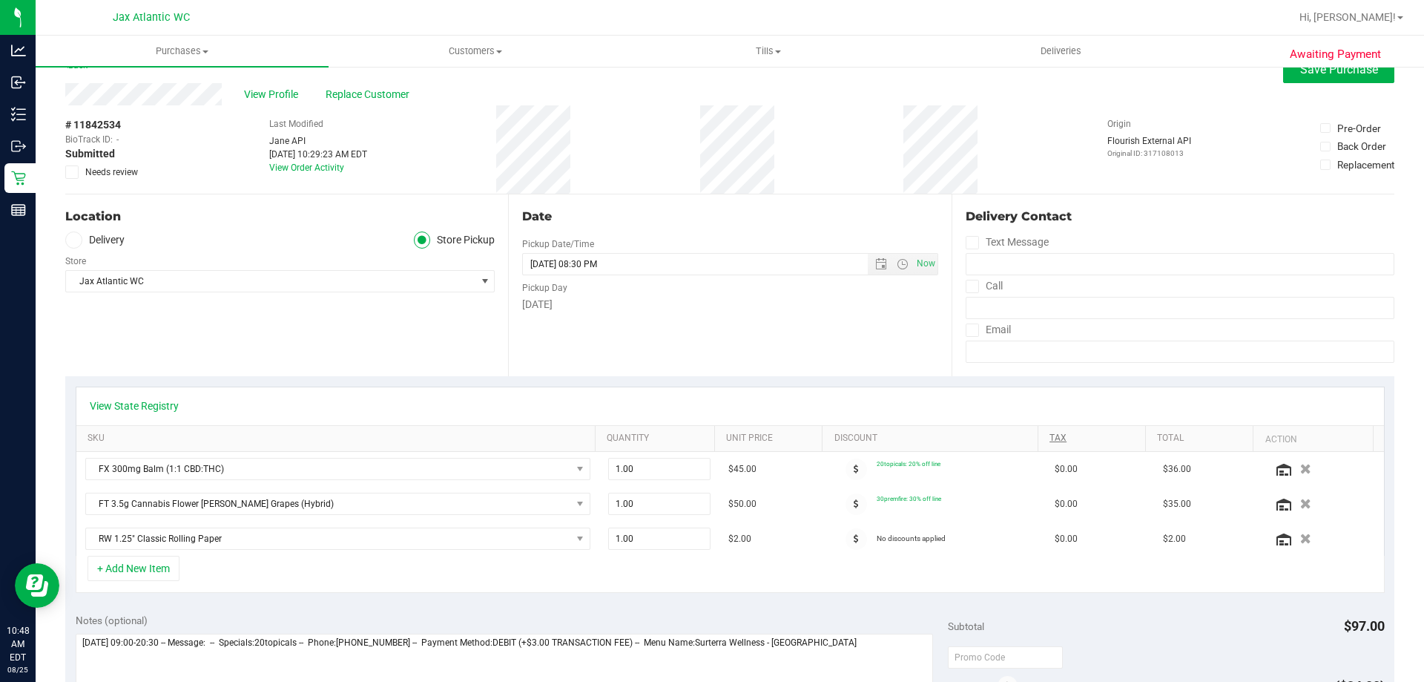
scroll to position [0, 0]
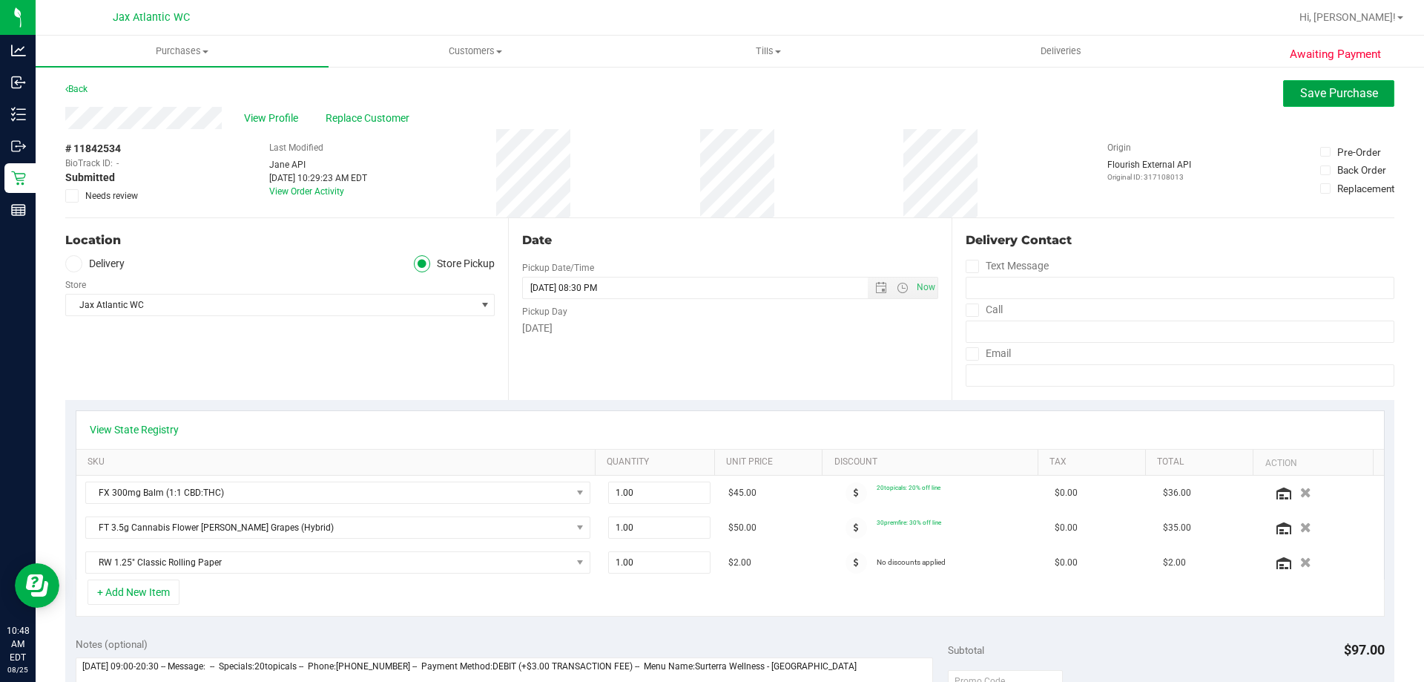
click at [1339, 87] on span "Save Purchase" at bounding box center [1339, 93] width 78 height 14
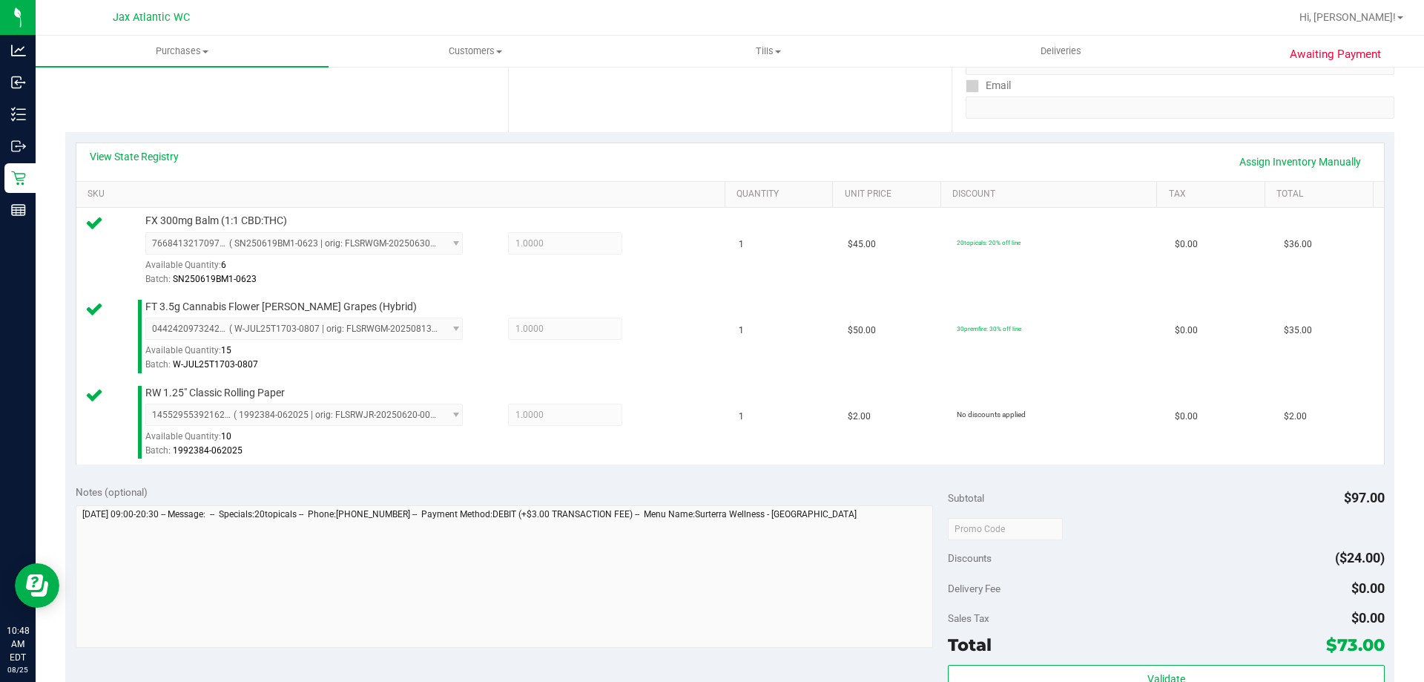
scroll to position [371, 0]
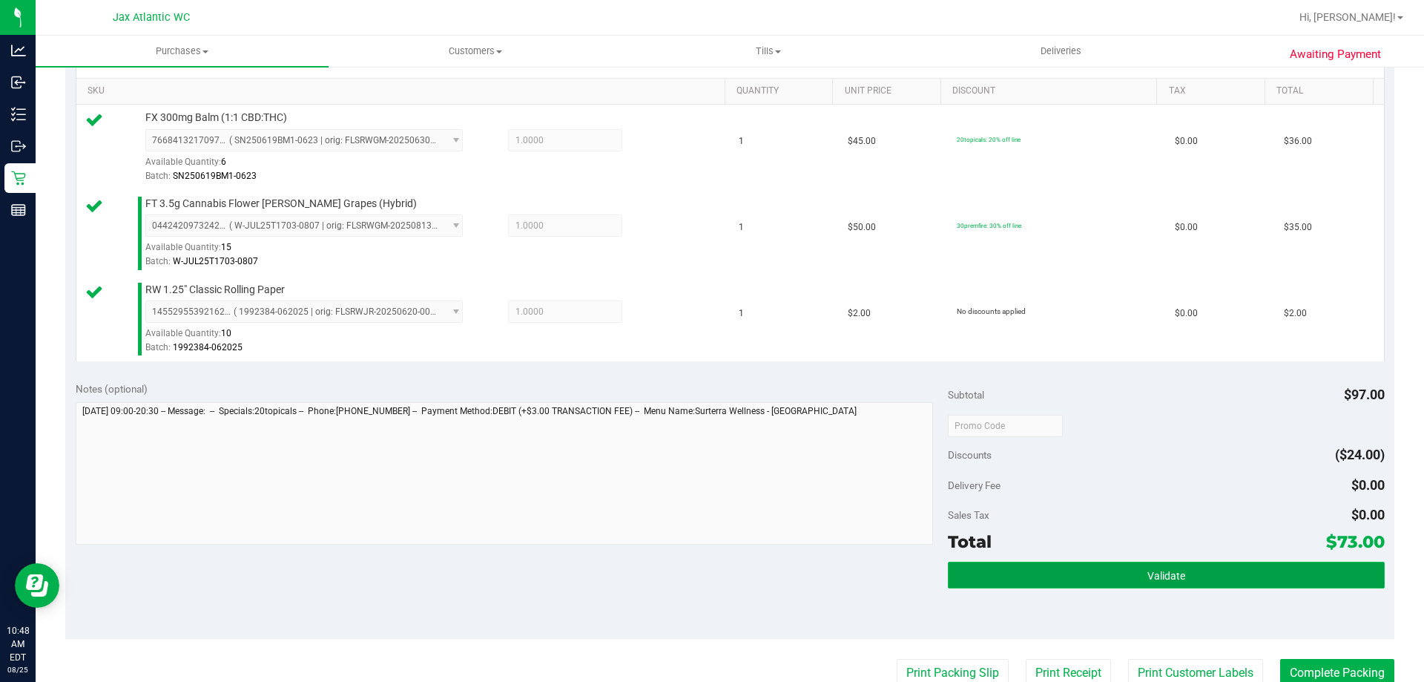
click at [1216, 575] on button "Validate" at bounding box center [1166, 574] width 436 height 27
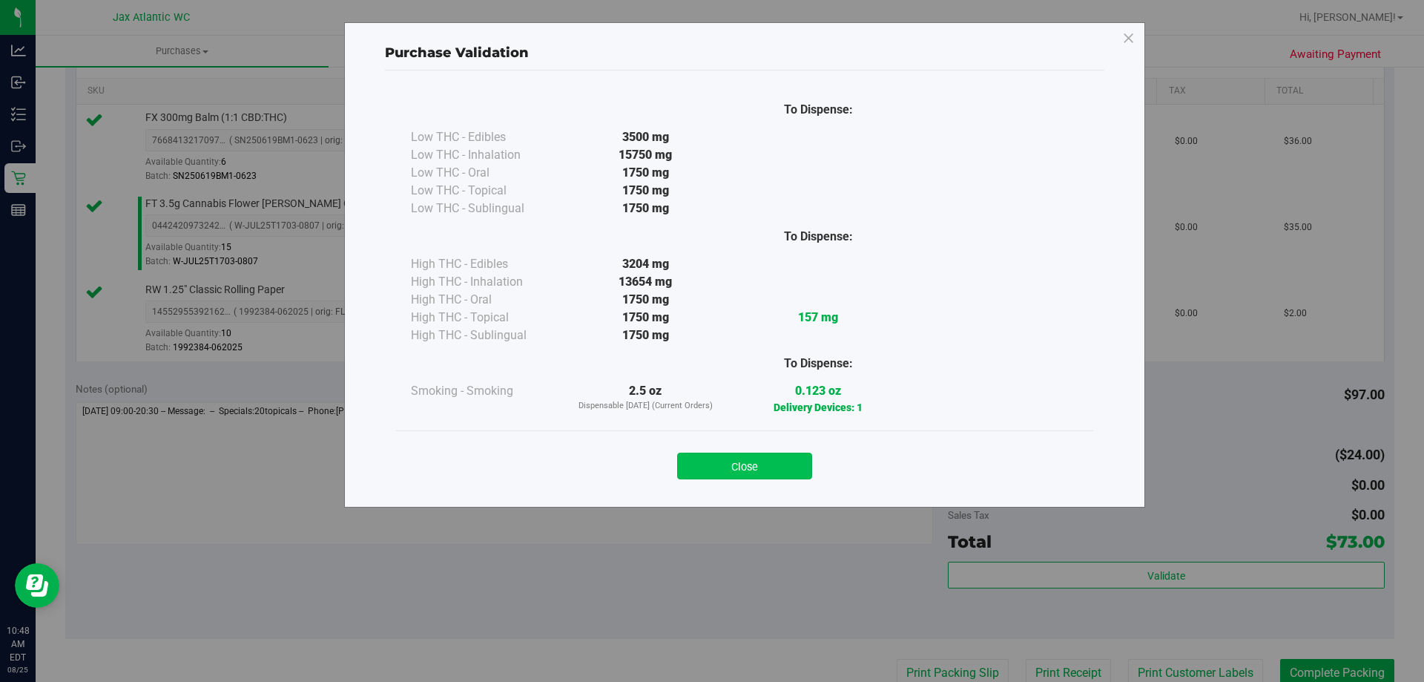
click at [726, 467] on button "Close" at bounding box center [744, 465] width 135 height 27
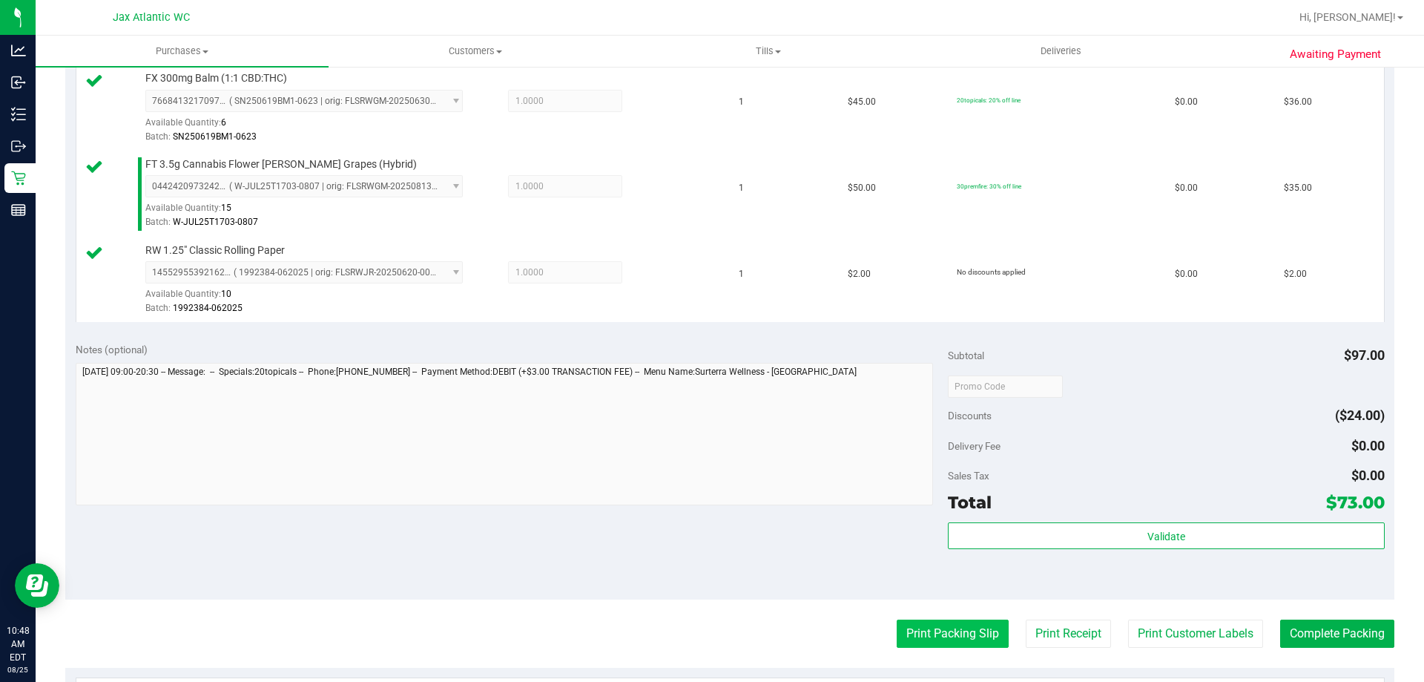
scroll to position [519, 0]
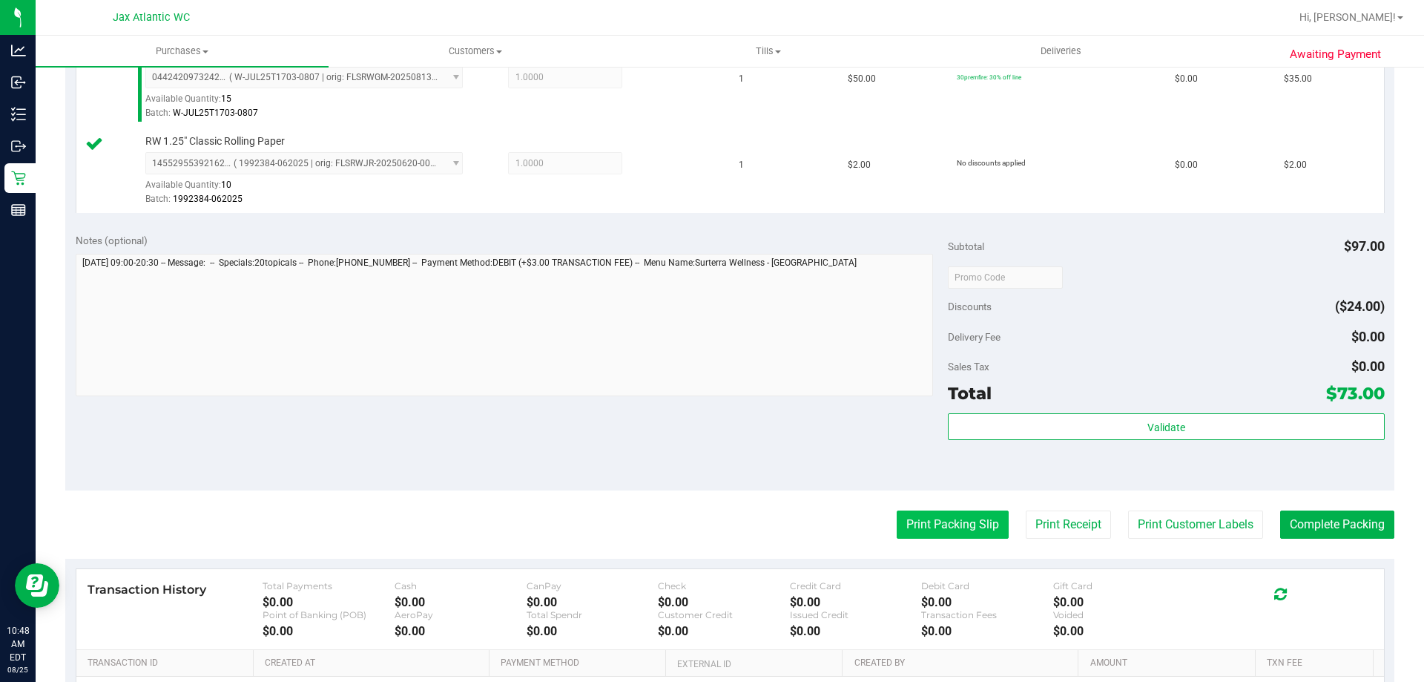
click at [912, 527] on button "Print Packing Slip" at bounding box center [953, 524] width 112 height 28
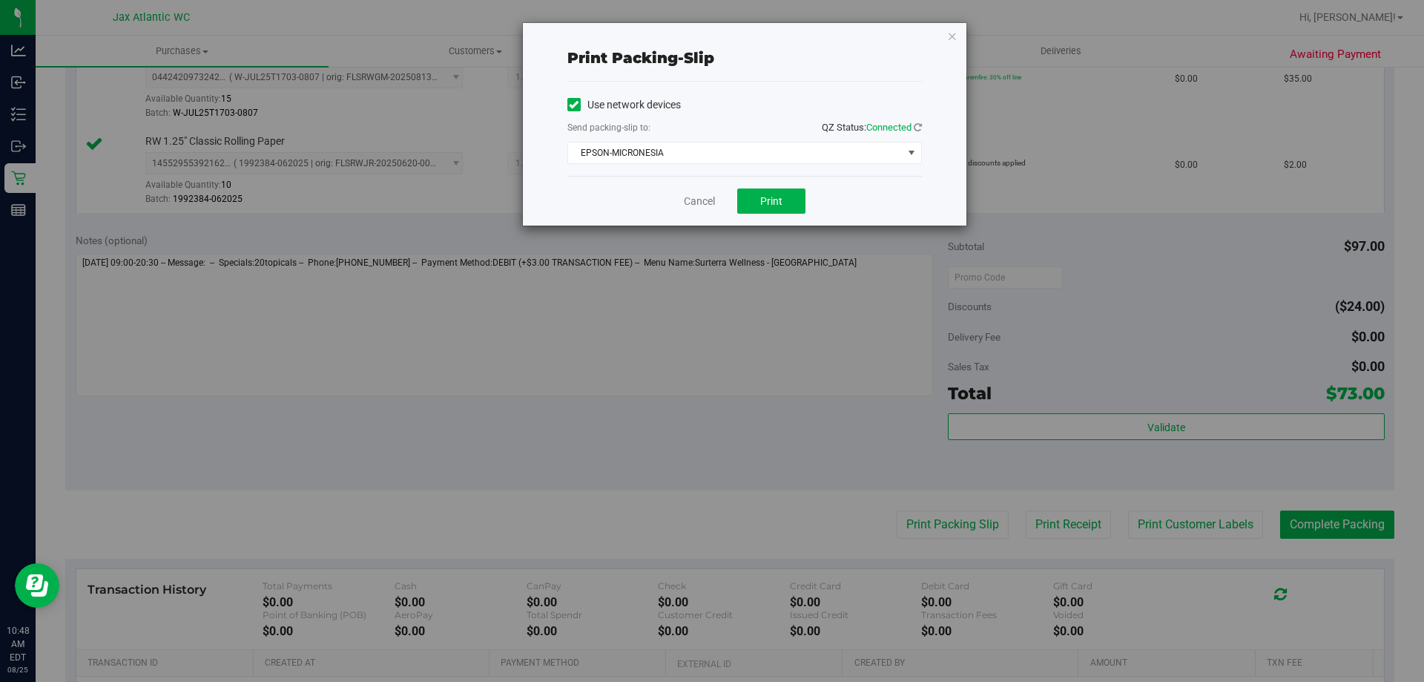
click at [772, 187] on div "Cancel Print" at bounding box center [744, 201] width 355 height 50
click at [774, 203] on span "Print" at bounding box center [771, 201] width 22 height 12
click at [711, 209] on div "Cancel Print" at bounding box center [744, 201] width 355 height 50
click at [705, 204] on link "Cancel" at bounding box center [699, 202] width 31 height 16
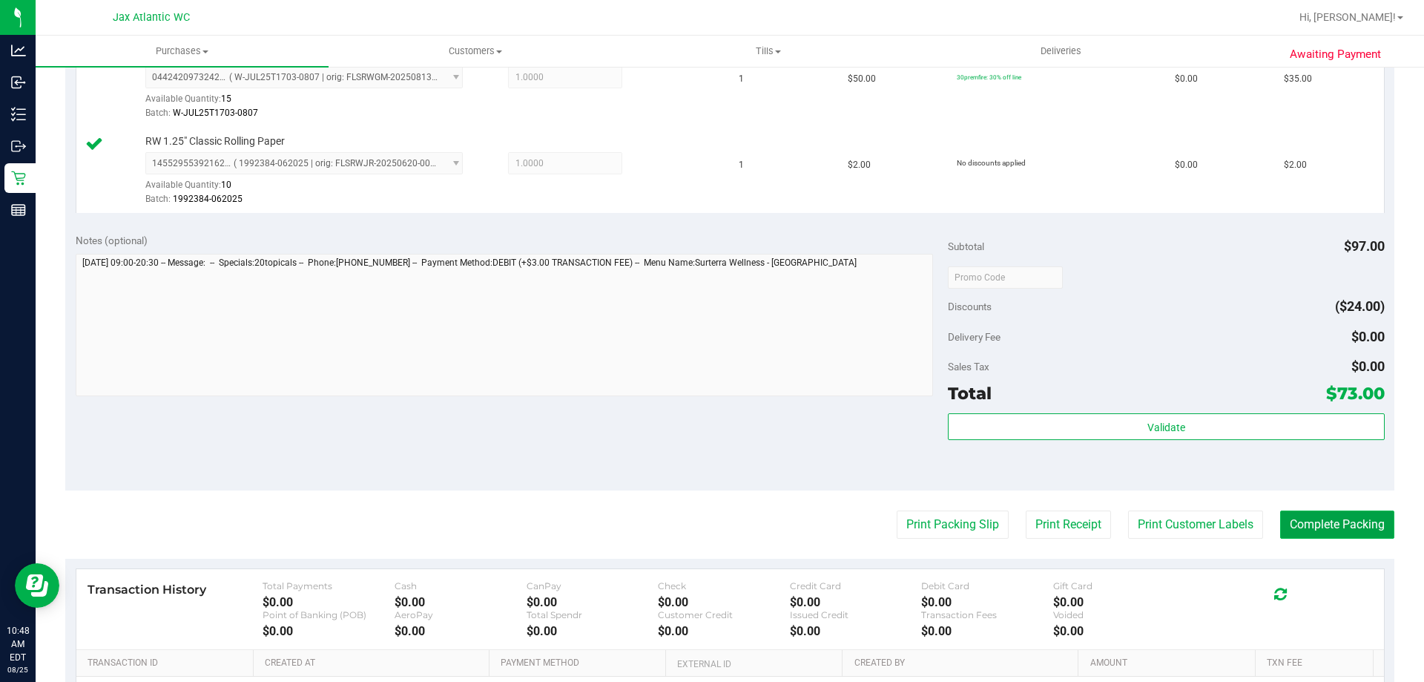
click at [1296, 529] on button "Complete Packing" at bounding box center [1337, 524] width 114 height 28
